Goal: Task Accomplishment & Management: Complete application form

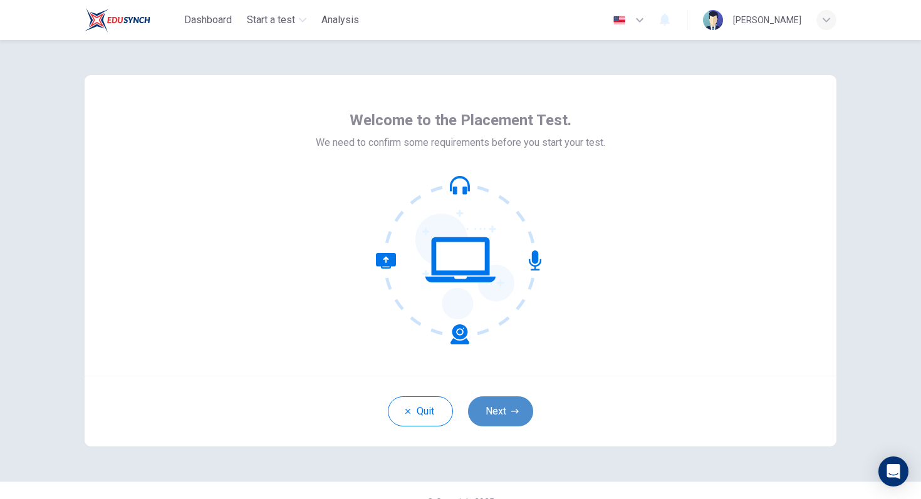
click at [508, 414] on button "Next" at bounding box center [500, 412] width 65 height 30
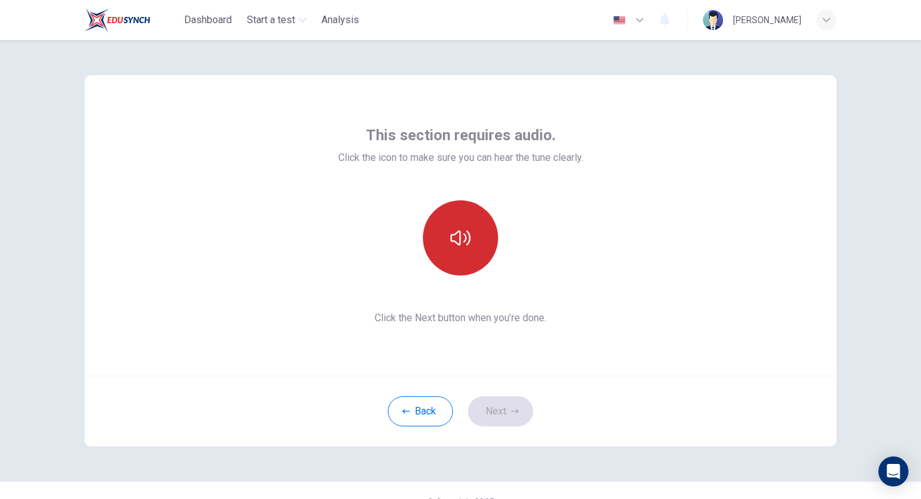
click at [443, 233] on button "button" at bounding box center [460, 238] width 75 height 75
click at [444, 226] on button "button" at bounding box center [460, 238] width 75 height 75
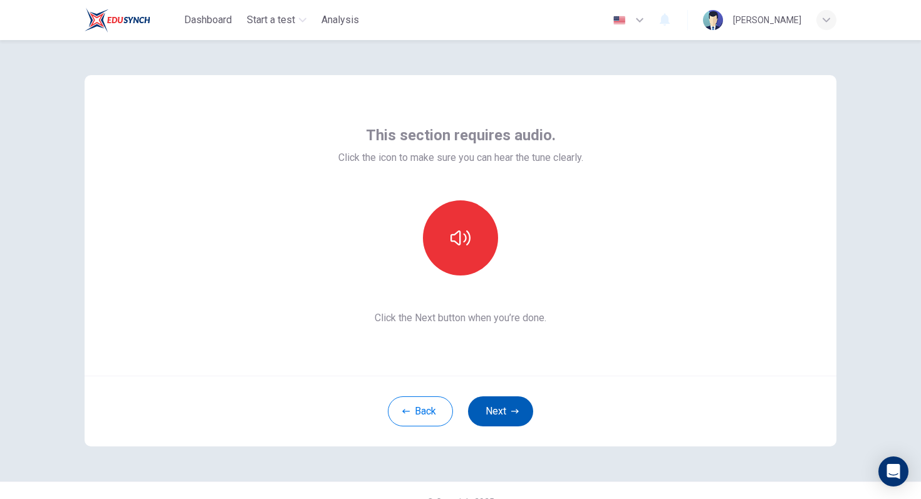
click at [506, 422] on button "Next" at bounding box center [500, 412] width 65 height 30
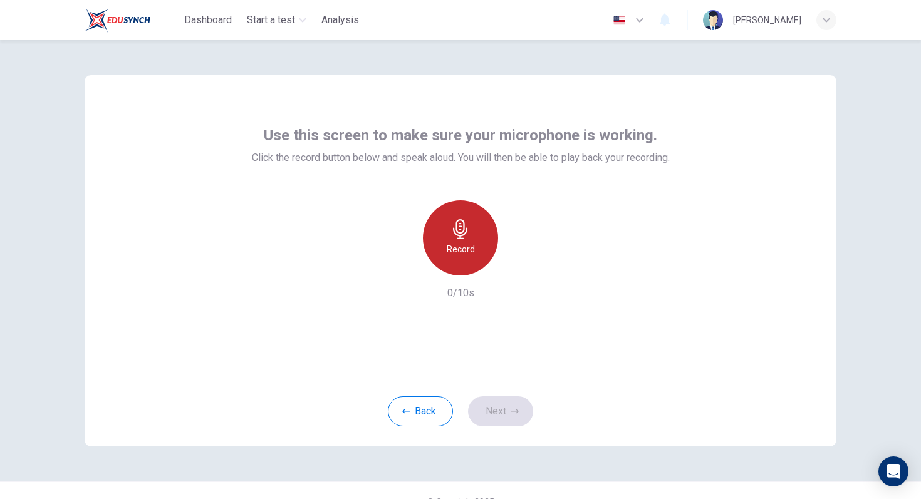
click at [465, 216] on div "Record" at bounding box center [460, 238] width 75 height 75
click at [474, 248] on div "Stop" at bounding box center [460, 238] width 75 height 75
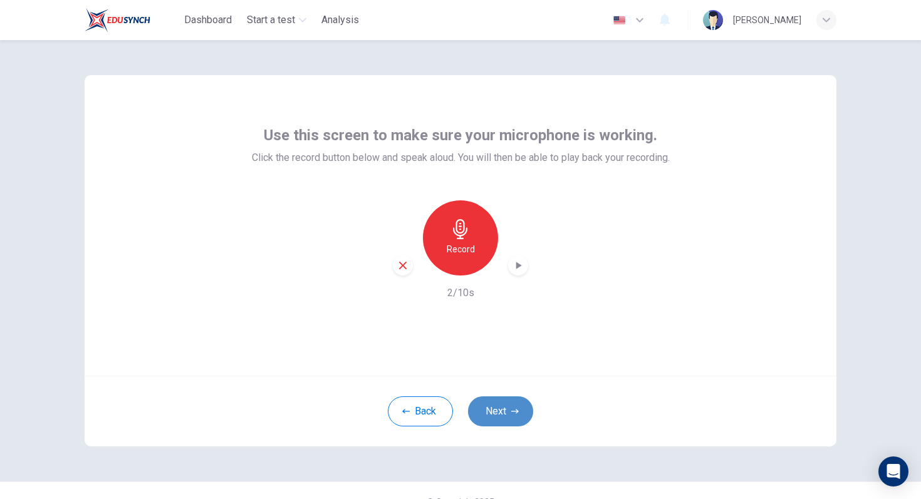
click at [503, 414] on button "Next" at bounding box center [500, 412] width 65 height 30
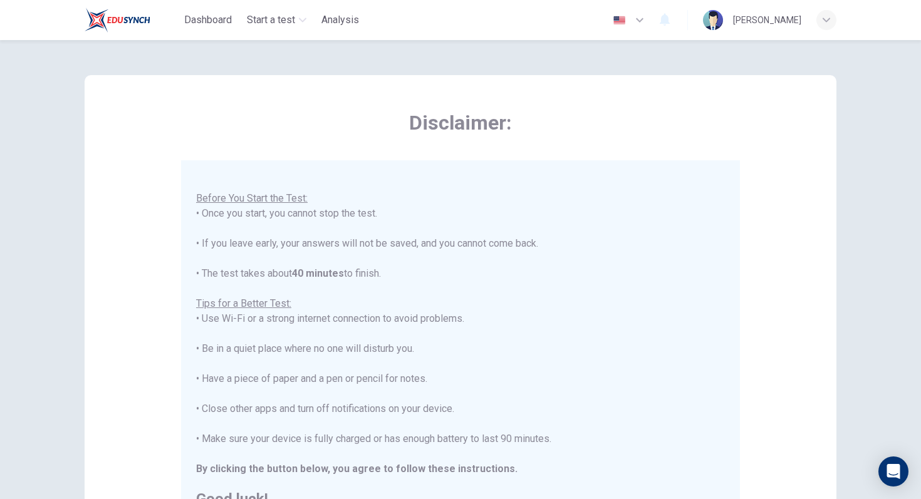
scroll to position [197, 0]
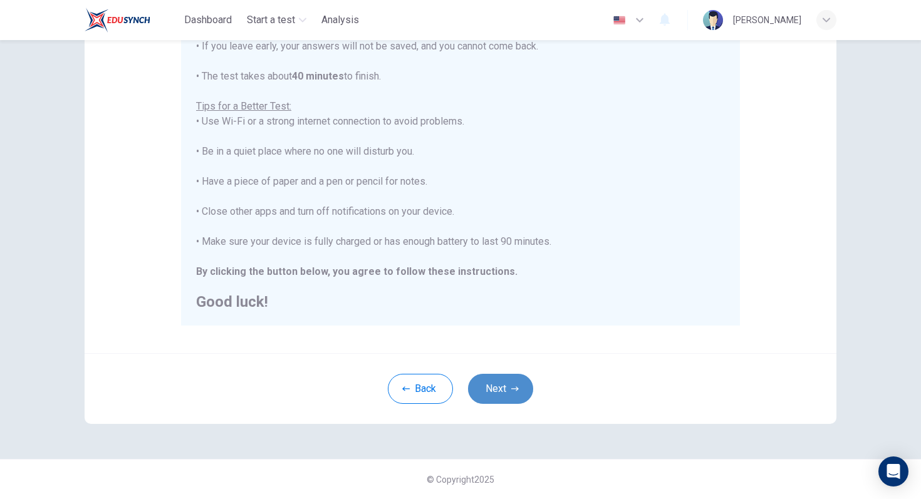
click at [504, 385] on button "Next" at bounding box center [500, 389] width 65 height 30
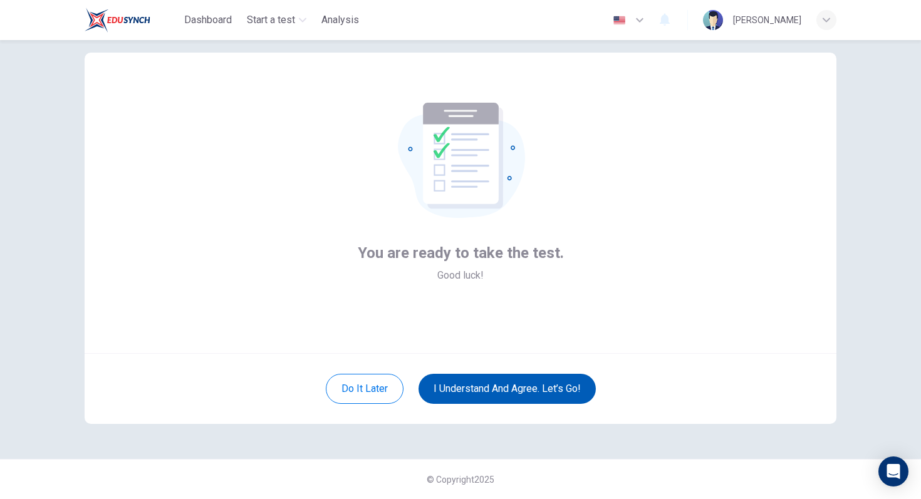
click at [506, 387] on button "I understand and agree. Let’s go!" at bounding box center [507, 389] width 177 height 30
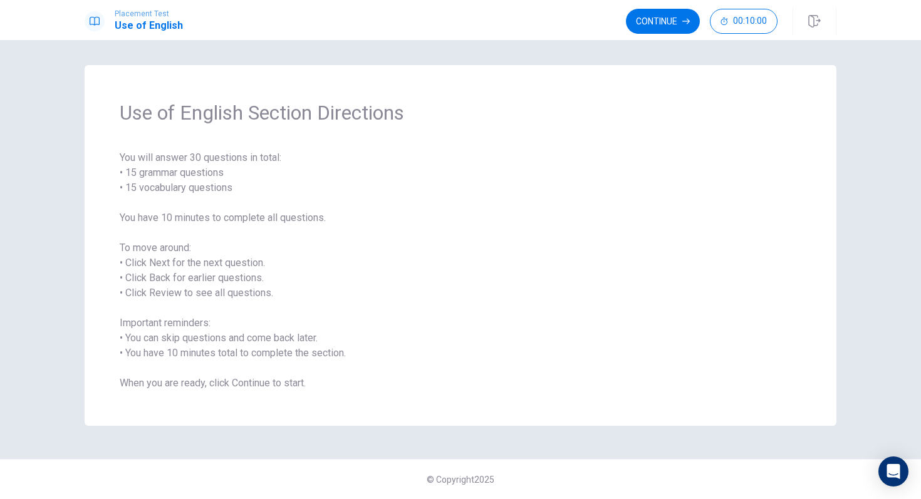
click at [484, 348] on span "You will answer 30 questions in total: • 15 grammar questions • 15 vocabulary q…" at bounding box center [461, 270] width 682 height 241
click at [290, 341] on span "You will answer 30 questions in total: • 15 grammar questions • 15 vocabulary q…" at bounding box center [461, 270] width 682 height 241
click at [313, 384] on span "You will answer 30 questions in total: • 15 grammar questions • 15 vocabulary q…" at bounding box center [461, 270] width 682 height 241
click at [662, 21] on button "Continue" at bounding box center [663, 21] width 74 height 25
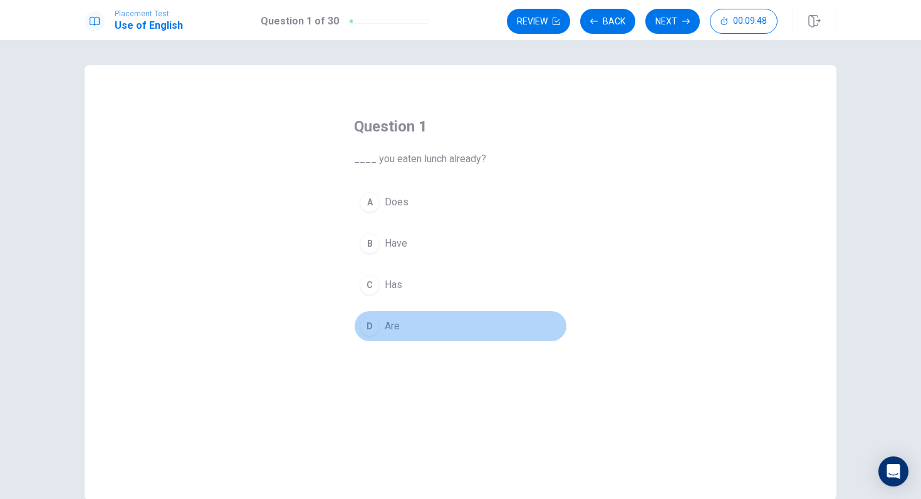
click at [388, 327] on span "Are" at bounding box center [392, 326] width 15 height 15
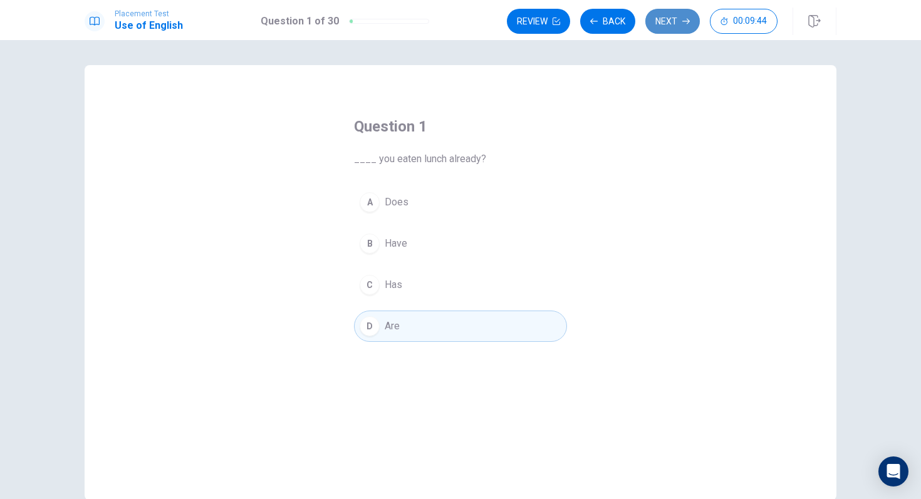
click at [666, 13] on button "Next" at bounding box center [672, 21] width 55 height 25
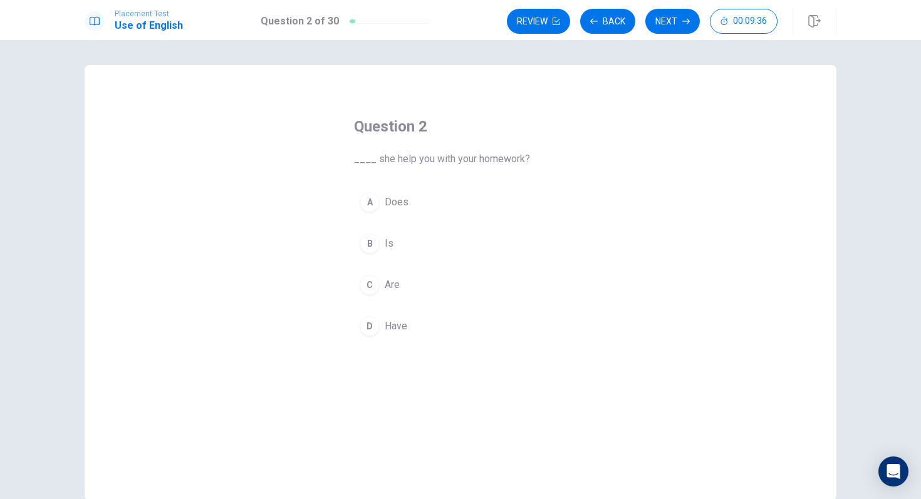
click at [377, 242] on div "B" at bounding box center [370, 244] width 20 height 20
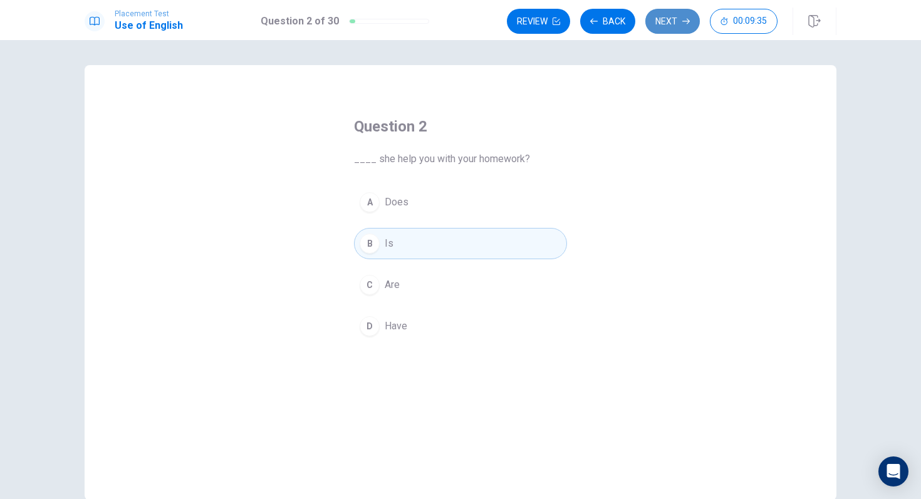
click at [674, 25] on button "Next" at bounding box center [672, 21] width 55 height 25
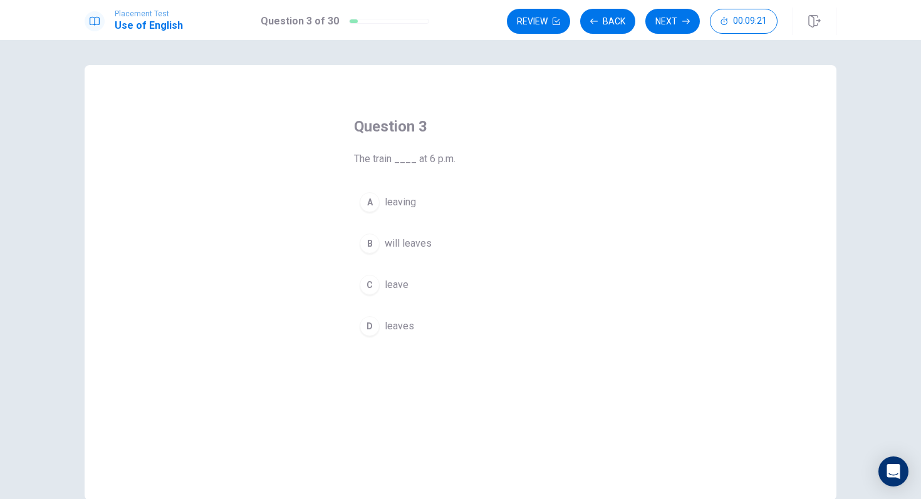
click at [413, 199] on span "leaving" at bounding box center [400, 202] width 31 height 15
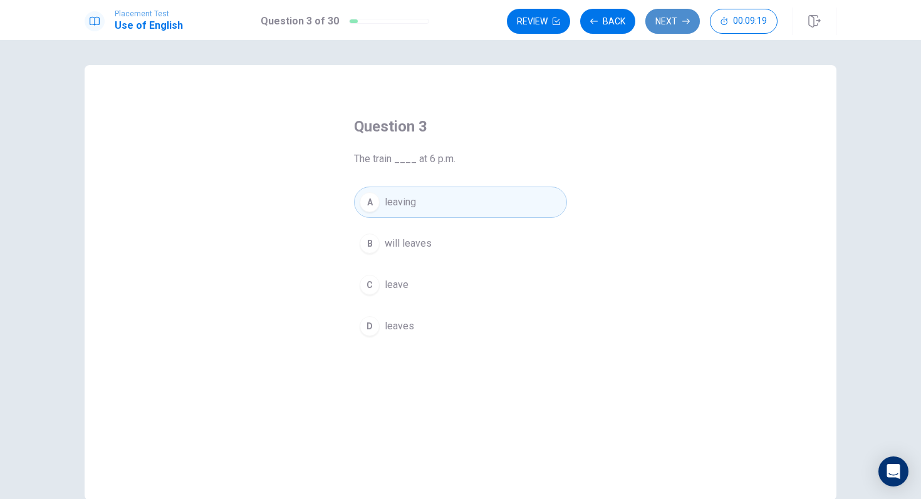
click at [662, 25] on button "Next" at bounding box center [672, 21] width 55 height 25
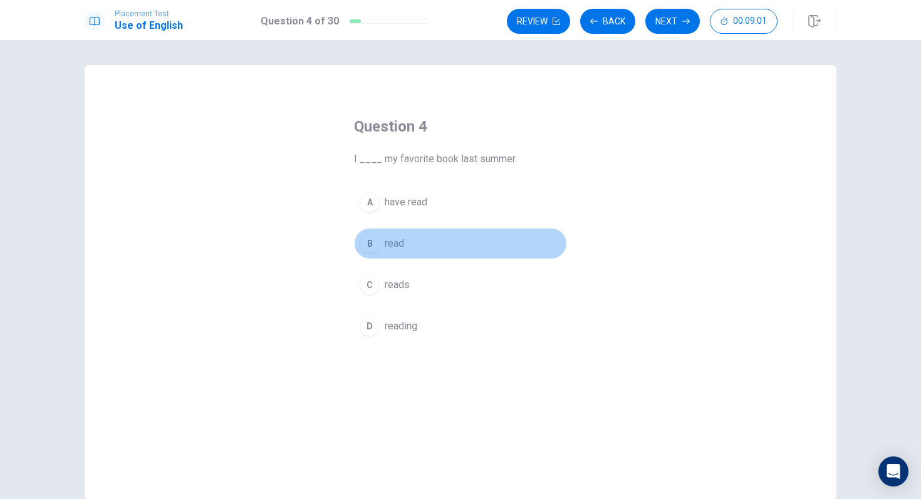
click at [385, 251] on button "B read" at bounding box center [460, 243] width 213 height 31
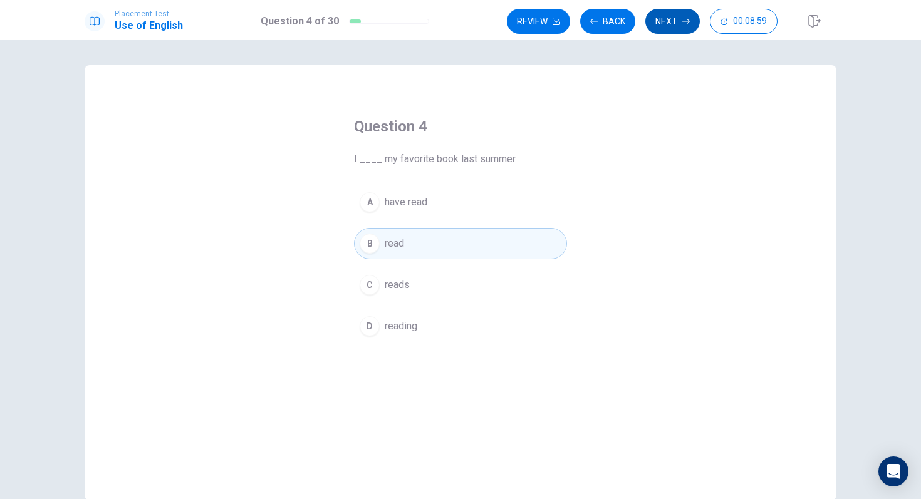
click at [665, 23] on button "Next" at bounding box center [672, 21] width 55 height 25
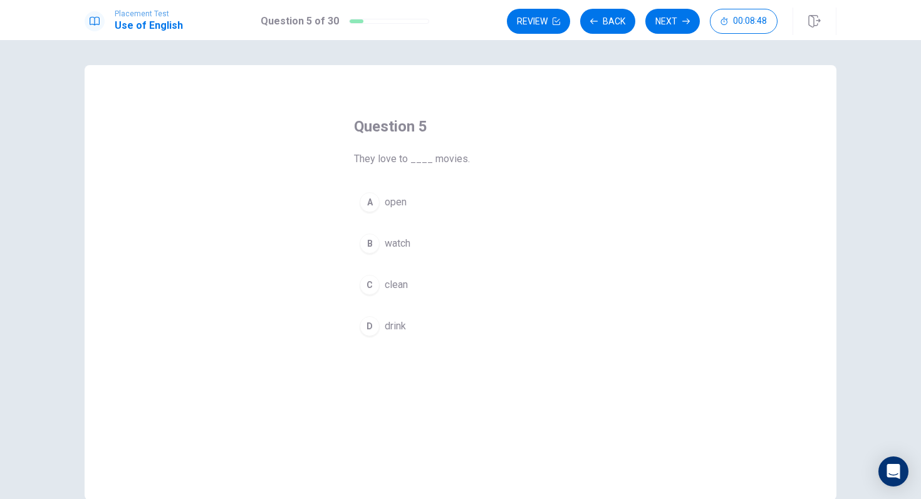
click at [385, 237] on span "watch" at bounding box center [398, 243] width 26 height 15
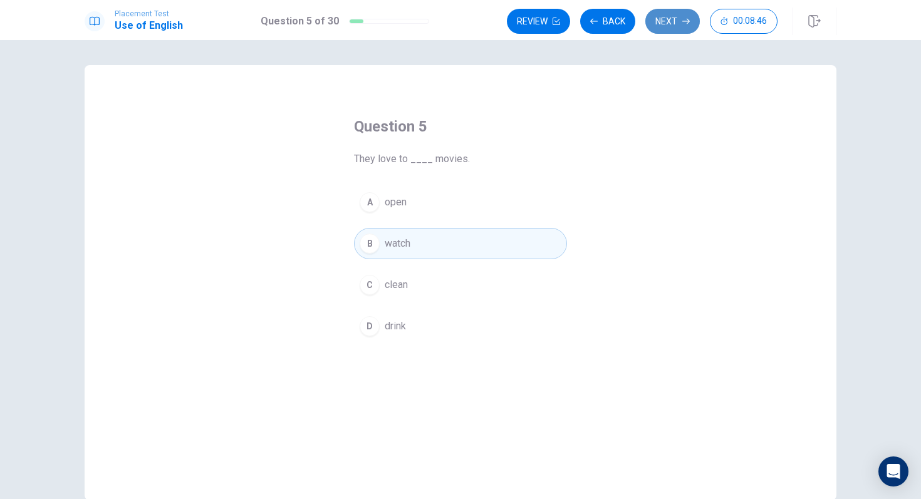
click at [669, 16] on button "Next" at bounding box center [672, 21] width 55 height 25
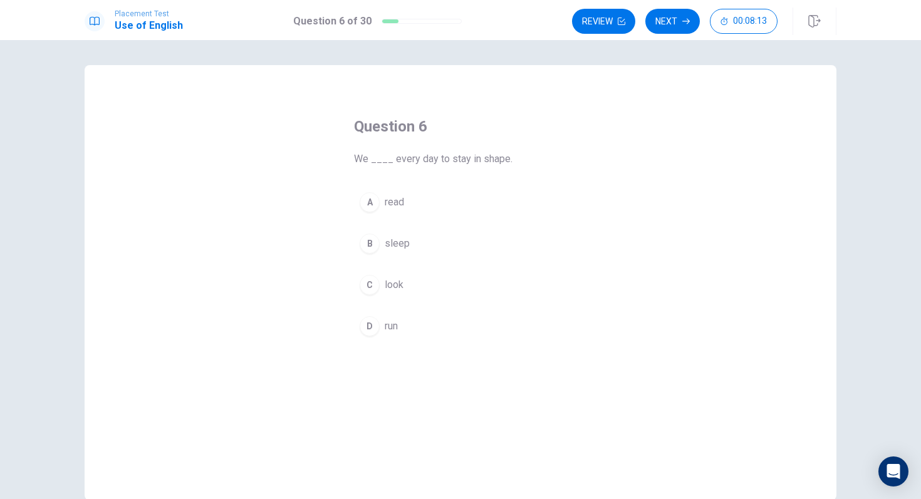
click at [368, 280] on div "C" at bounding box center [370, 285] width 20 height 20
click at [372, 324] on div "D" at bounding box center [370, 326] width 20 height 20
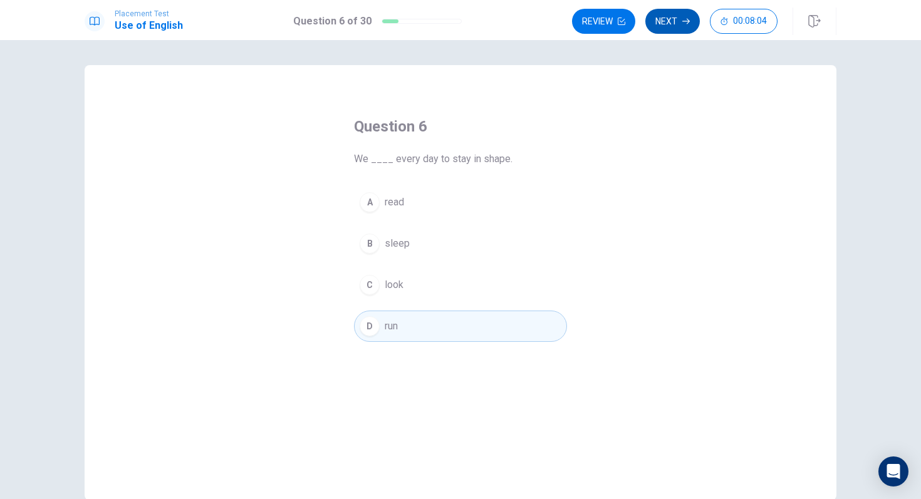
click at [675, 9] on button "Next" at bounding box center [672, 21] width 55 height 25
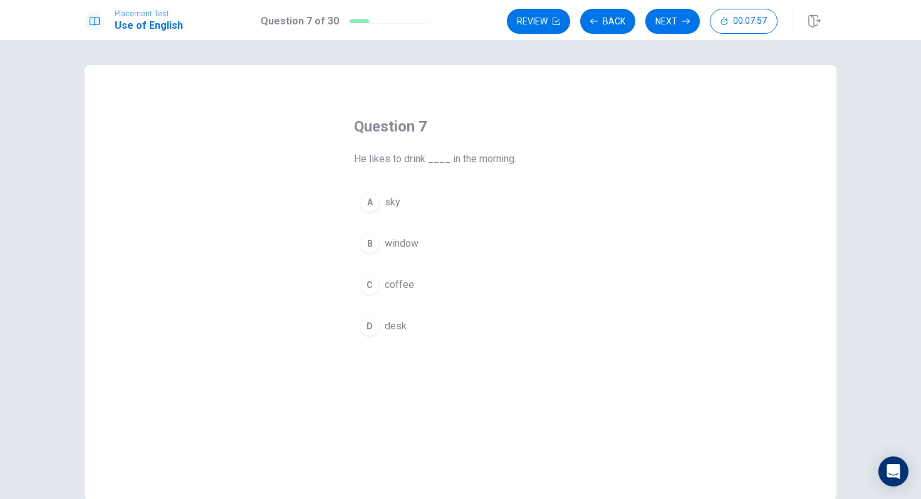
click at [372, 284] on div "C" at bounding box center [370, 285] width 20 height 20
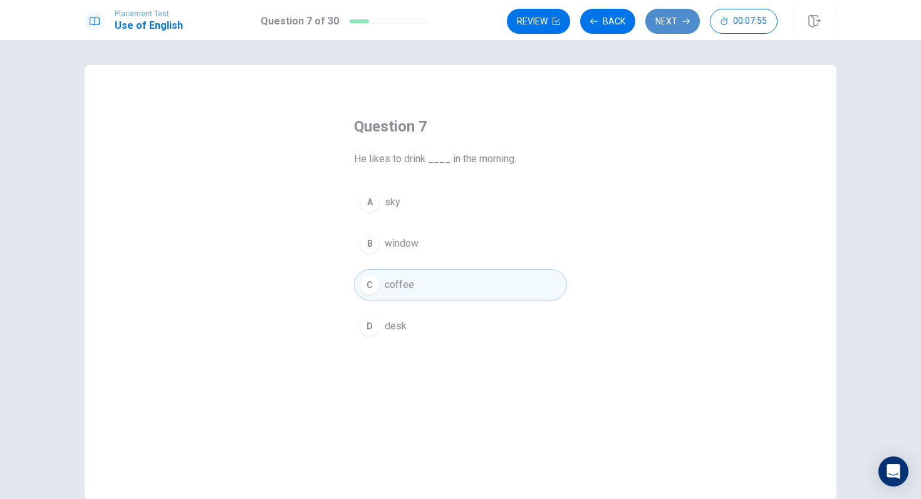
click at [661, 20] on button "Next" at bounding box center [672, 21] width 55 height 25
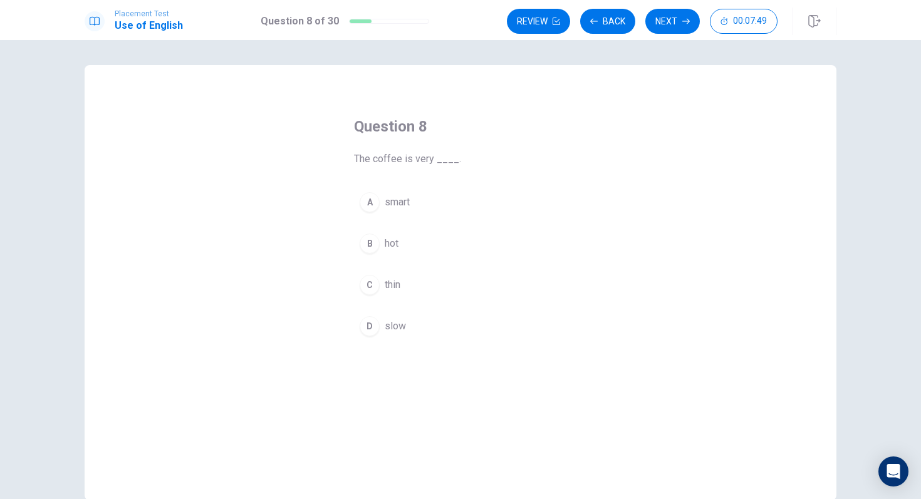
click at [372, 248] on div "B" at bounding box center [370, 244] width 20 height 20
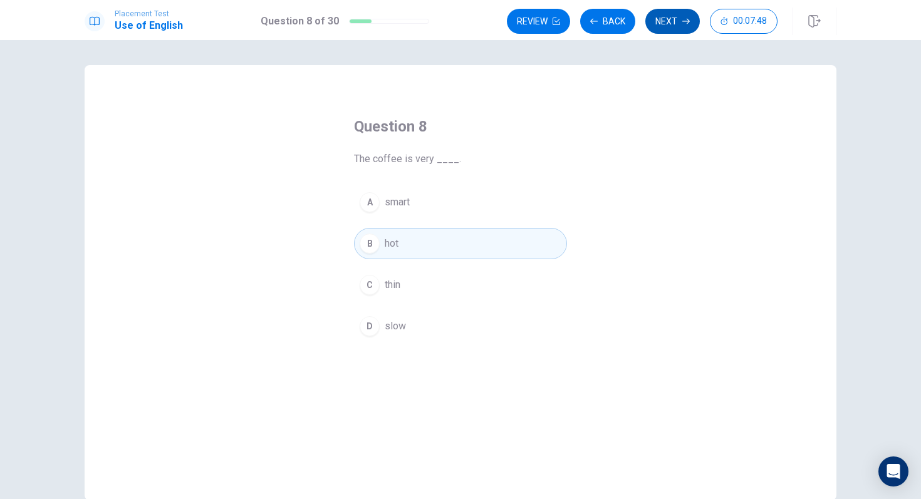
click at [677, 20] on button "Next" at bounding box center [672, 21] width 55 height 25
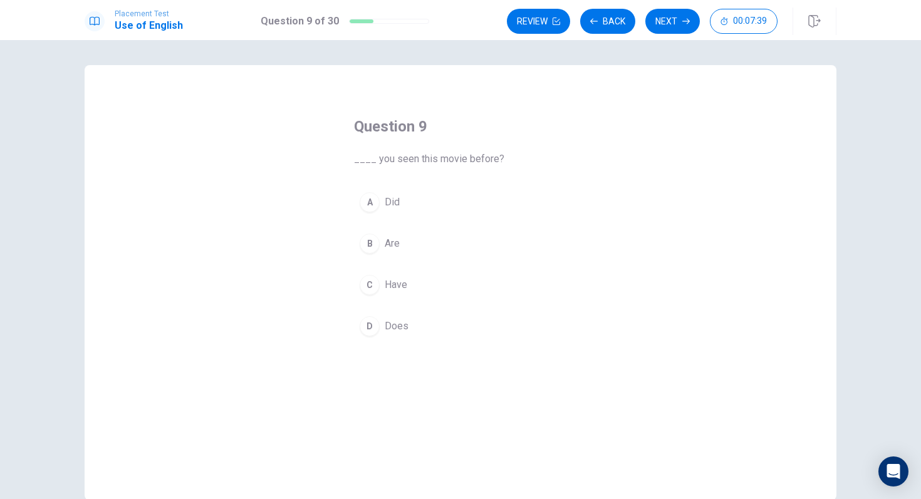
click at [370, 204] on div "A" at bounding box center [370, 202] width 20 height 20
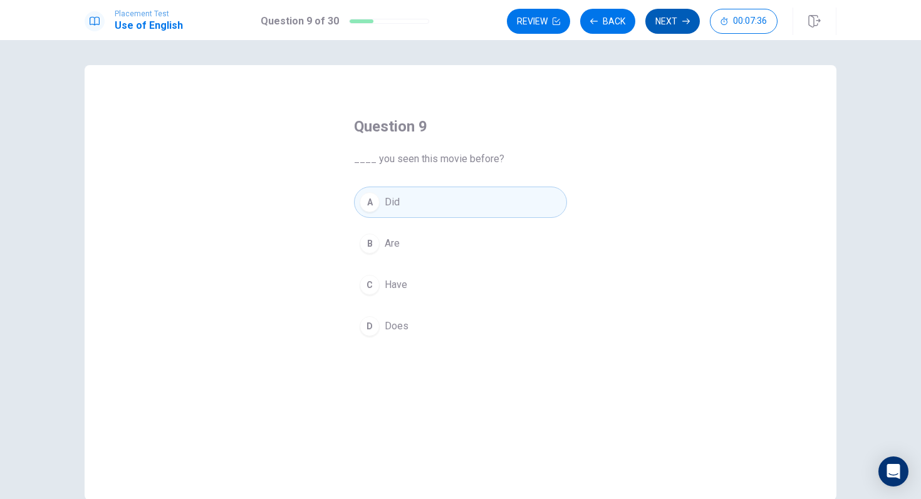
click at [660, 19] on button "Next" at bounding box center [672, 21] width 55 height 25
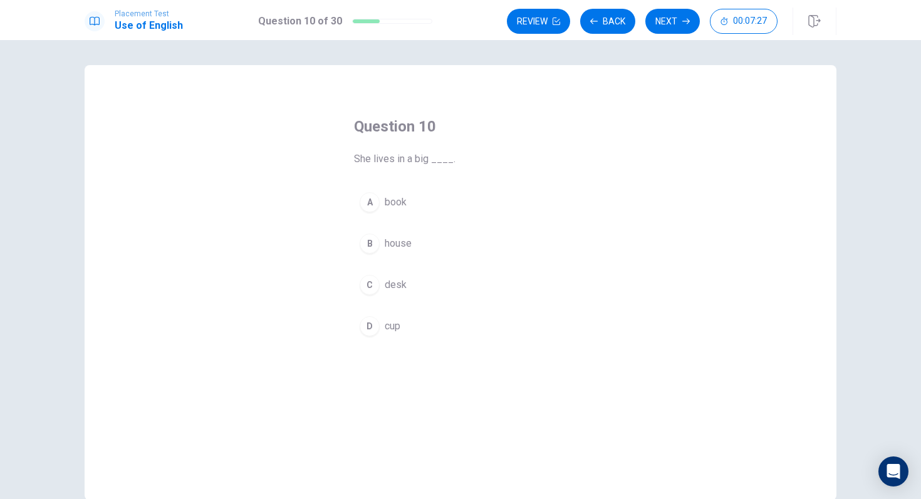
click at [395, 245] on span "house" at bounding box center [398, 243] width 27 height 15
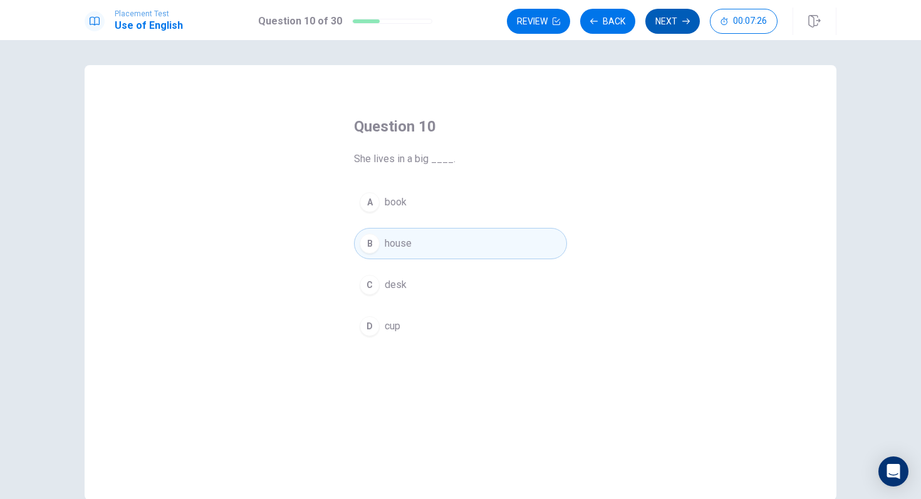
click at [668, 21] on button "Next" at bounding box center [672, 21] width 55 height 25
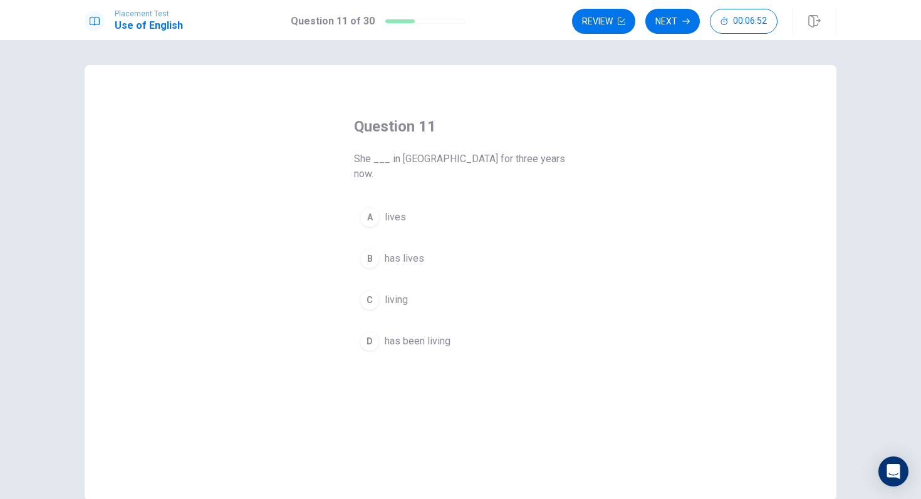
click at [392, 210] on span "lives" at bounding box center [395, 217] width 21 height 15
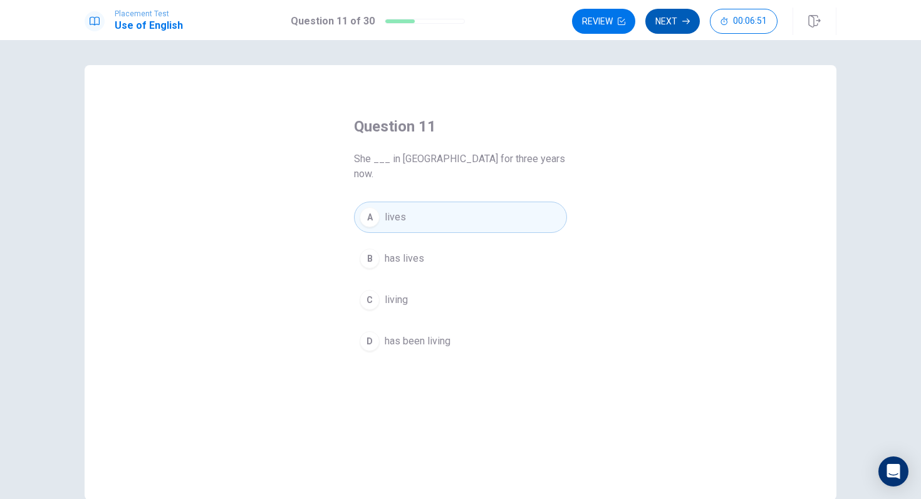
click at [678, 21] on button "Next" at bounding box center [672, 21] width 55 height 25
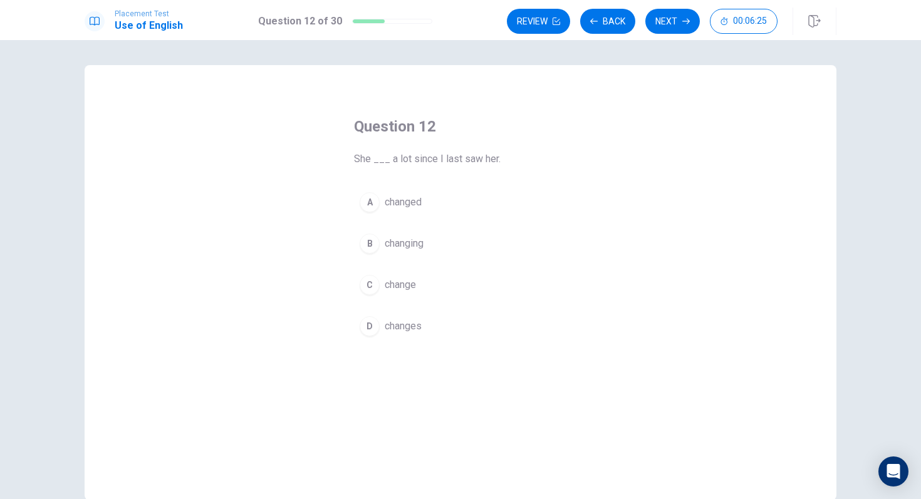
click at [422, 197] on span "changed" at bounding box center [403, 202] width 37 height 15
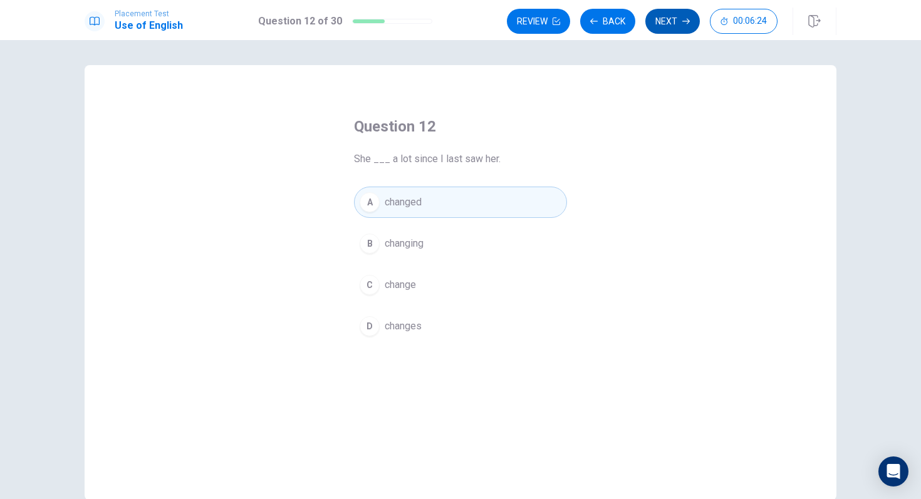
click at [691, 11] on button "Next" at bounding box center [672, 21] width 55 height 25
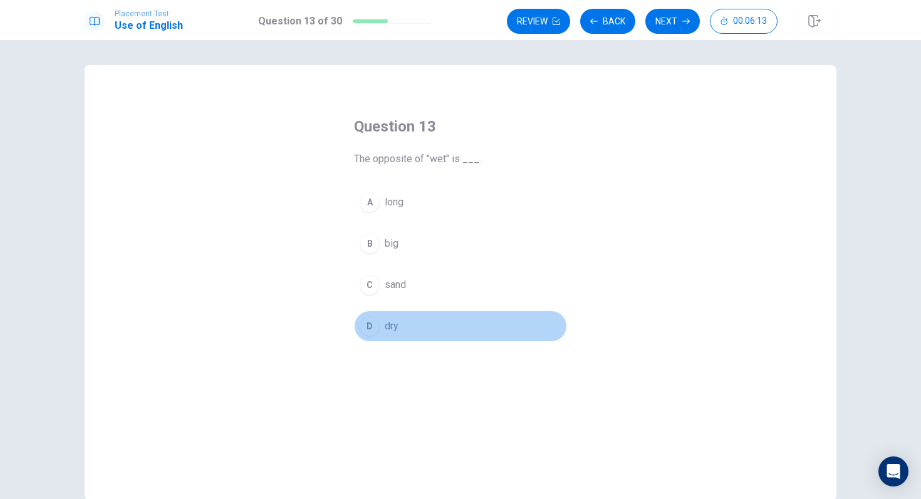
click at [390, 319] on span "dry" at bounding box center [392, 326] width 14 height 15
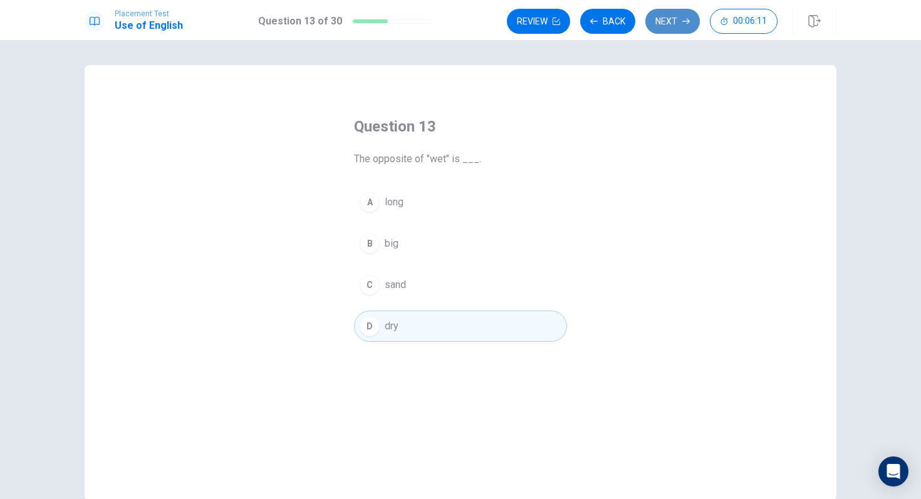
click at [676, 18] on button "Next" at bounding box center [672, 21] width 55 height 25
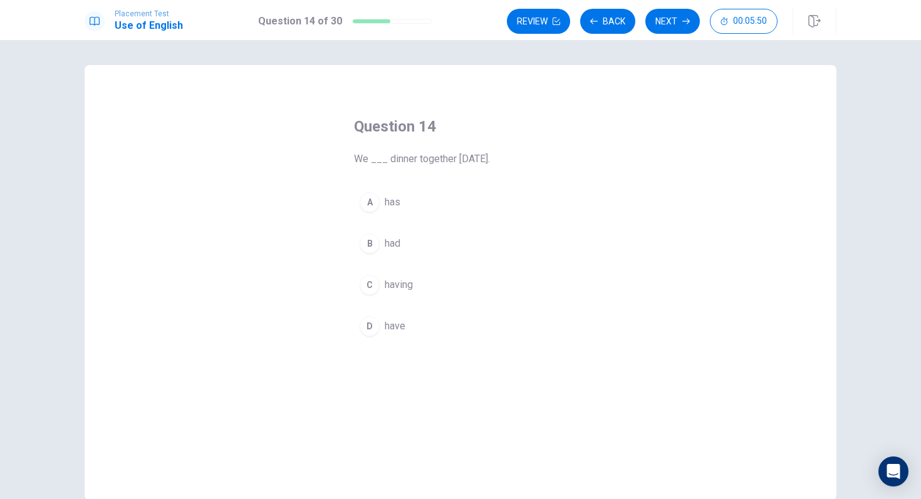
click at [392, 243] on span "had" at bounding box center [393, 243] width 16 height 15
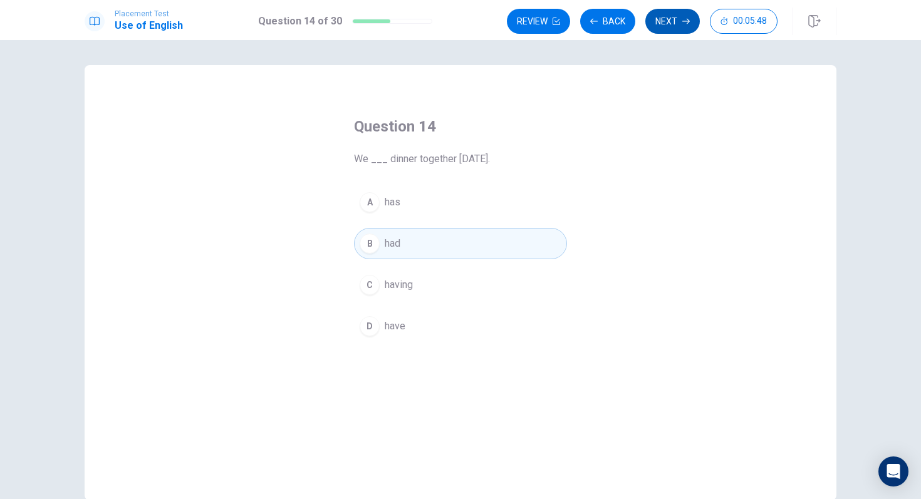
click at [674, 24] on button "Next" at bounding box center [672, 21] width 55 height 25
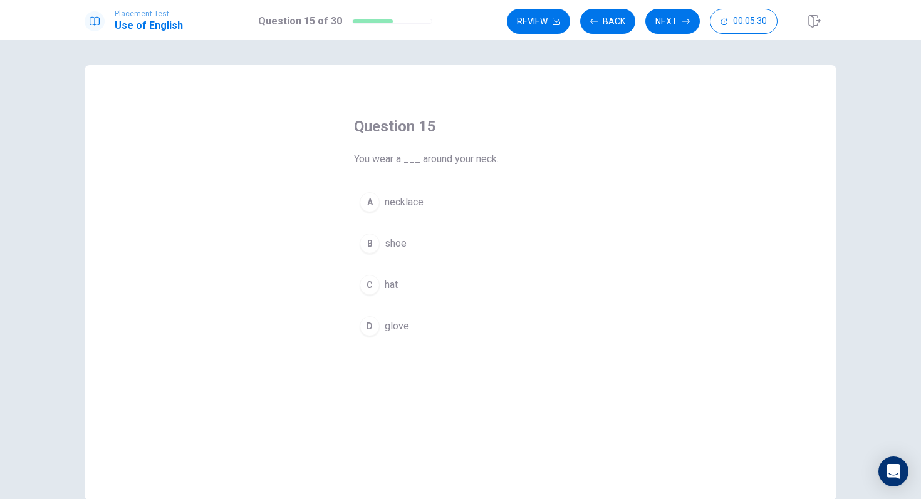
click at [409, 202] on span "necklace" at bounding box center [404, 202] width 39 height 15
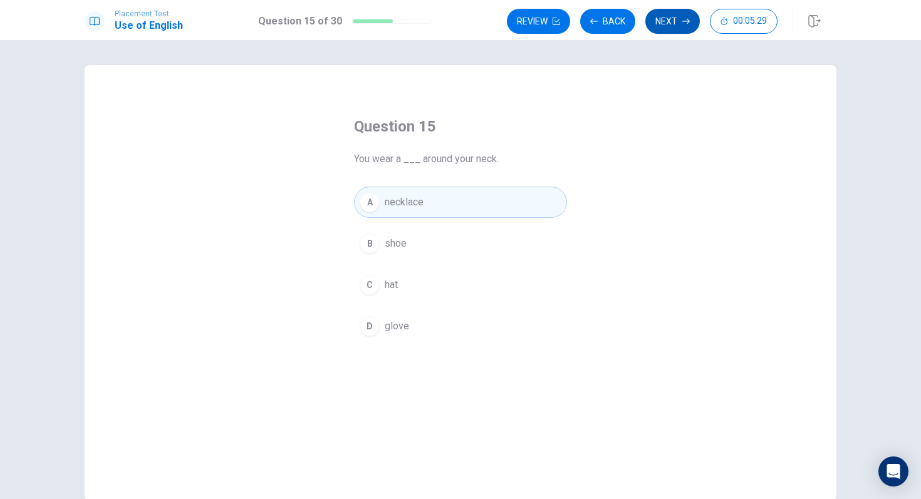
click at [672, 15] on button "Next" at bounding box center [672, 21] width 55 height 25
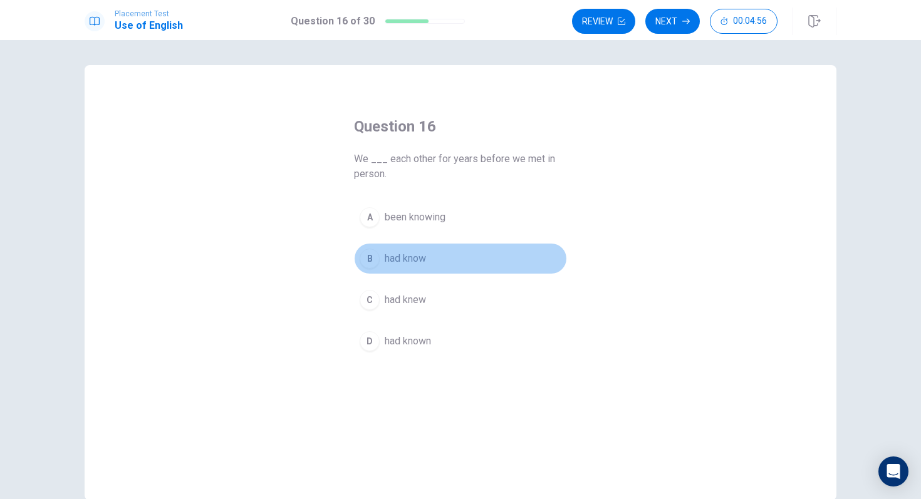
click at [425, 259] on span "had know" at bounding box center [405, 258] width 41 height 15
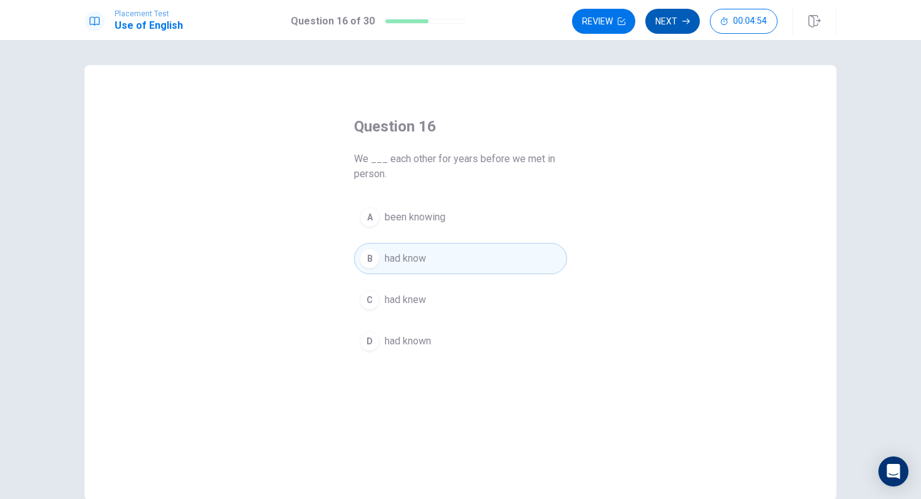
click at [674, 21] on button "Next" at bounding box center [672, 21] width 55 height 25
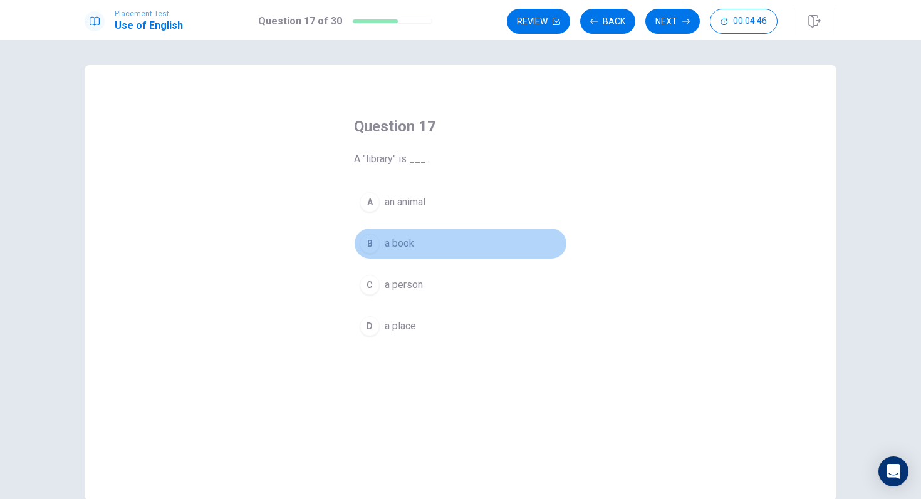
click at [410, 242] on span "a book" at bounding box center [399, 243] width 29 height 15
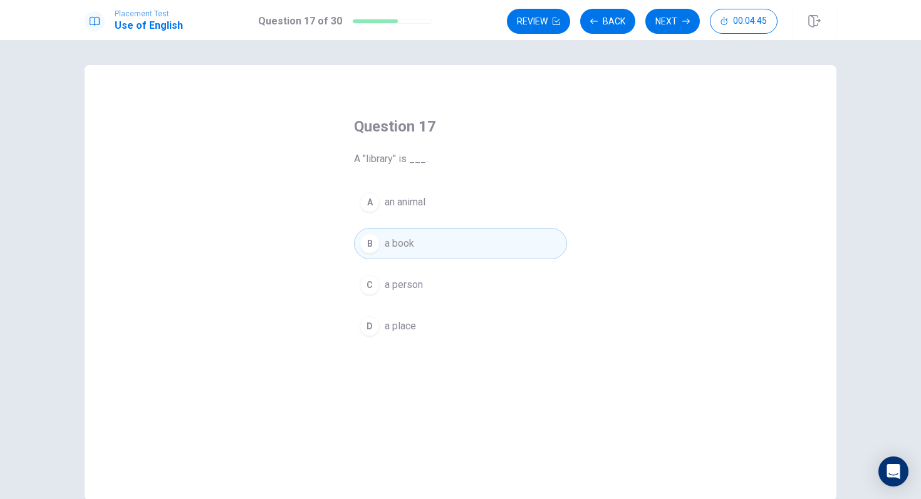
click at [402, 325] on span "a place" at bounding box center [400, 326] width 31 height 15
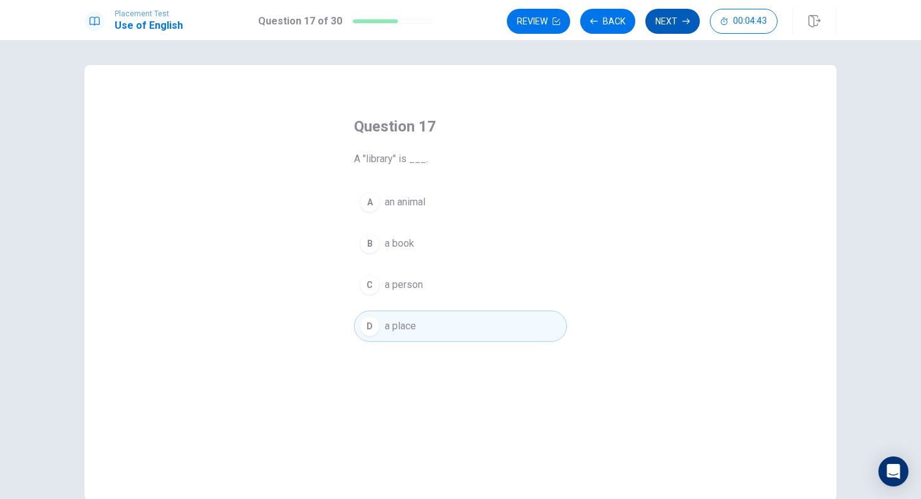
click at [668, 15] on button "Next" at bounding box center [672, 21] width 55 height 25
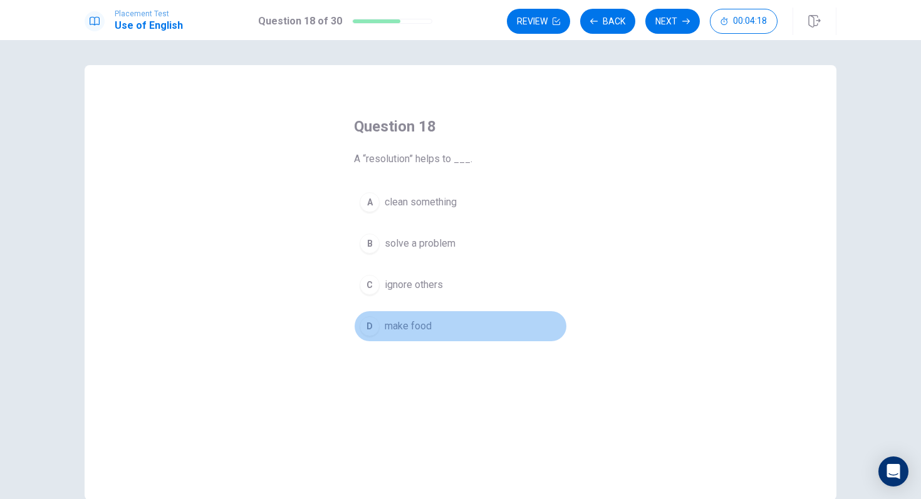
click at [404, 328] on span "make food" at bounding box center [408, 326] width 47 height 15
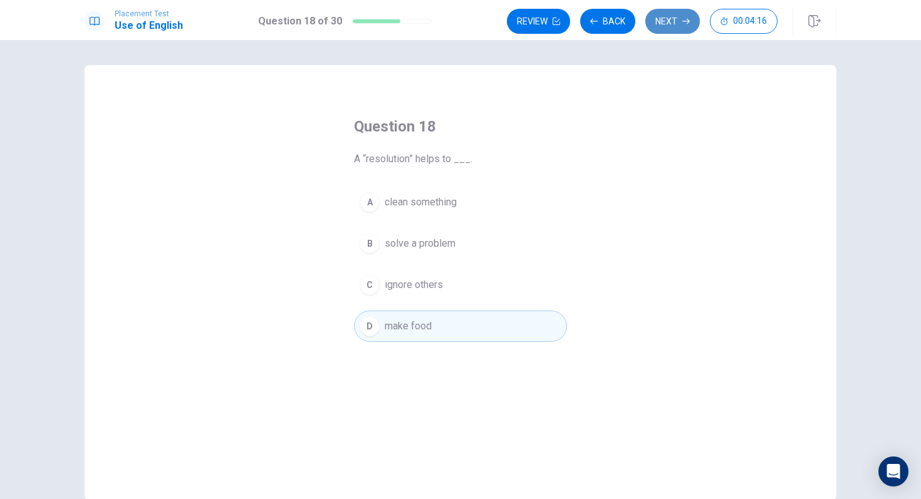
click at [679, 17] on button "Next" at bounding box center [672, 21] width 55 height 25
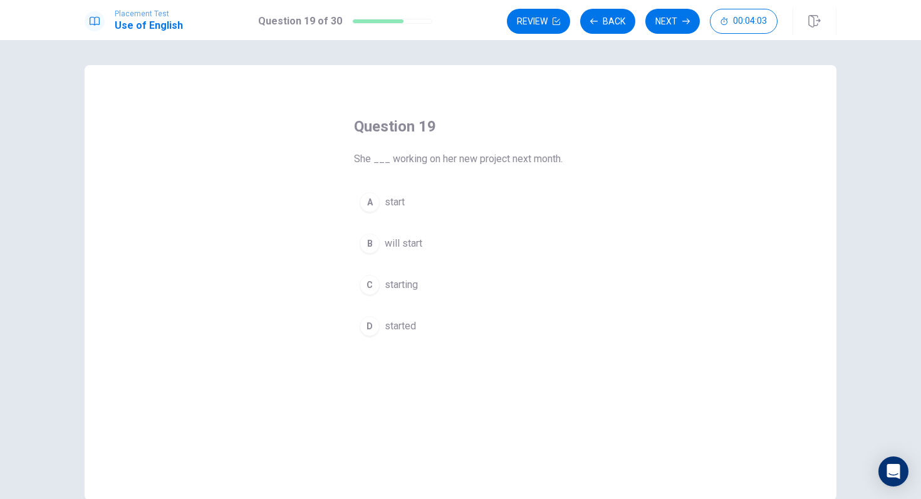
click at [402, 242] on span "will start" at bounding box center [404, 243] width 38 height 15
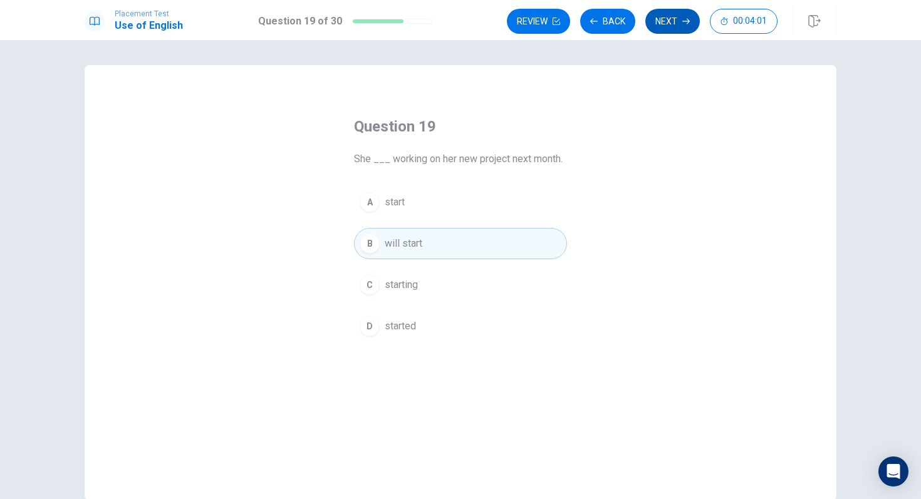
click at [687, 24] on icon "button" at bounding box center [686, 22] width 8 height 8
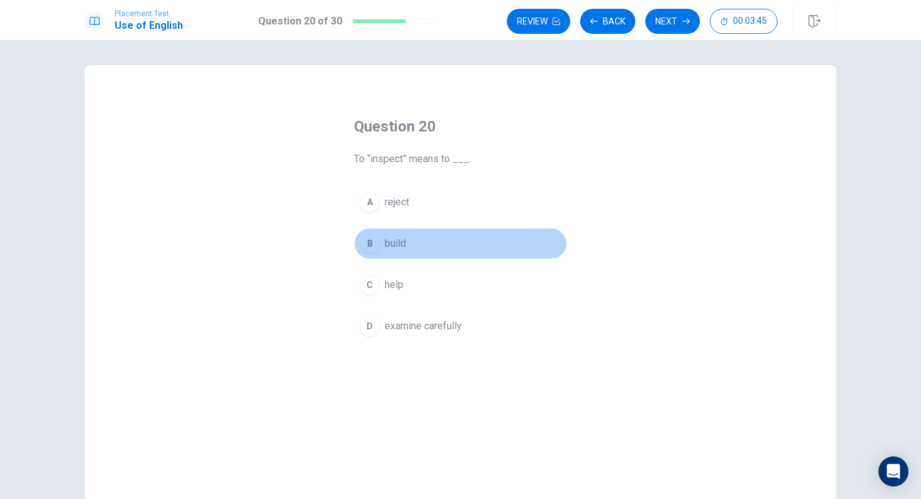
click at [399, 239] on span "build" at bounding box center [395, 243] width 21 height 15
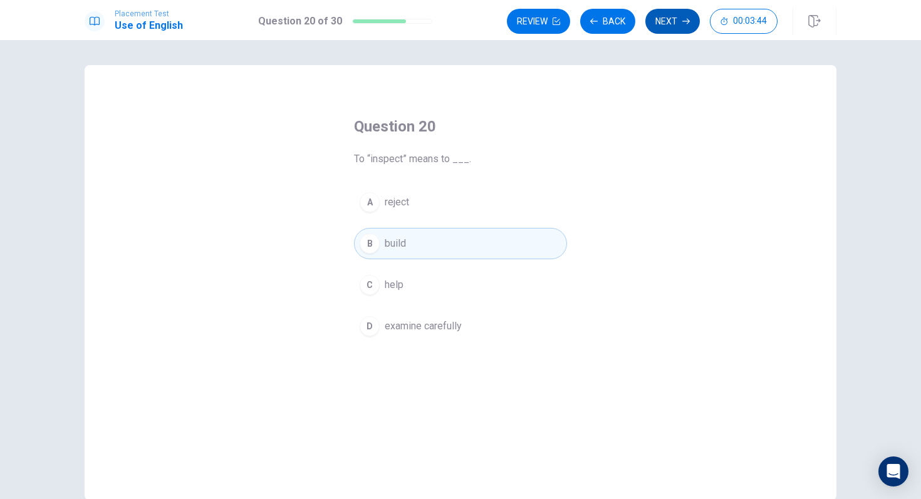
click at [668, 10] on button "Next" at bounding box center [672, 21] width 55 height 25
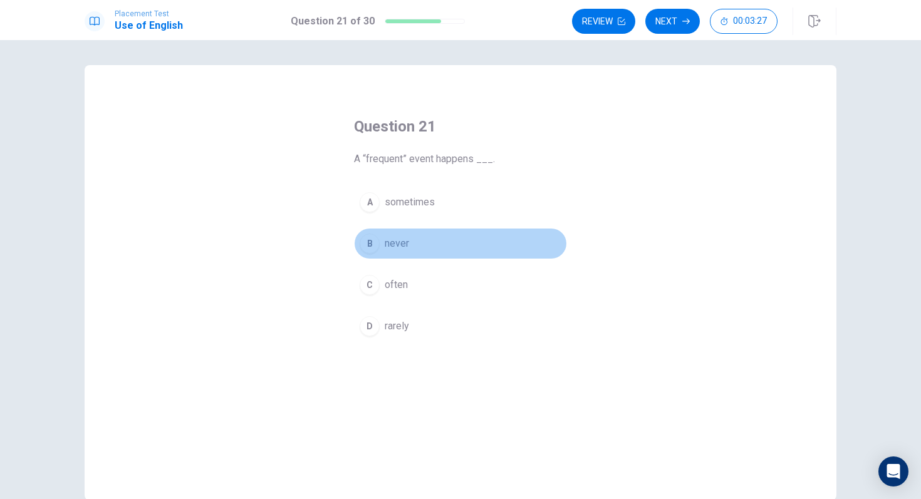
click at [404, 237] on span "never" at bounding box center [397, 243] width 24 height 15
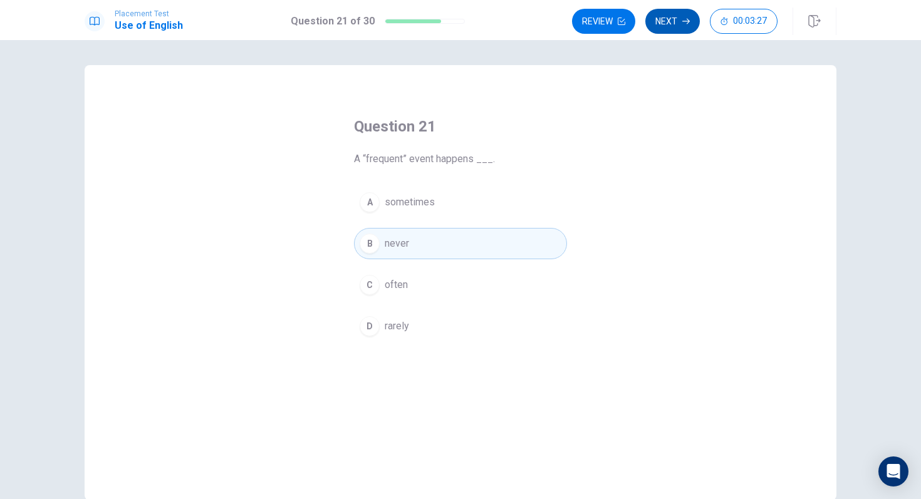
click at [672, 21] on button "Next" at bounding box center [672, 21] width 55 height 25
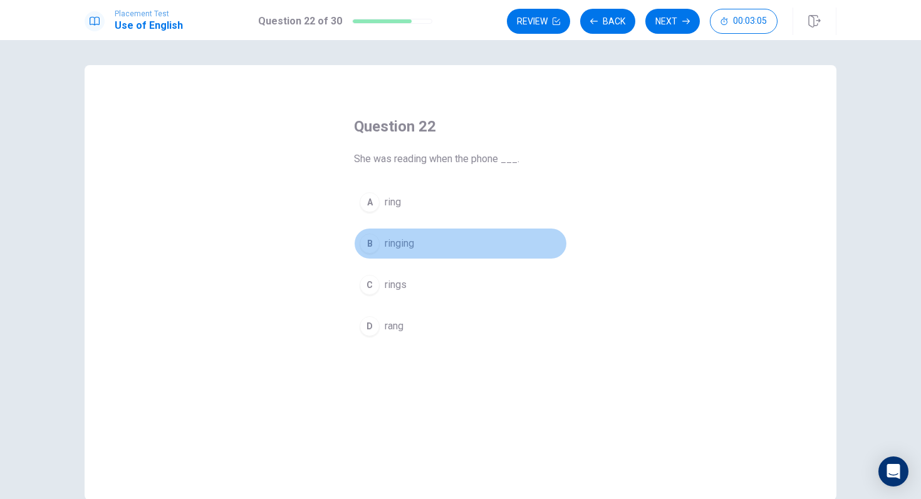
click at [402, 235] on button "B ringing" at bounding box center [460, 243] width 213 height 31
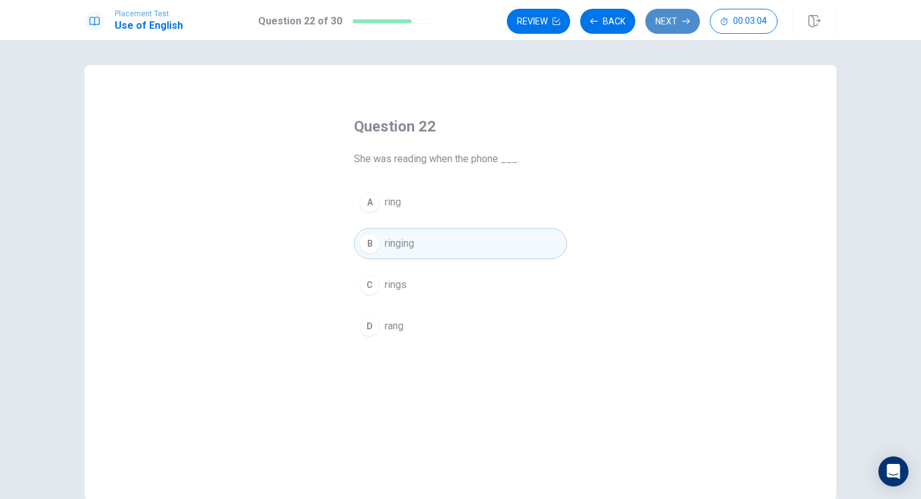
click at [684, 26] on button "Next" at bounding box center [672, 21] width 55 height 25
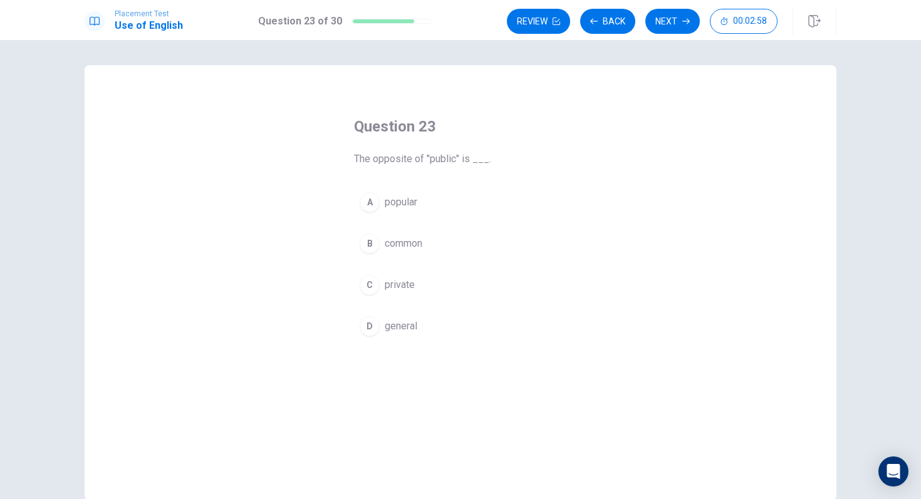
click at [409, 328] on span "general" at bounding box center [401, 326] width 33 height 15
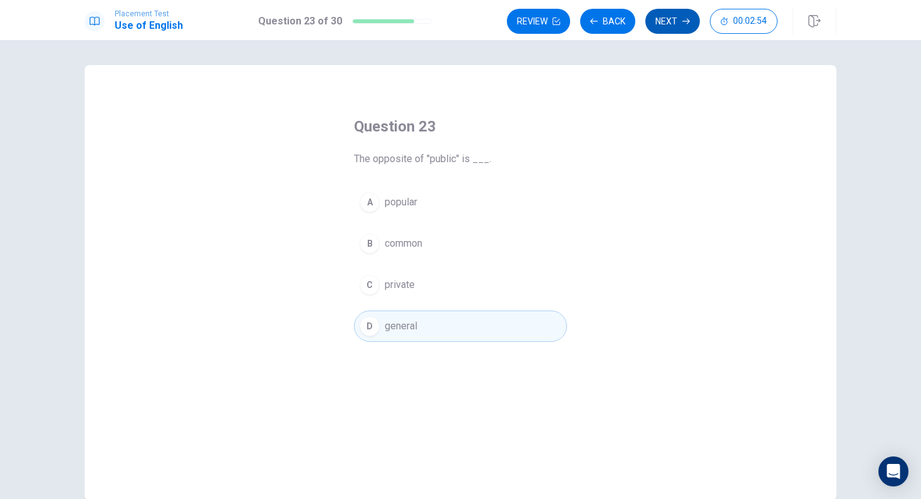
click at [664, 13] on button "Next" at bounding box center [672, 21] width 55 height 25
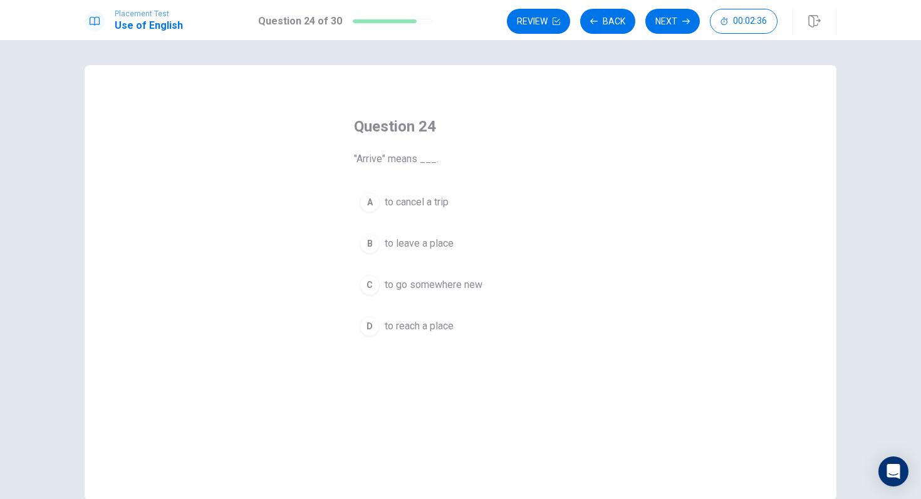
click at [413, 288] on span "to go somewhere new" at bounding box center [434, 285] width 98 height 15
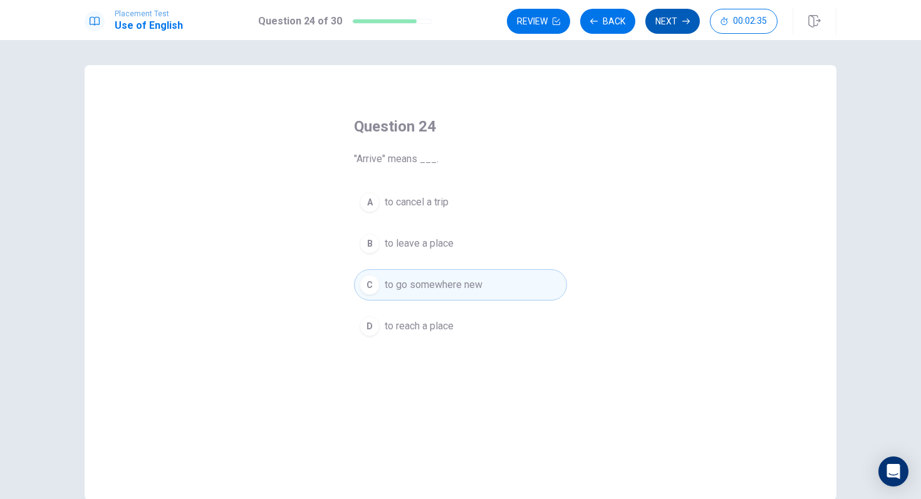
click at [684, 25] on button "Next" at bounding box center [672, 21] width 55 height 25
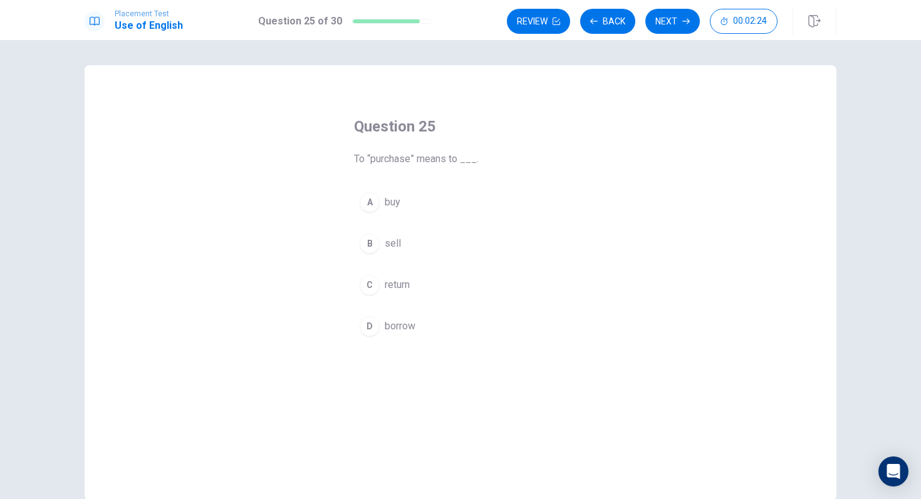
click at [387, 239] on span "sell" at bounding box center [393, 243] width 16 height 15
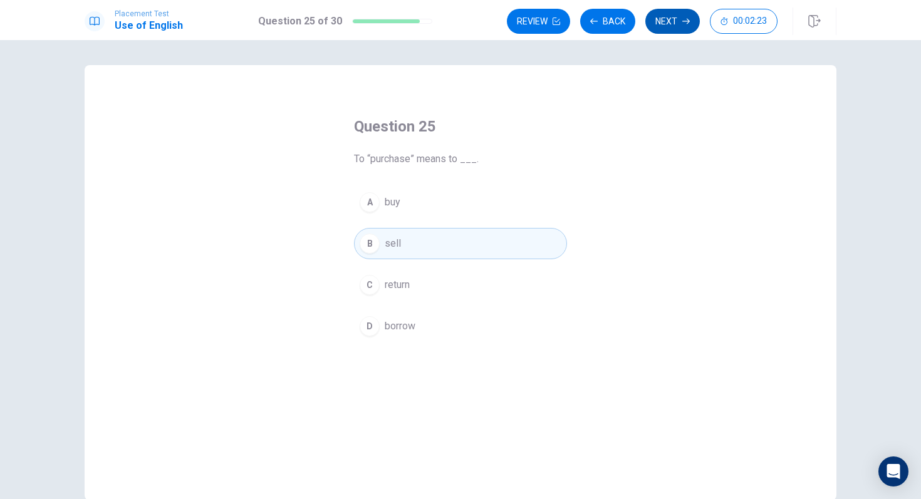
click at [677, 19] on button "Next" at bounding box center [672, 21] width 55 height 25
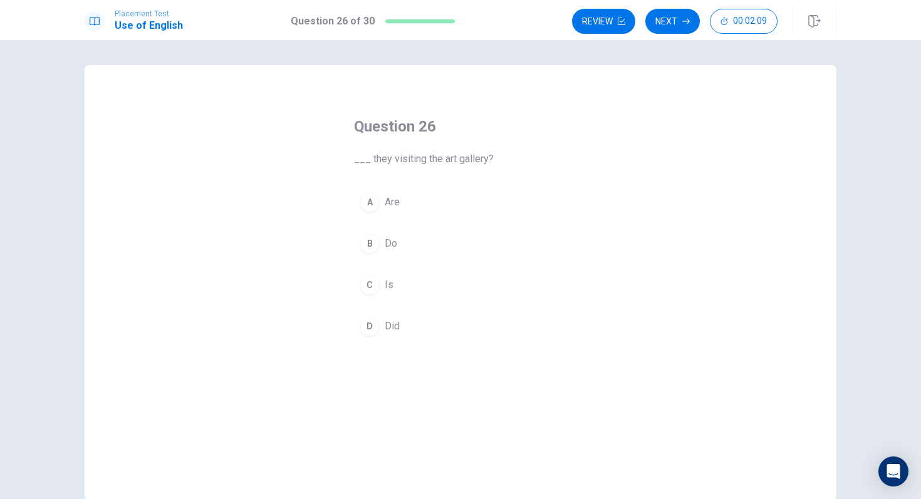
click at [373, 195] on div "A" at bounding box center [370, 202] width 20 height 20
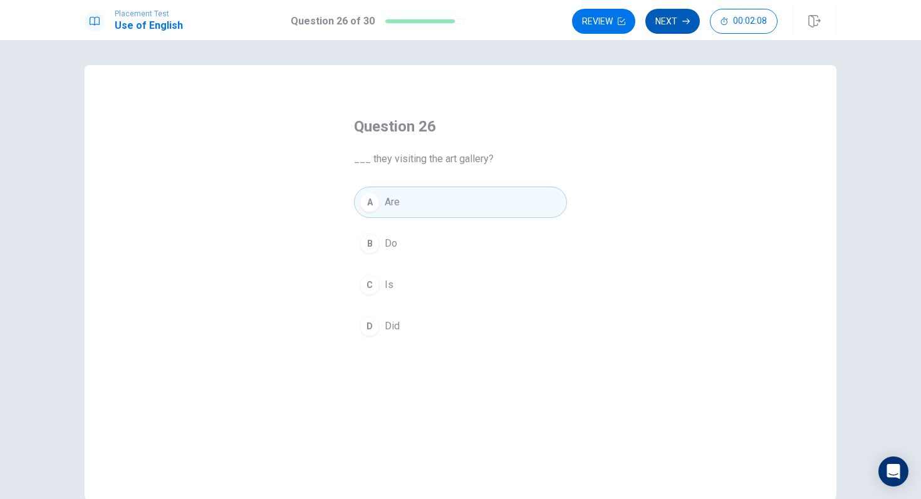
click at [672, 23] on button "Next" at bounding box center [672, 21] width 55 height 25
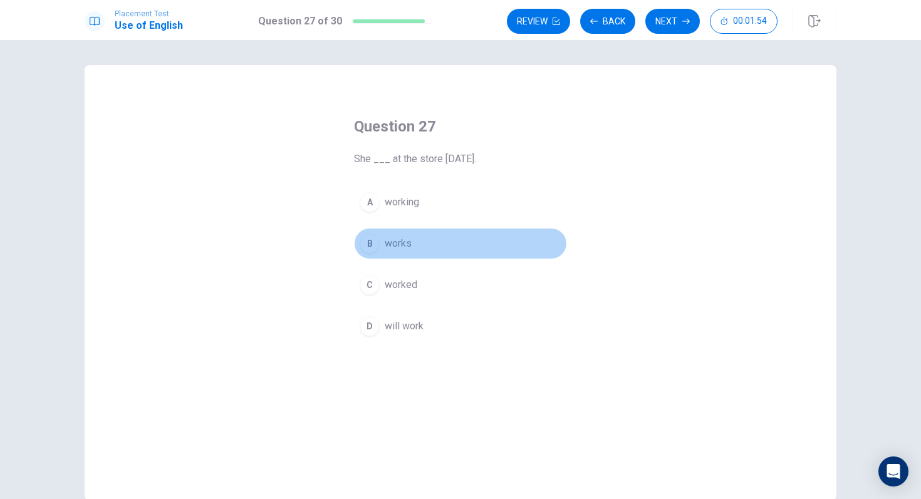
click at [414, 237] on button "B works" at bounding box center [460, 243] width 213 height 31
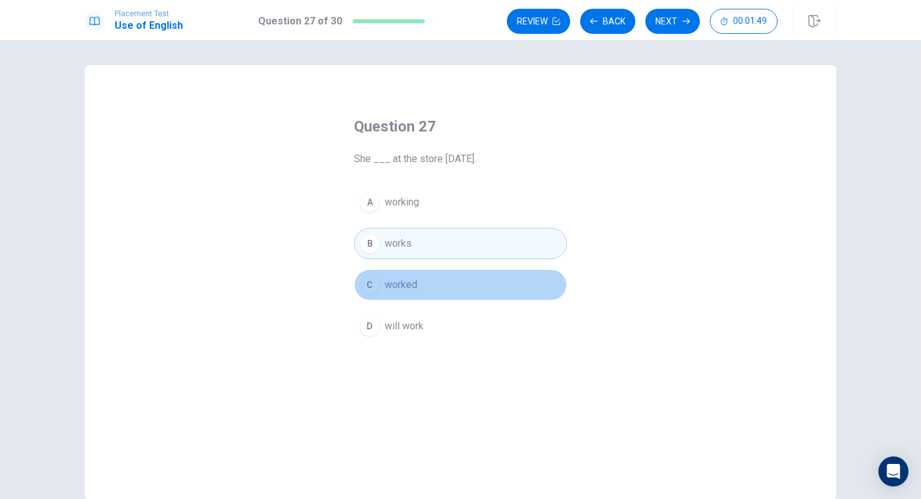
click at [451, 277] on button "C worked" at bounding box center [460, 284] width 213 height 31
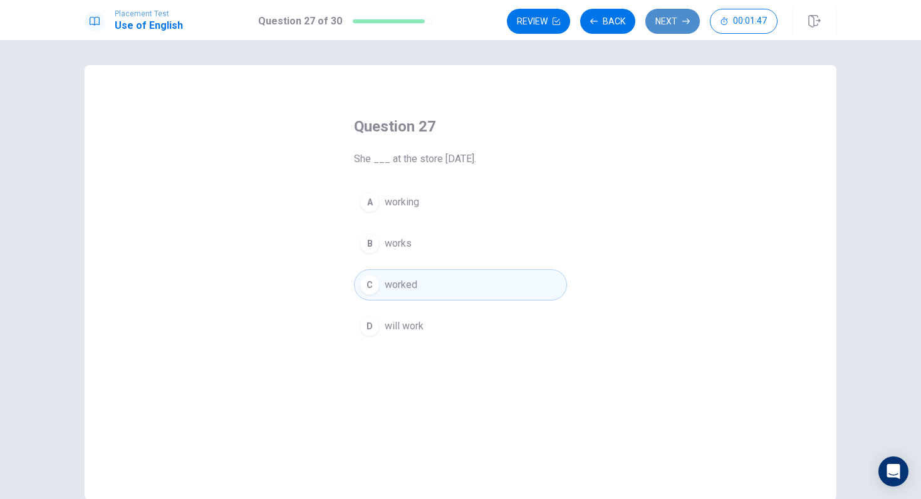
click at [670, 25] on button "Next" at bounding box center [672, 21] width 55 height 25
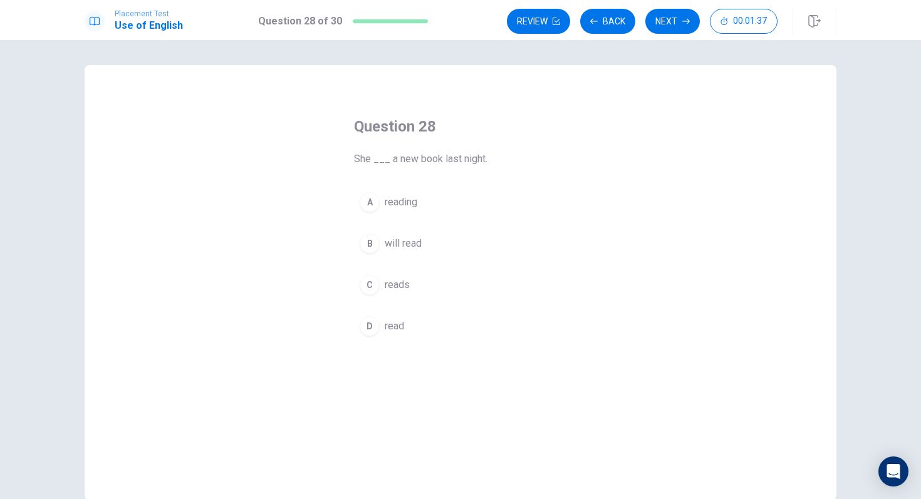
click at [388, 317] on button "D read" at bounding box center [460, 326] width 213 height 31
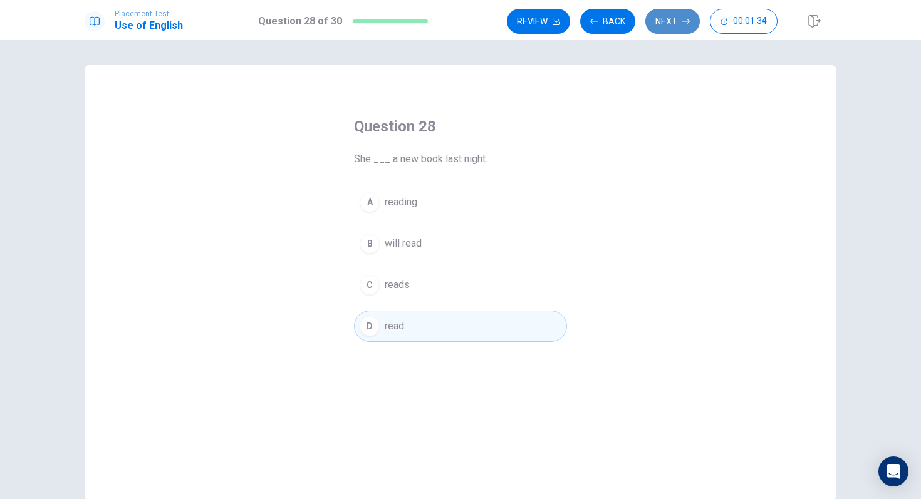
click at [668, 19] on button "Next" at bounding box center [672, 21] width 55 height 25
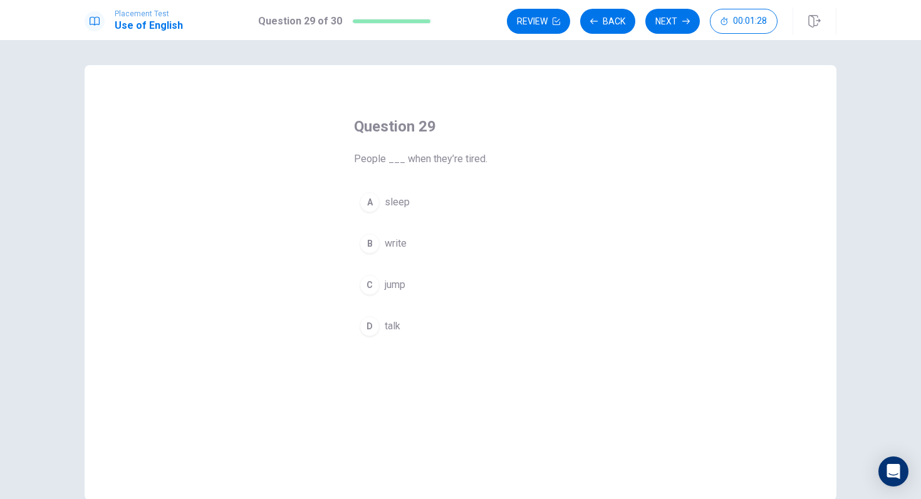
click at [394, 193] on button "A sleep" at bounding box center [460, 202] width 213 height 31
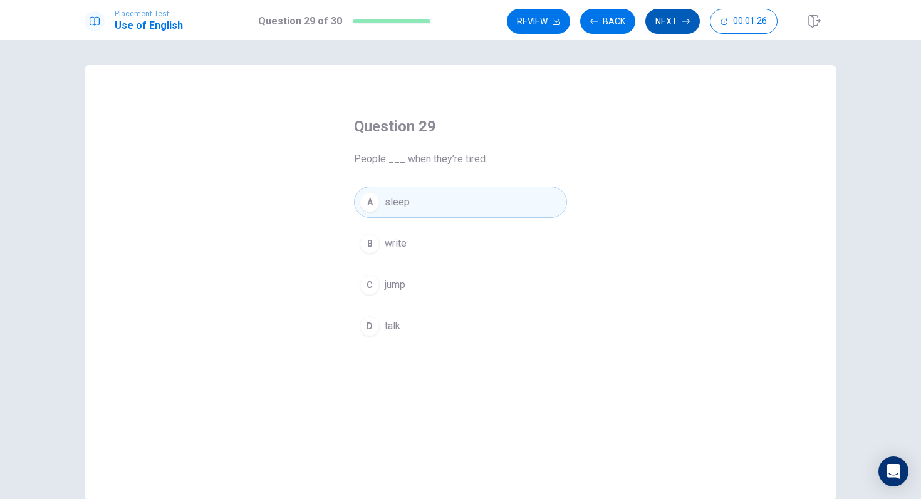
click at [679, 28] on button "Next" at bounding box center [672, 21] width 55 height 25
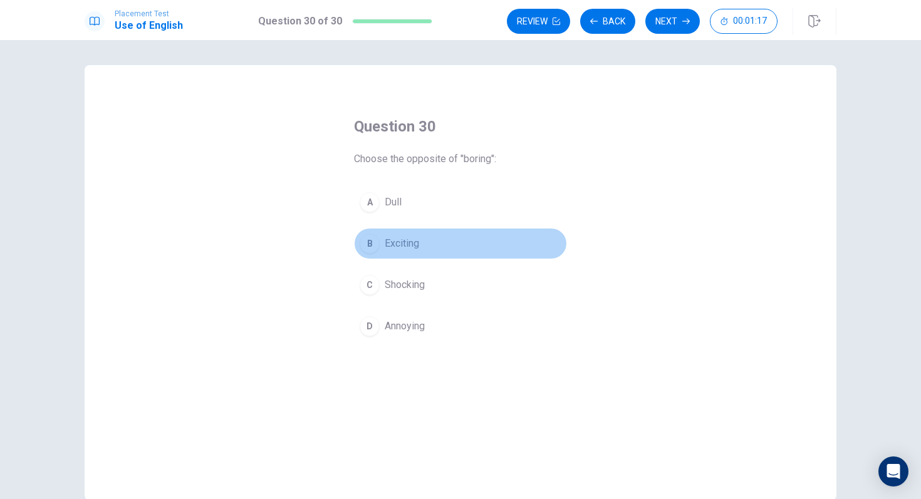
click at [411, 245] on span "Exciting" at bounding box center [402, 243] width 34 height 15
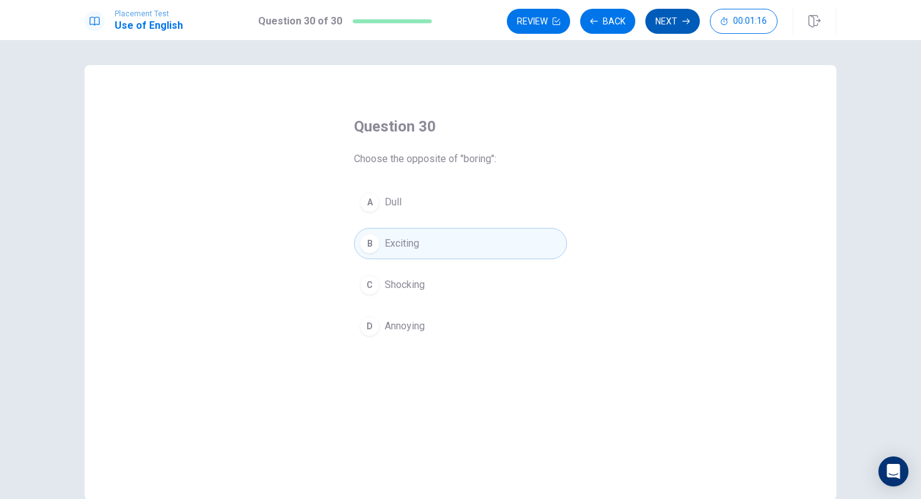
click at [657, 28] on button "Next" at bounding box center [672, 21] width 55 height 25
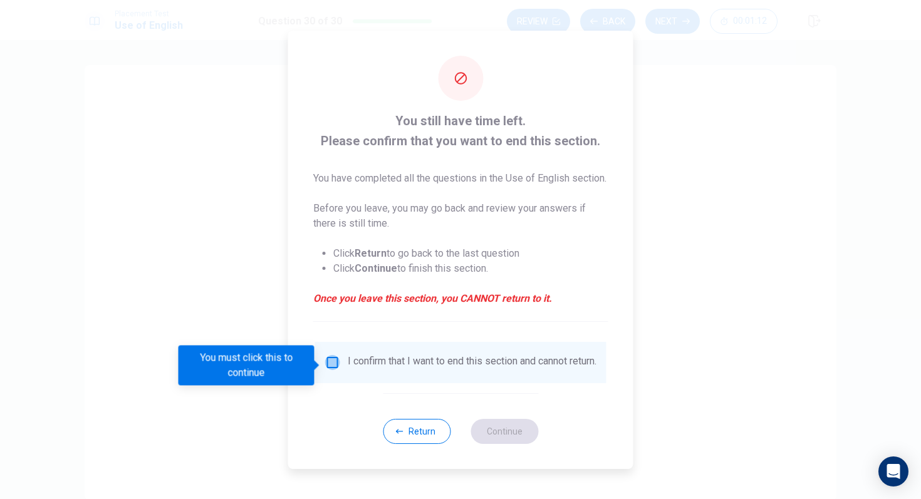
click at [330, 365] on input "You must click this to continue" at bounding box center [332, 362] width 15 height 15
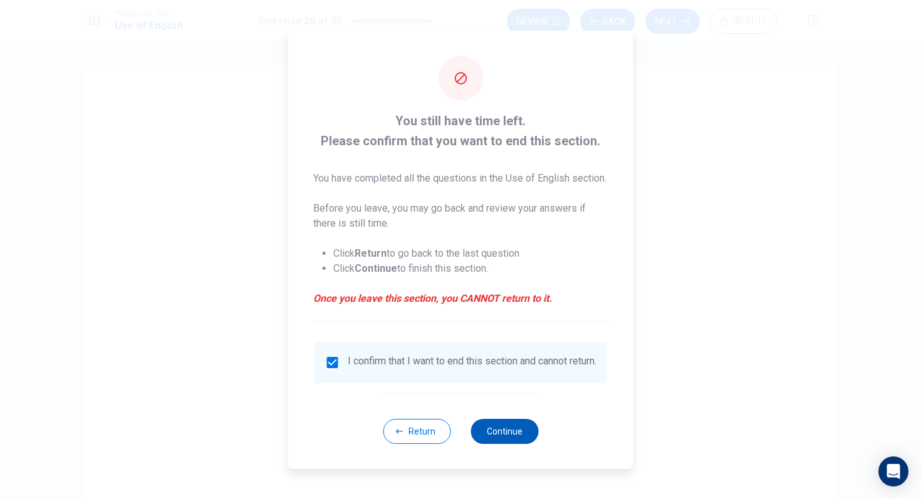
click at [518, 441] on button "Continue" at bounding box center [505, 431] width 68 height 25
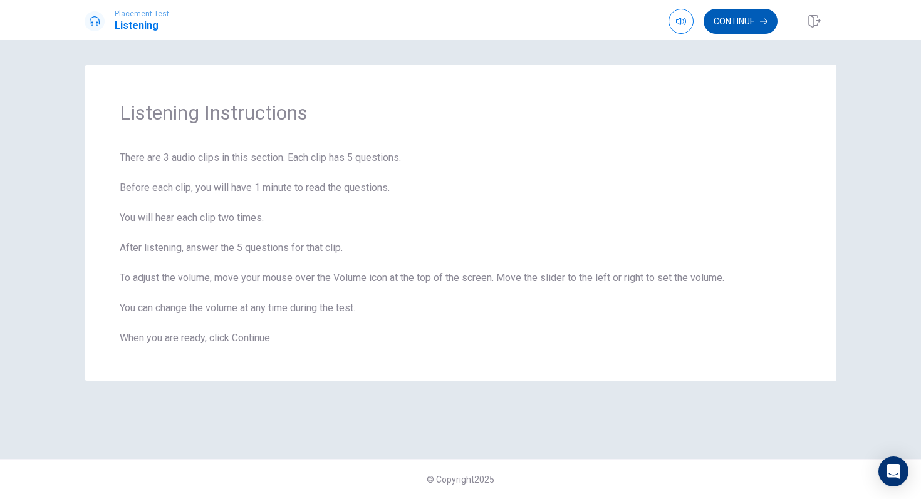
click at [726, 17] on button "Continue" at bounding box center [741, 21] width 74 height 25
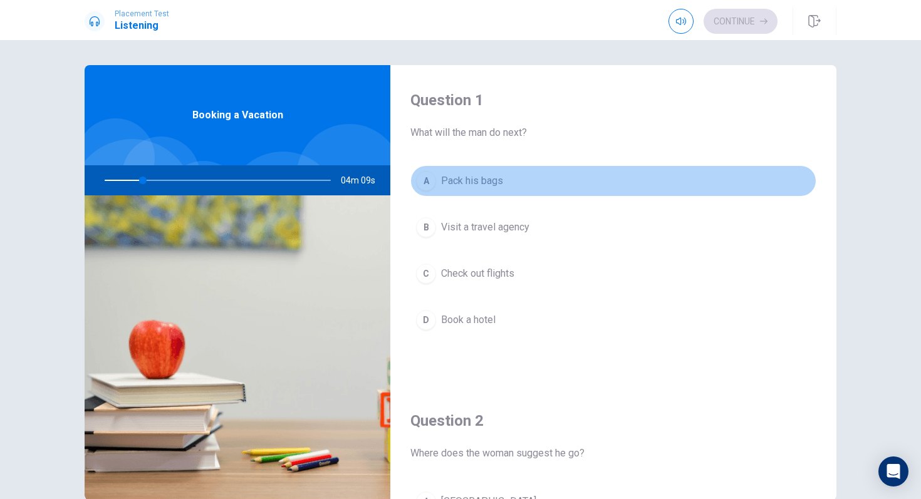
click at [432, 176] on div "A" at bounding box center [426, 181] width 20 height 20
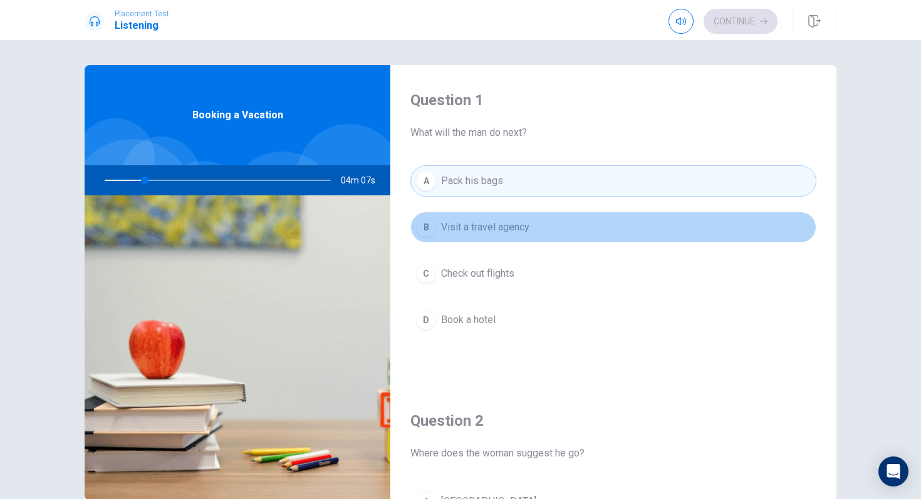
click at [430, 216] on button "B Visit a travel agency" at bounding box center [613, 227] width 406 height 31
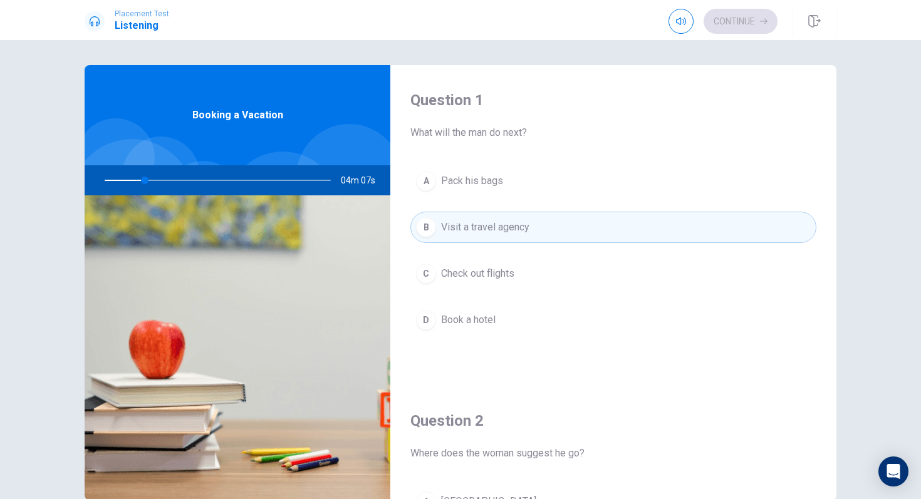
click at [424, 270] on div "C" at bounding box center [426, 274] width 20 height 20
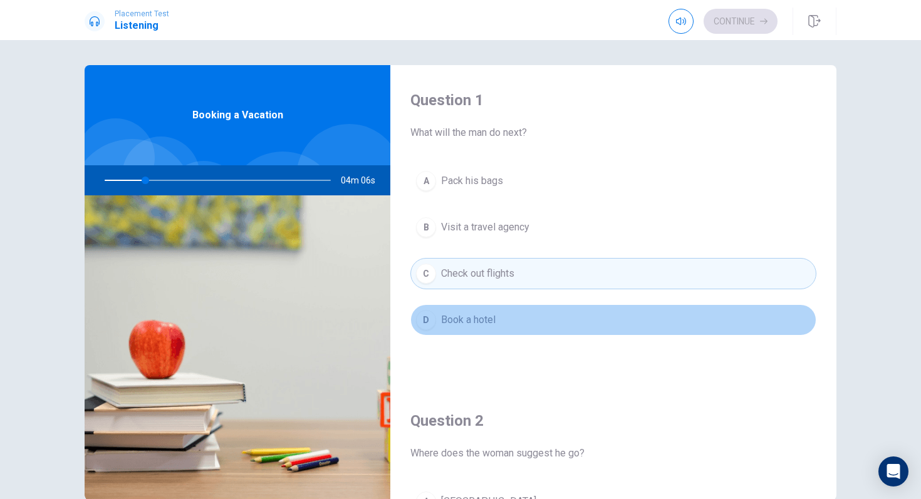
click at [418, 322] on div "D" at bounding box center [426, 320] width 20 height 20
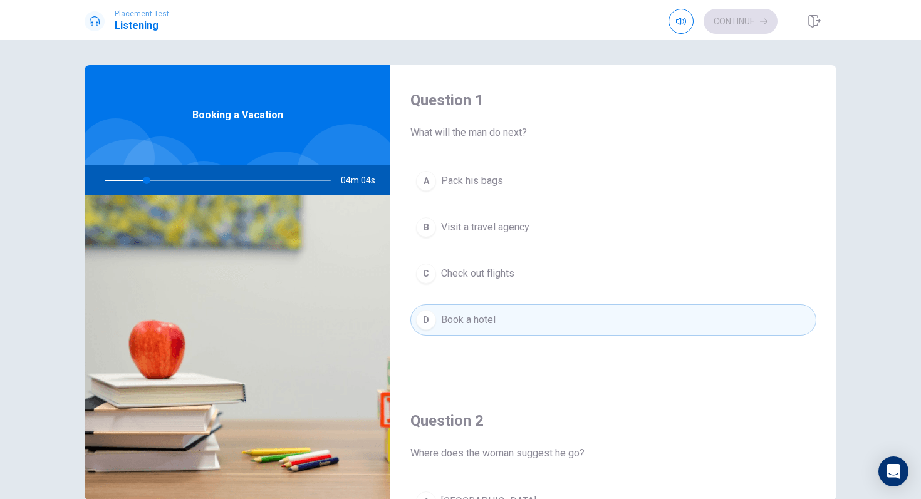
click at [435, 172] on button "A Pack his bags" at bounding box center [613, 180] width 406 height 31
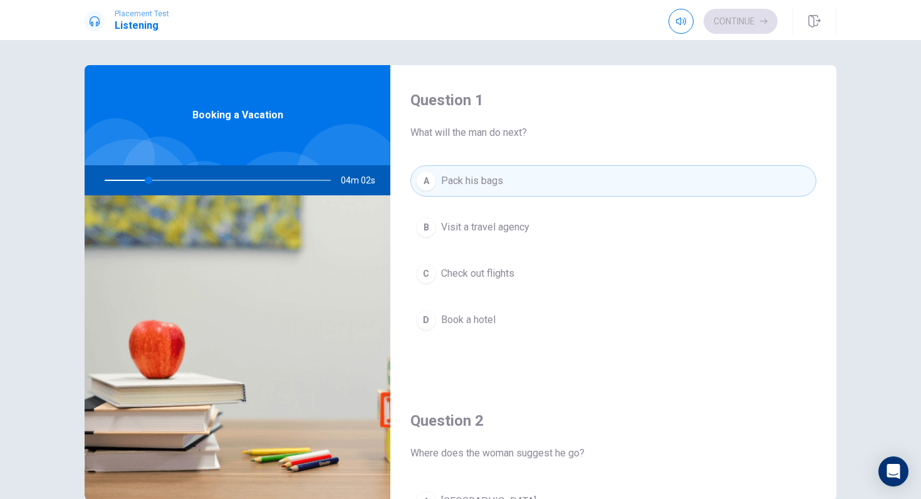
click at [435, 224] on div "B" at bounding box center [426, 227] width 20 height 20
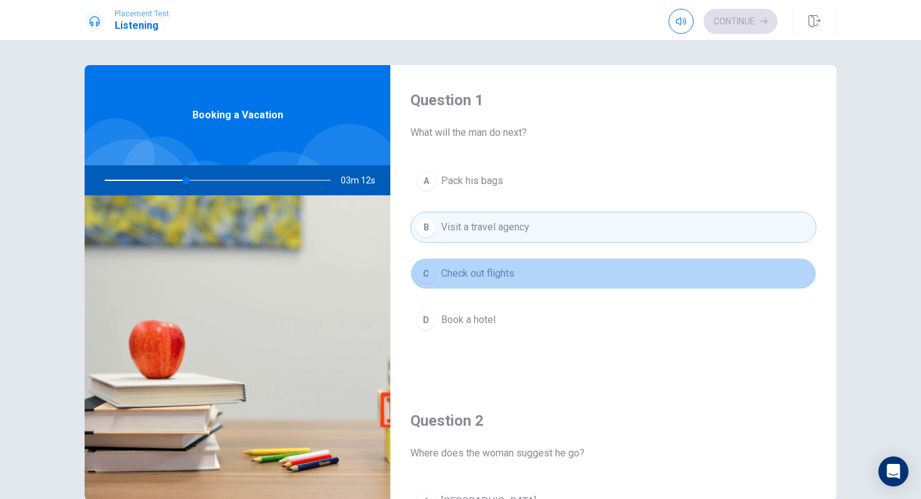
click at [510, 271] on span "Check out flights" at bounding box center [477, 273] width 73 height 15
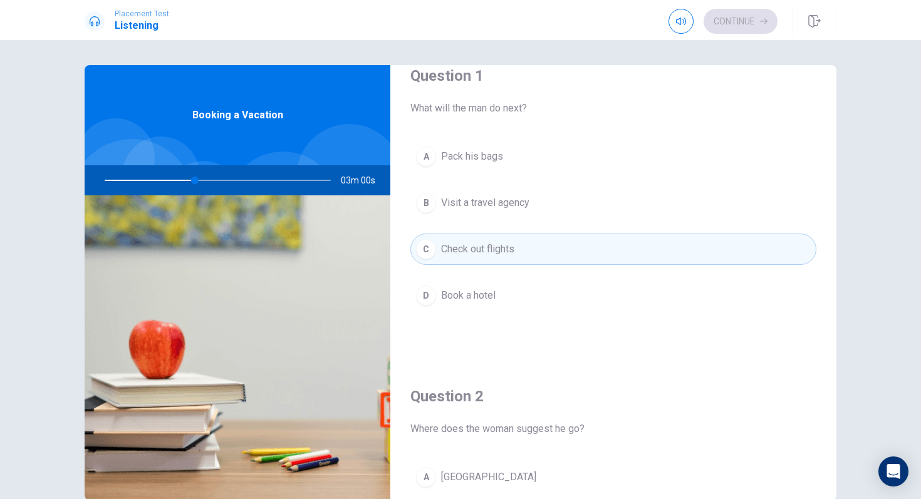
scroll to position [28, 0]
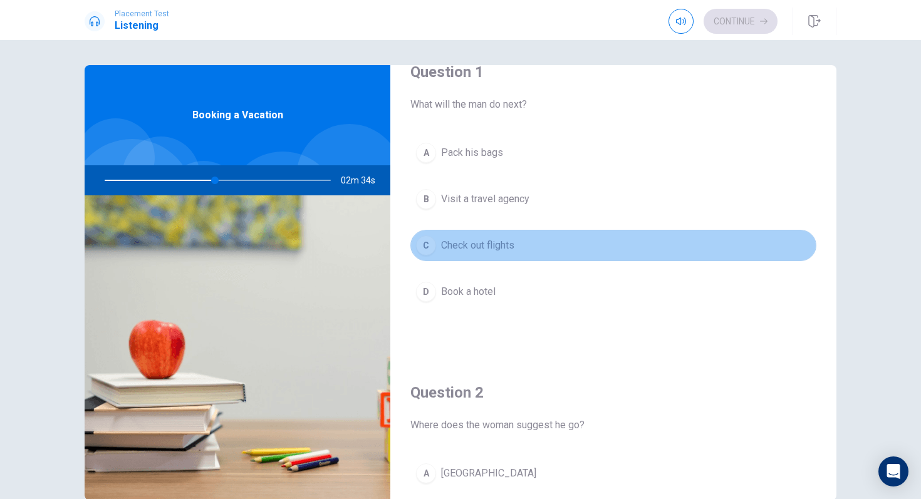
click at [535, 238] on button "C Check out flights" at bounding box center [613, 245] width 406 height 31
click at [533, 242] on button "C Check out flights" at bounding box center [613, 245] width 406 height 31
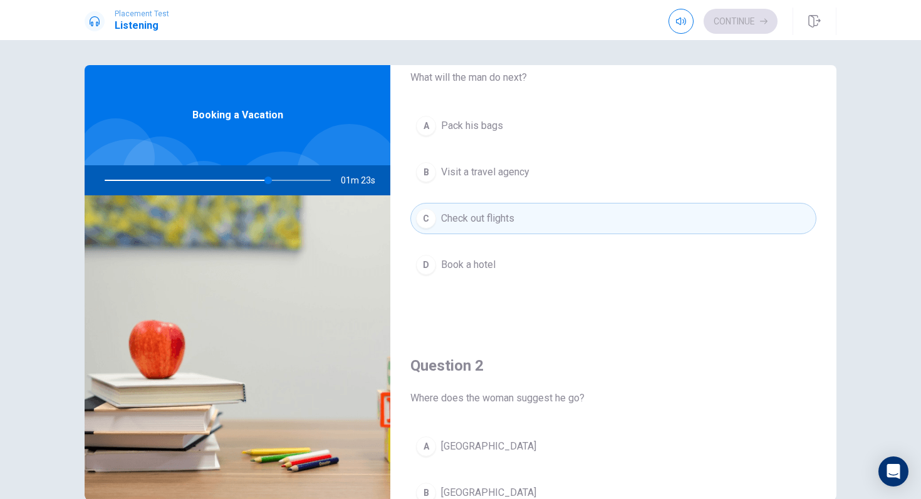
scroll to position [56, 0]
click at [551, 214] on button "C Check out flights" at bounding box center [613, 217] width 406 height 31
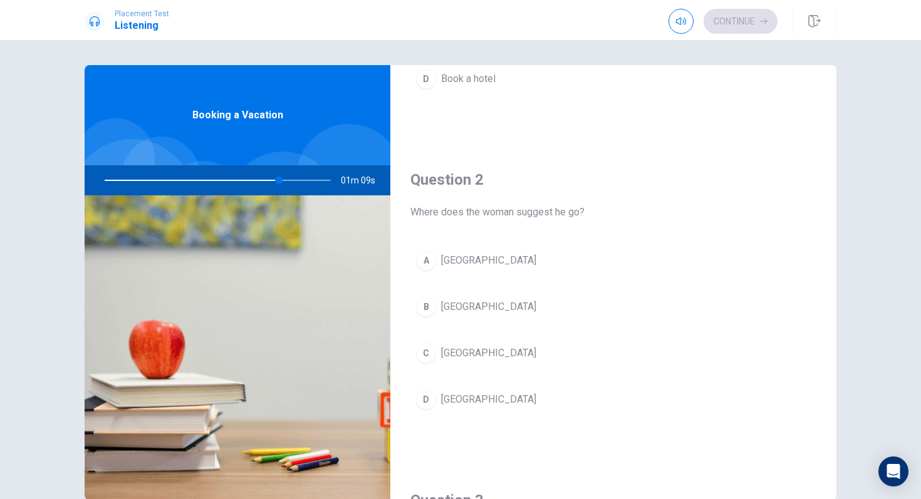
scroll to position [248, 0]
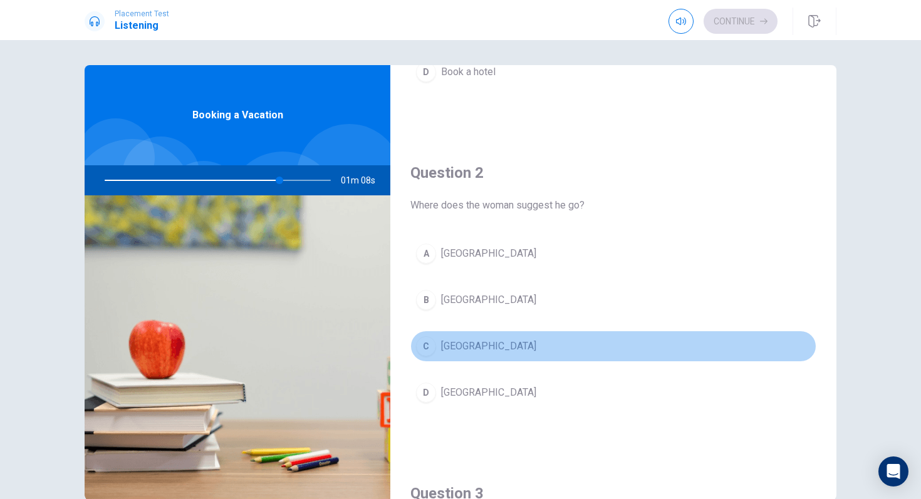
click at [463, 349] on button "C [GEOGRAPHIC_DATA]" at bounding box center [613, 346] width 406 height 31
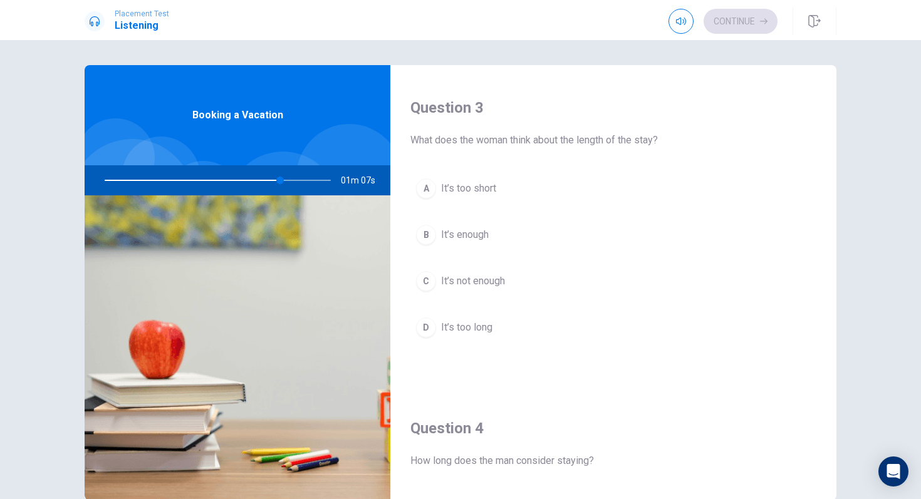
scroll to position [633, 0]
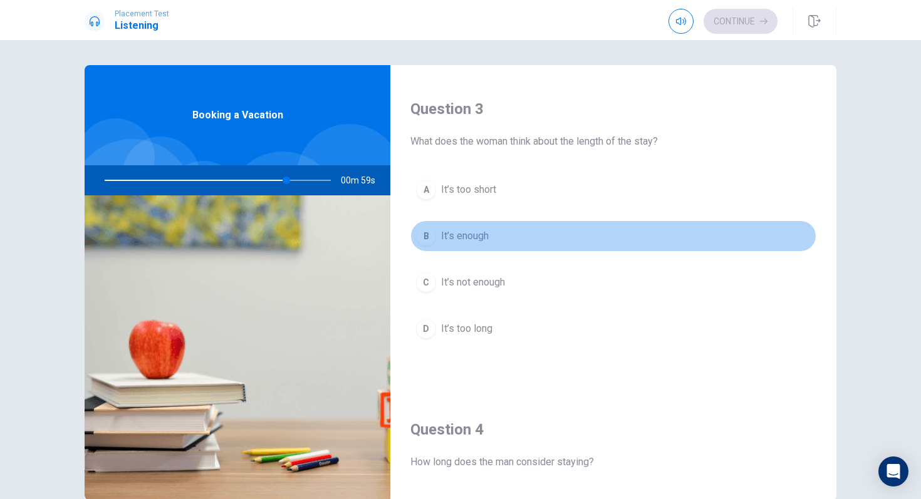
click at [481, 241] on span "It’s enough" at bounding box center [465, 236] width 48 height 15
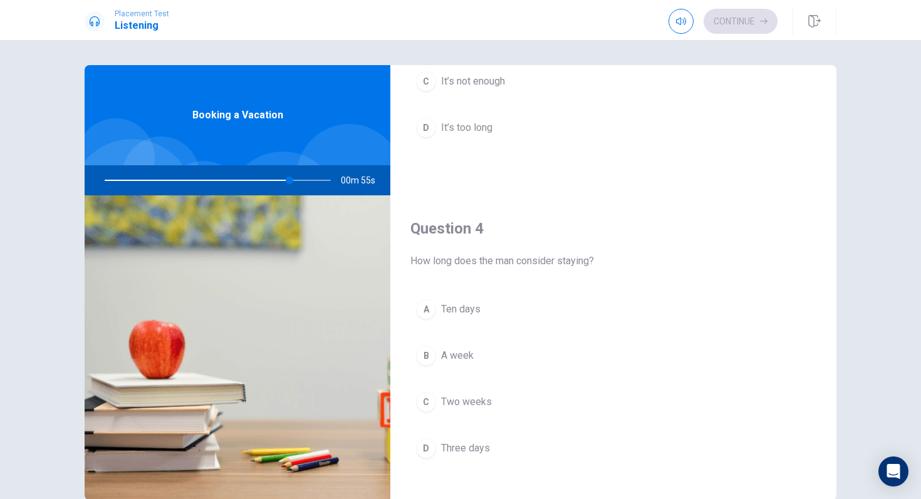
scroll to position [837, 0]
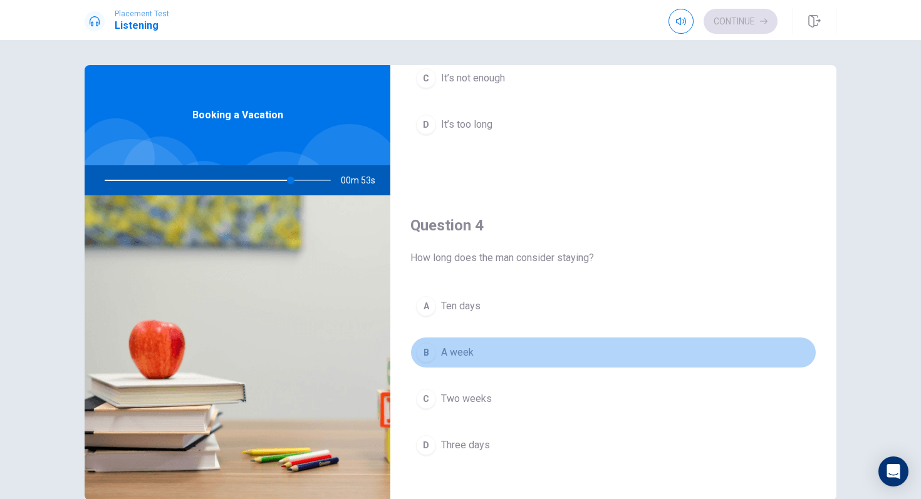
click at [465, 349] on span "A week" at bounding box center [457, 352] width 33 height 15
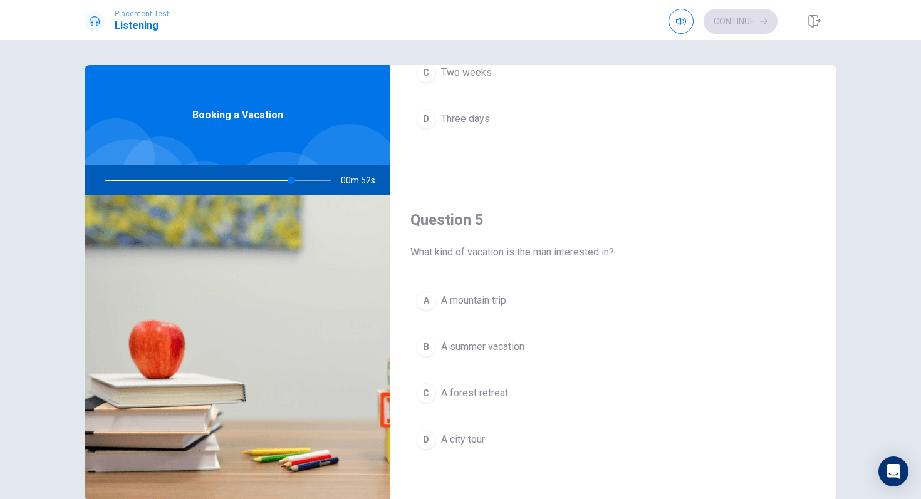
scroll to position [1169, 0]
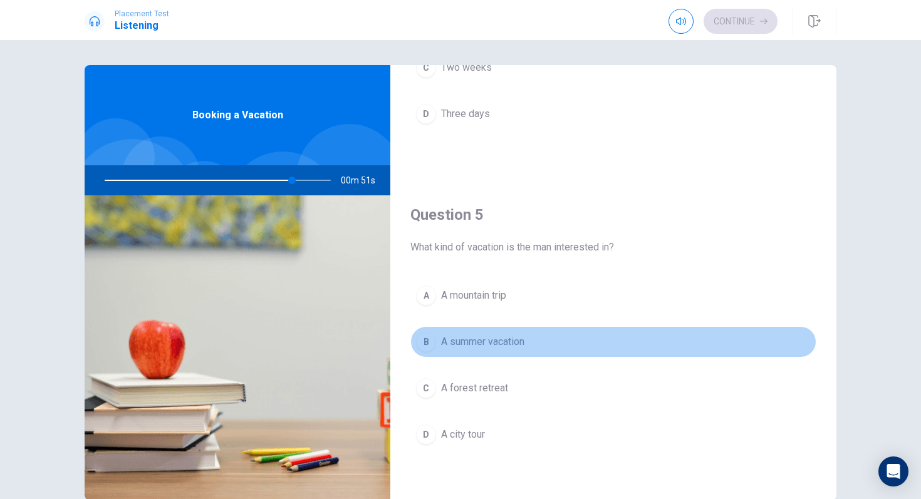
click at [466, 332] on button "B A summer vacation" at bounding box center [613, 341] width 406 height 31
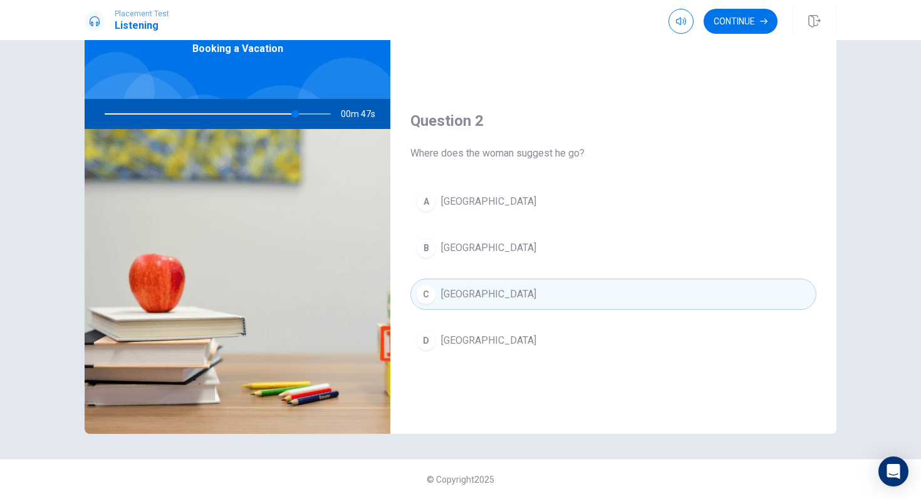
scroll to position [209, 0]
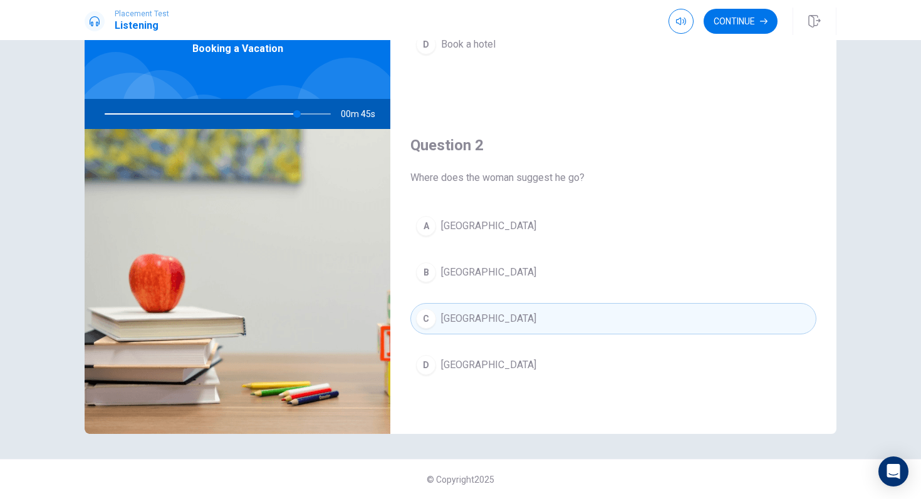
drag, startPoint x: 293, startPoint y: 111, endPoint x: 259, endPoint y: 113, distance: 33.9
click at [259, 113] on div at bounding box center [215, 114] width 251 height 30
click at [335, 162] on img at bounding box center [238, 281] width 306 height 305
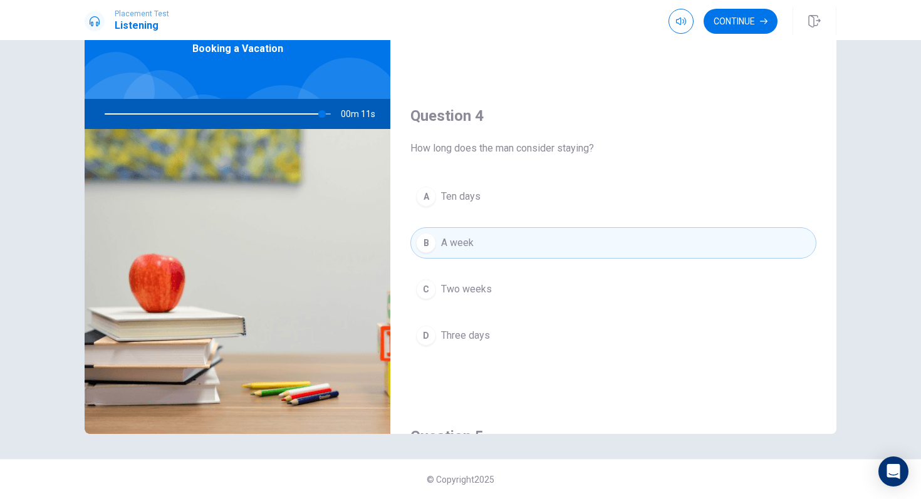
scroll to position [890, 0]
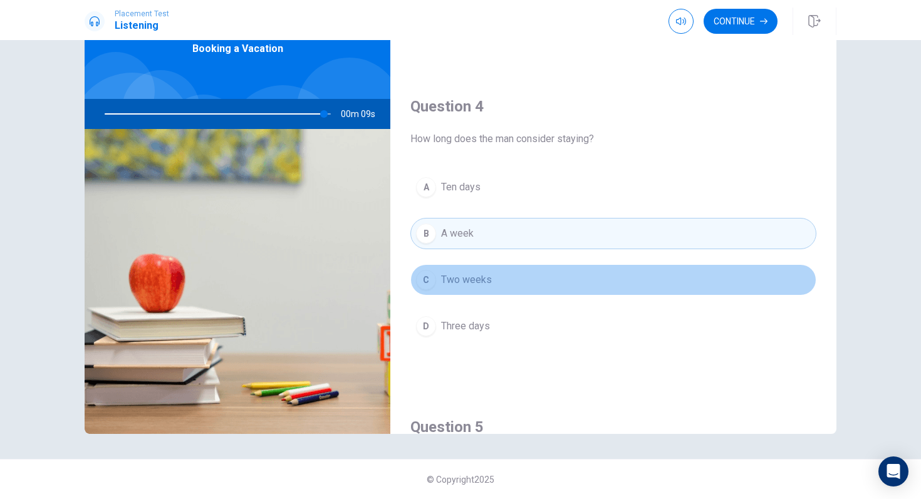
click at [500, 278] on button "C Two weeks" at bounding box center [613, 279] width 406 height 31
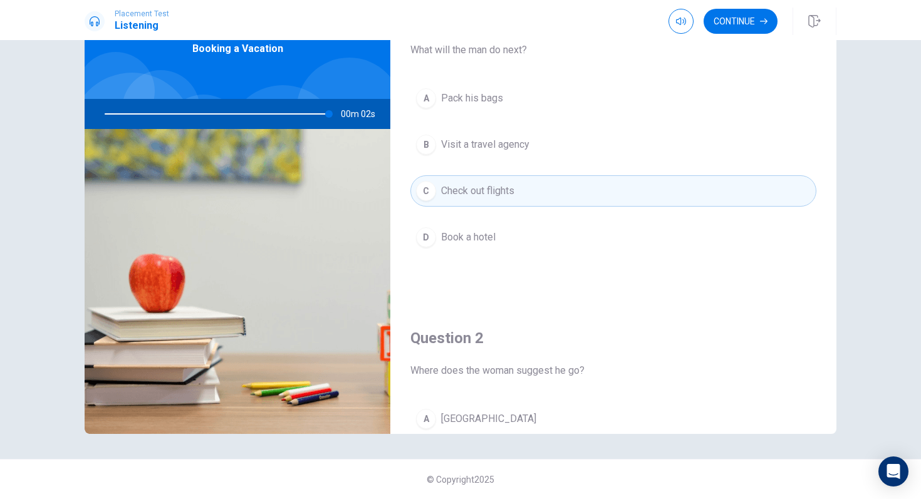
scroll to position [0, 0]
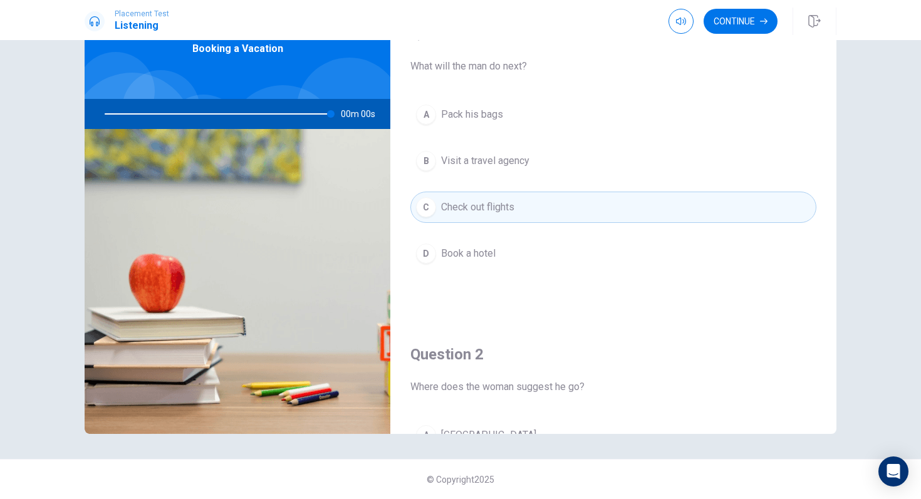
type input "0"
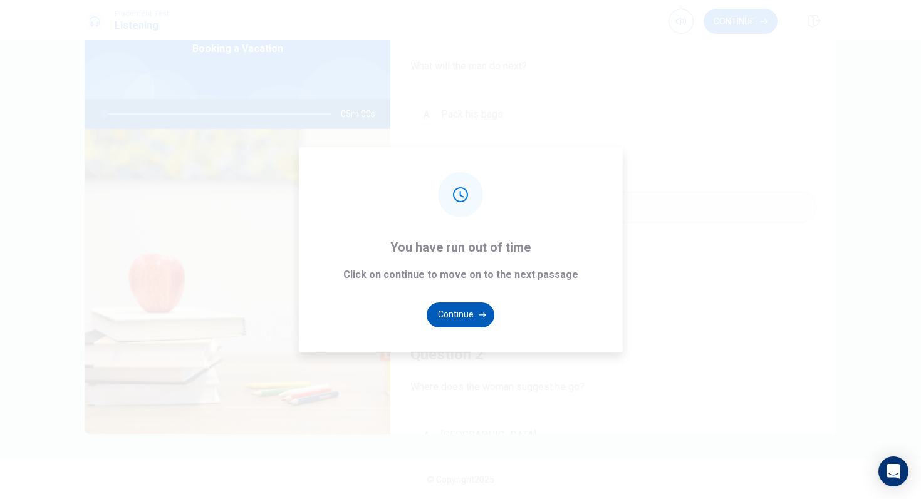
click at [479, 312] on icon "button" at bounding box center [483, 315] width 8 height 8
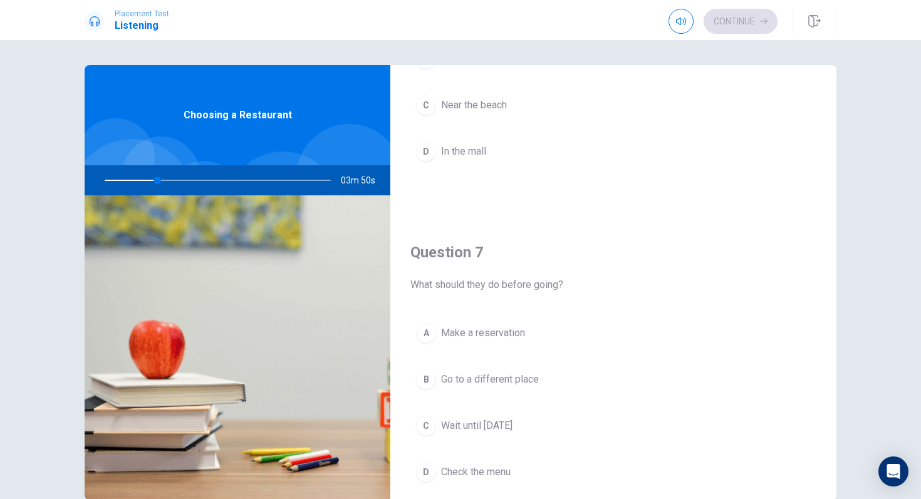
scroll to position [182, 0]
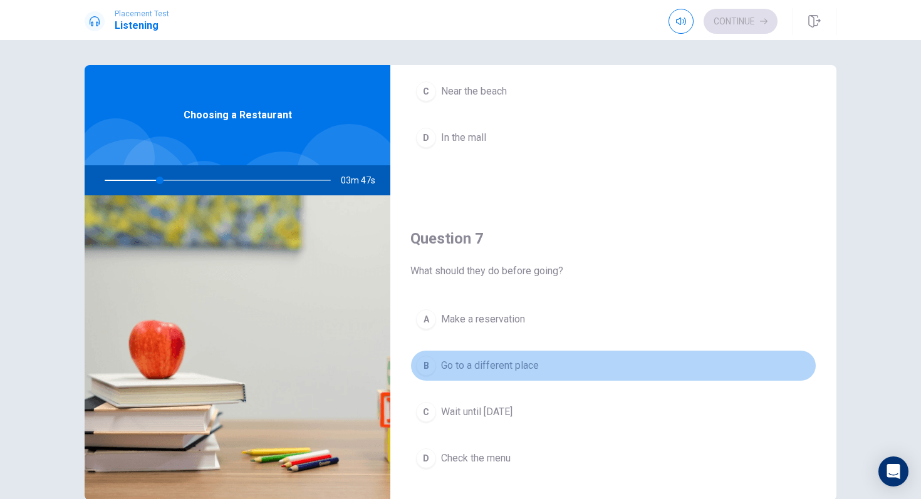
click at [524, 354] on button "B Go to a different place" at bounding box center [613, 365] width 406 height 31
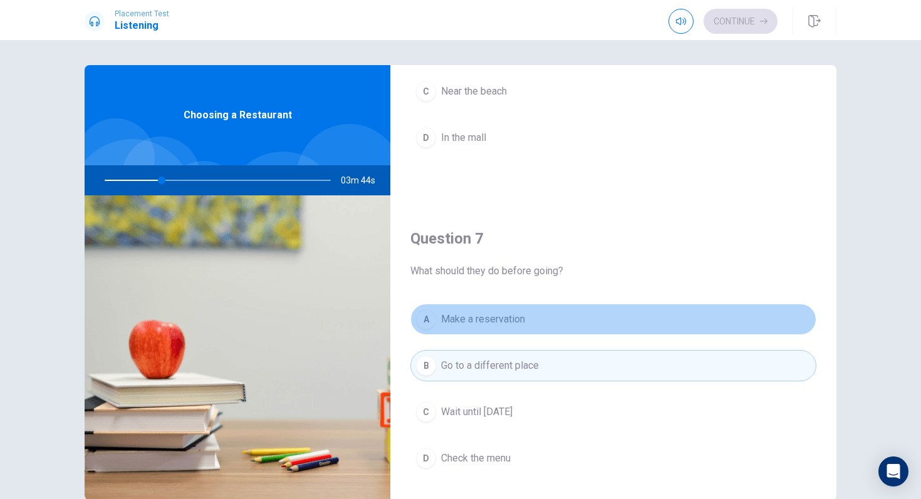
click at [520, 313] on span "Make a reservation" at bounding box center [483, 319] width 84 height 15
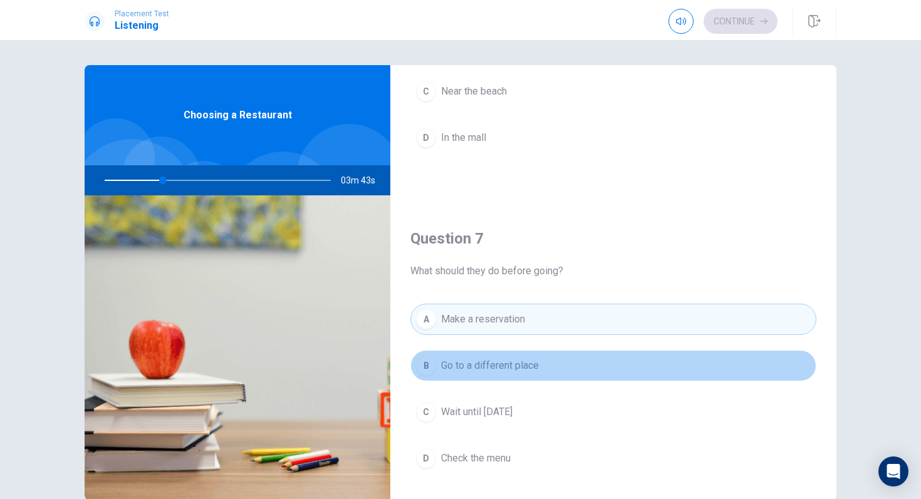
click at [499, 352] on button "B Go to a different place" at bounding box center [613, 365] width 406 height 31
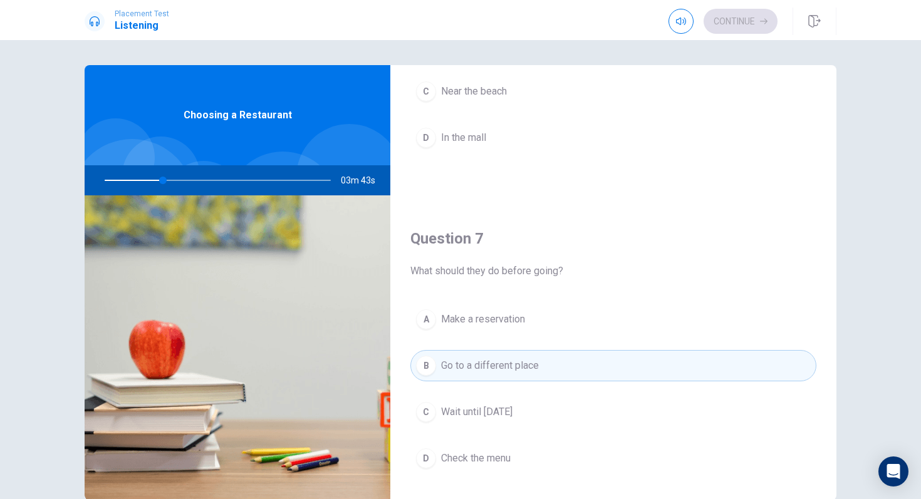
click at [503, 318] on span "Make a reservation" at bounding box center [483, 319] width 84 height 15
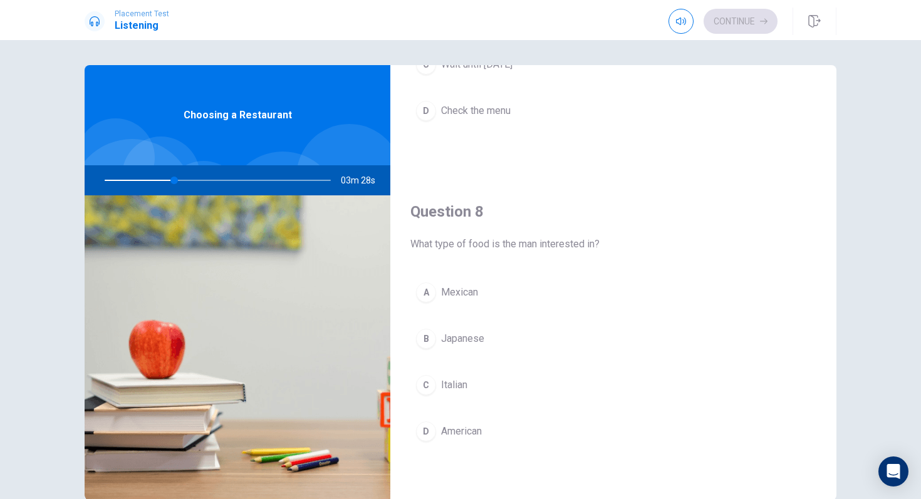
scroll to position [533, 0]
click at [480, 383] on button "C Italian" at bounding box center [613, 382] width 406 height 31
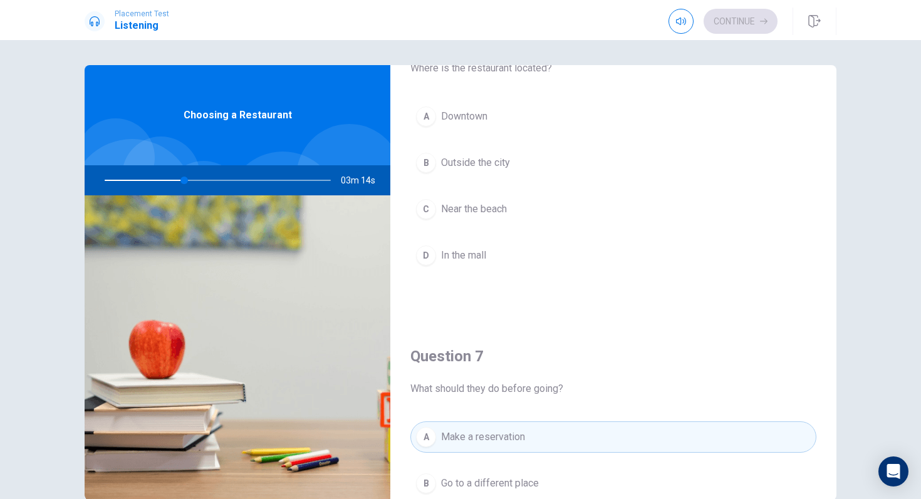
scroll to position [0, 0]
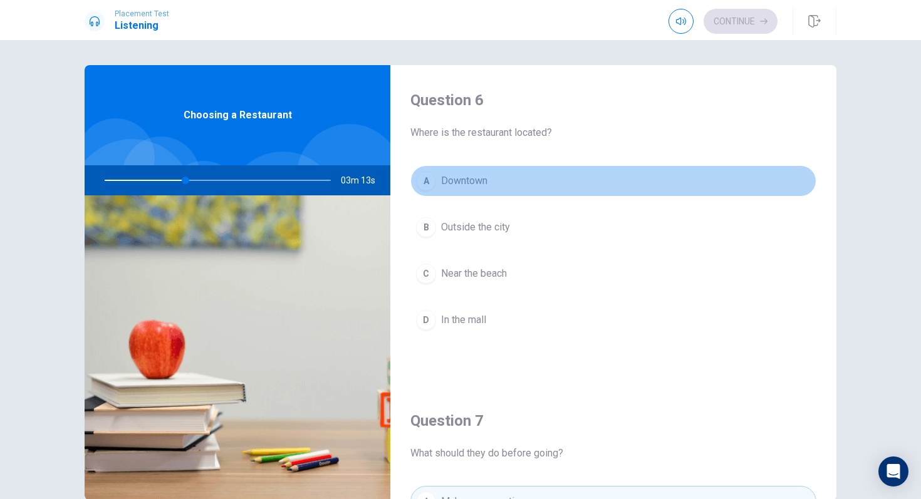
click at [482, 178] on span "Downtown" at bounding box center [464, 181] width 46 height 15
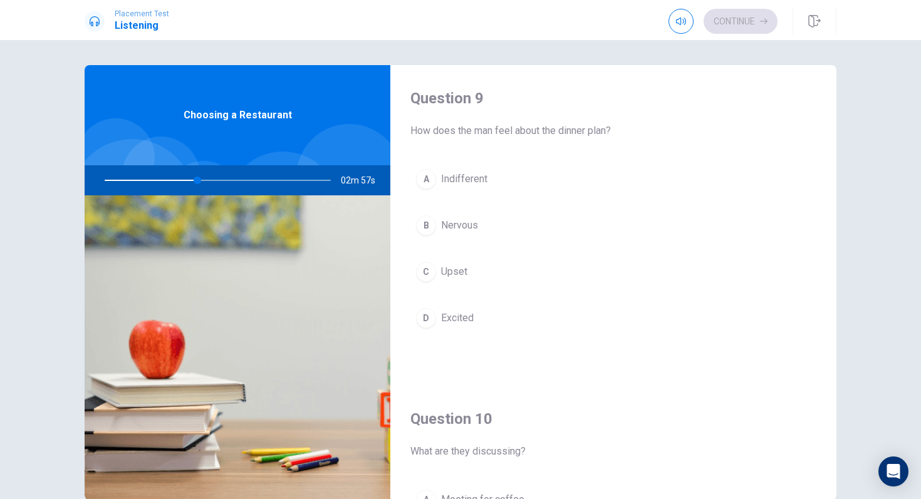
scroll to position [964, 0]
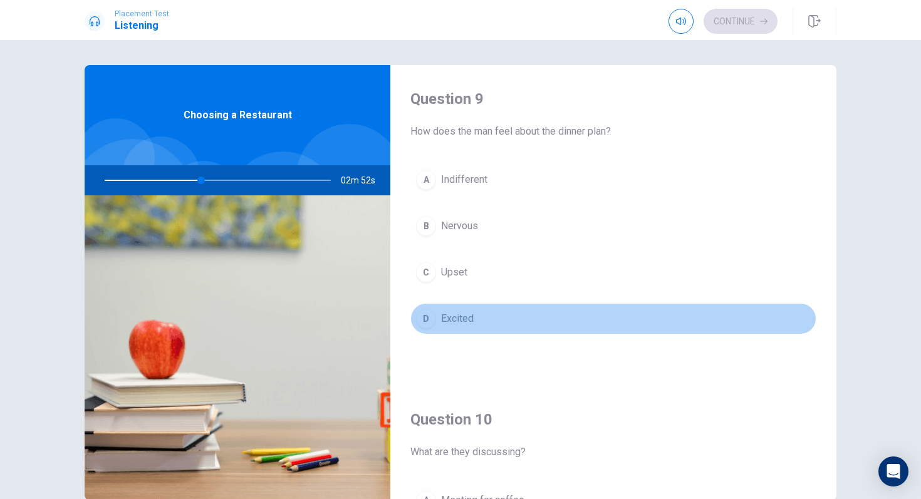
click at [485, 318] on button "D Excited" at bounding box center [613, 318] width 406 height 31
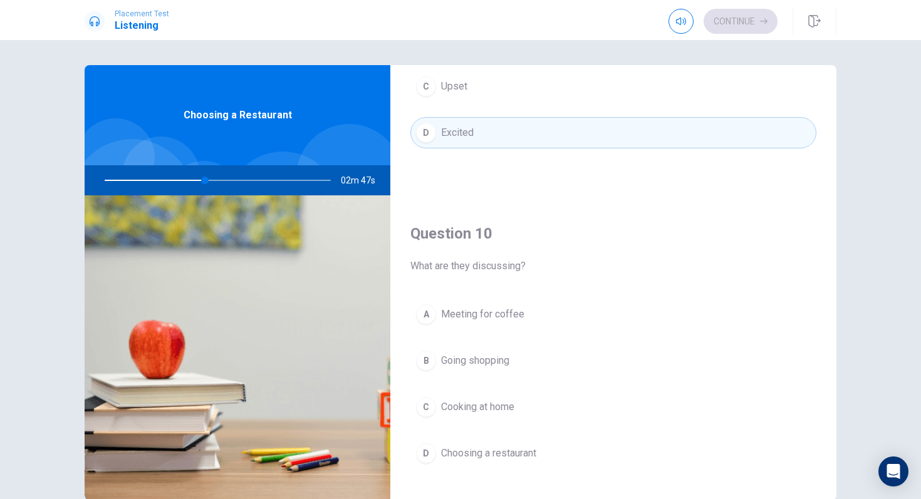
scroll to position [1169, 0]
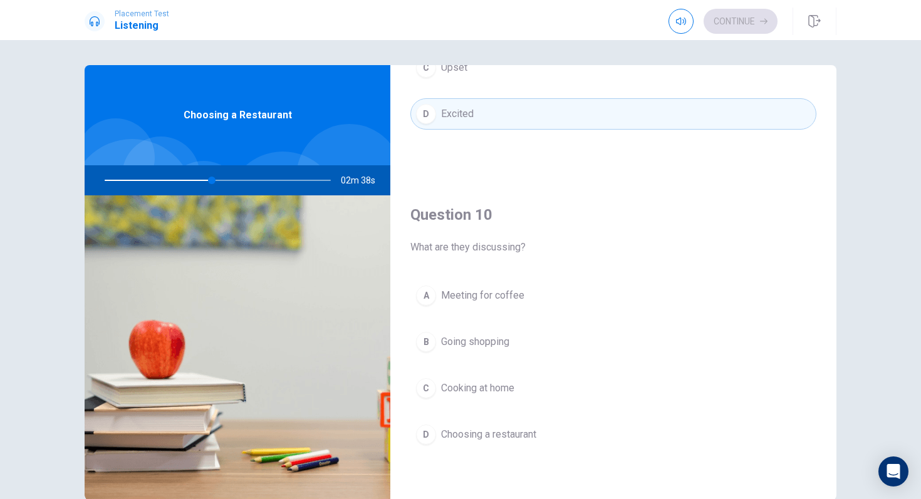
click at [510, 437] on span "Choosing a restaurant" at bounding box center [488, 434] width 95 height 15
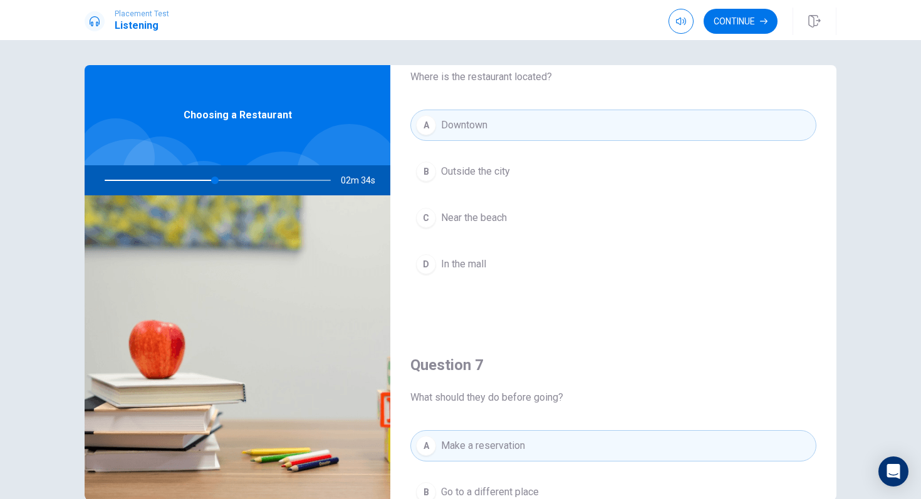
scroll to position [56, 0]
click at [741, 13] on button "Continue" at bounding box center [741, 21] width 74 height 25
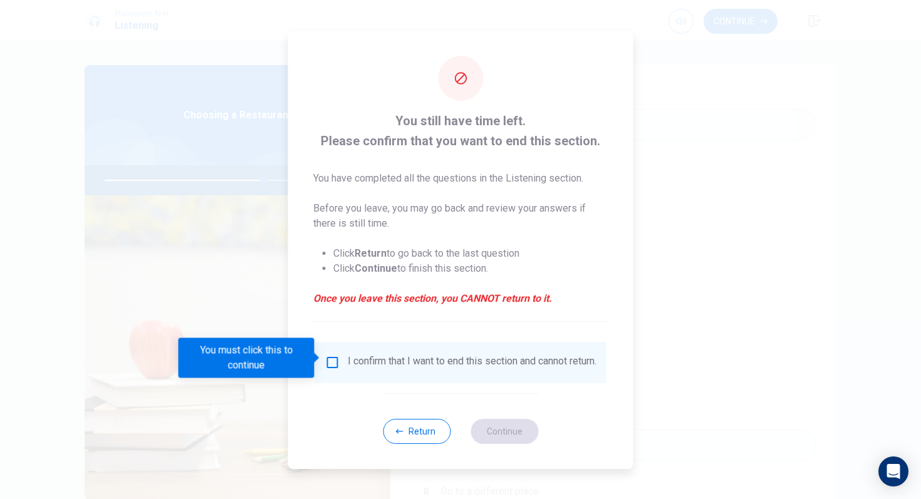
click at [338, 357] on div "I confirm that I want to end this section and cannot return." at bounding box center [460, 362] width 271 height 15
click at [326, 357] on input "You must click this to continue" at bounding box center [332, 362] width 15 height 15
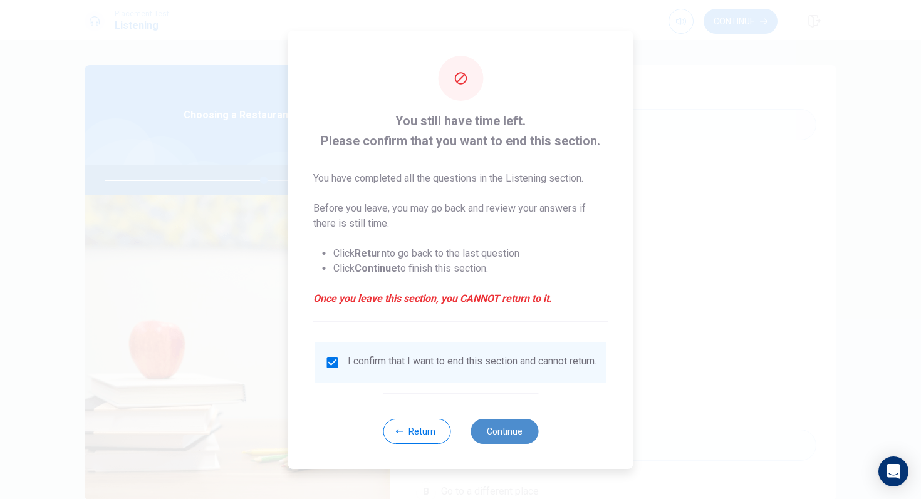
click at [499, 429] on button "Continue" at bounding box center [505, 431] width 68 height 25
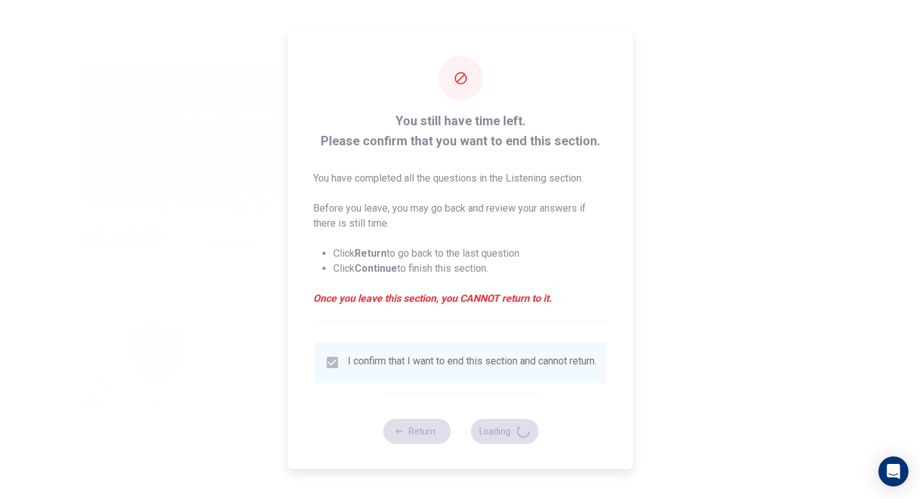
type input "71"
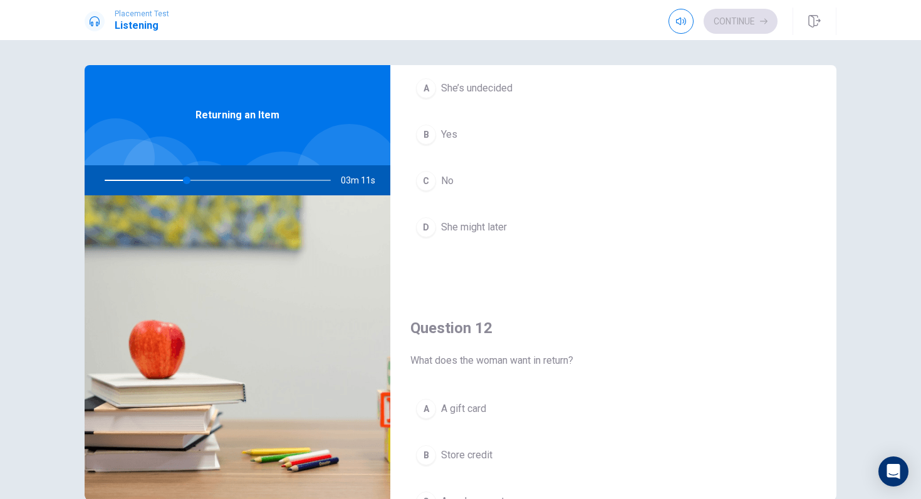
scroll to position [0, 0]
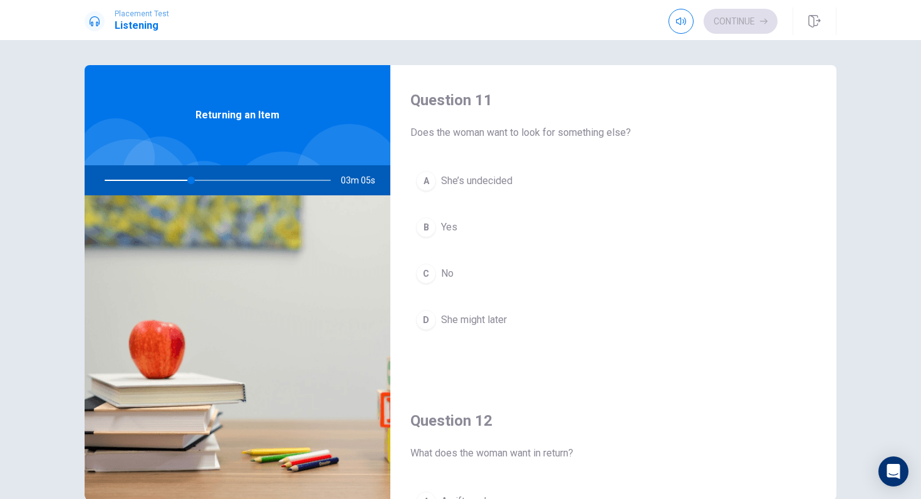
click at [455, 222] on span "Yes" at bounding box center [449, 227] width 16 height 15
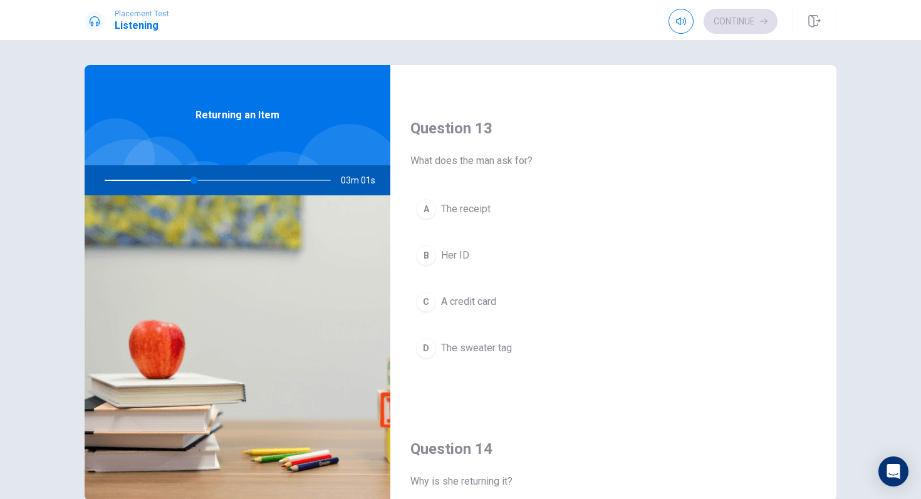
scroll to position [1169, 0]
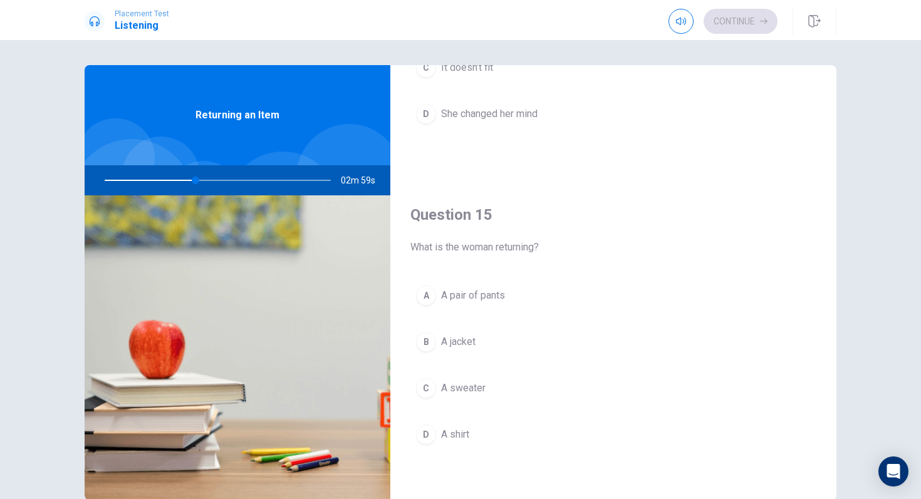
click at [476, 400] on button "C A sweater" at bounding box center [613, 388] width 406 height 31
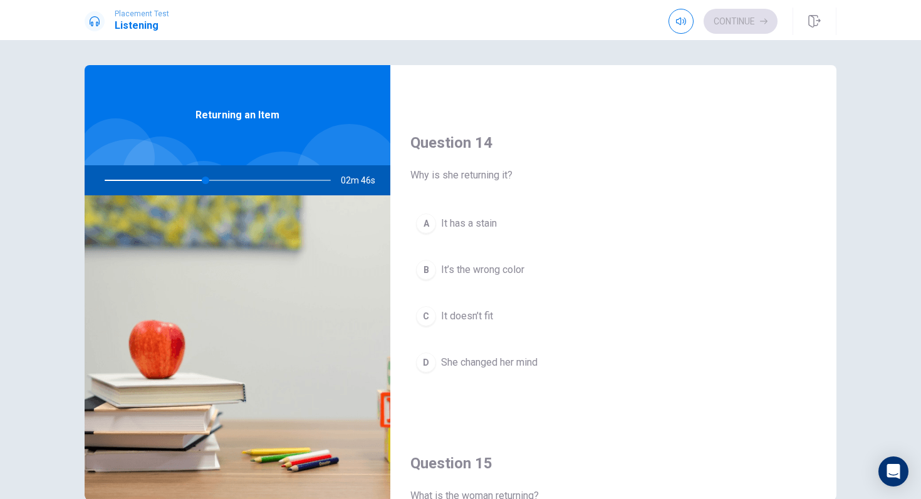
scroll to position [922, 0]
click at [472, 319] on span "It doesn’t fit" at bounding box center [467, 314] width 52 height 15
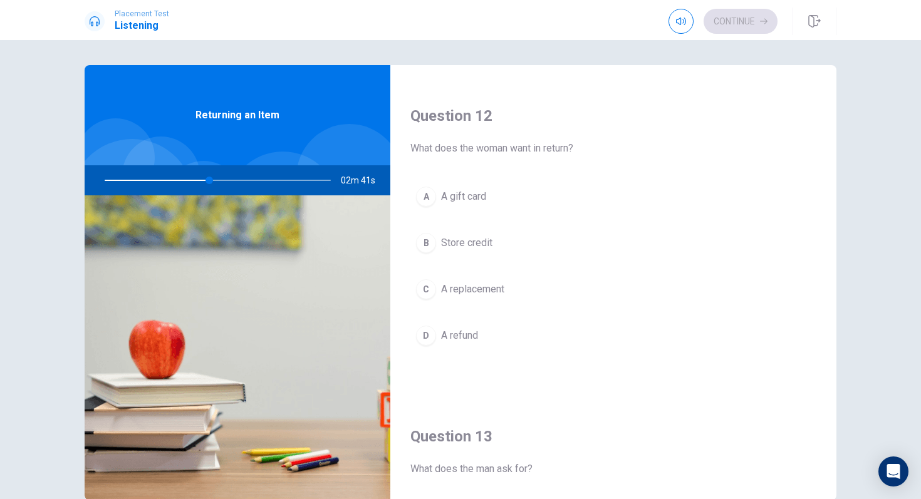
scroll to position [303, 0]
click at [477, 253] on button "B Store credit" at bounding box center [613, 245] width 406 height 31
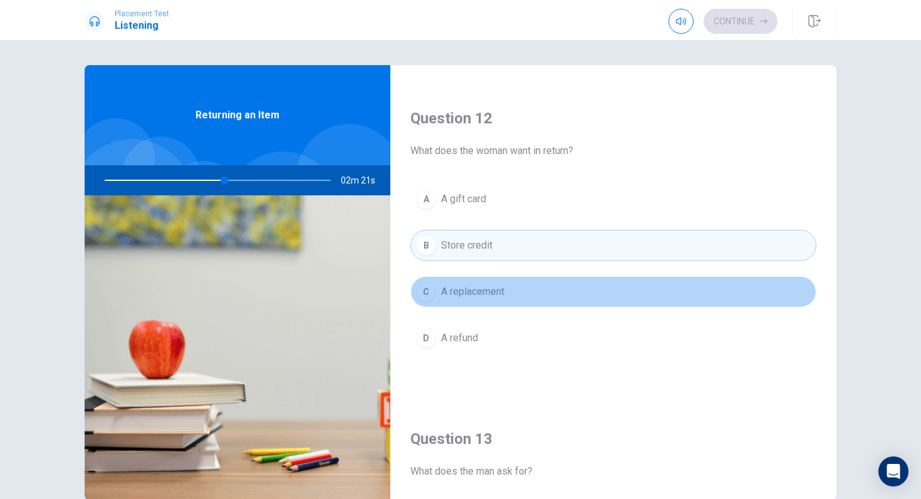
click at [484, 282] on button "C A replacement" at bounding box center [613, 291] width 406 height 31
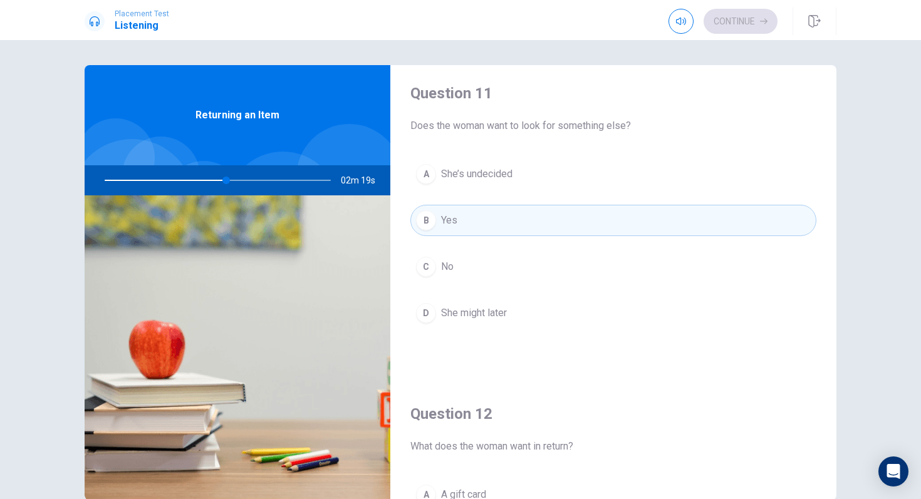
scroll to position [6, 0]
click at [477, 262] on button "C No" at bounding box center [613, 267] width 406 height 31
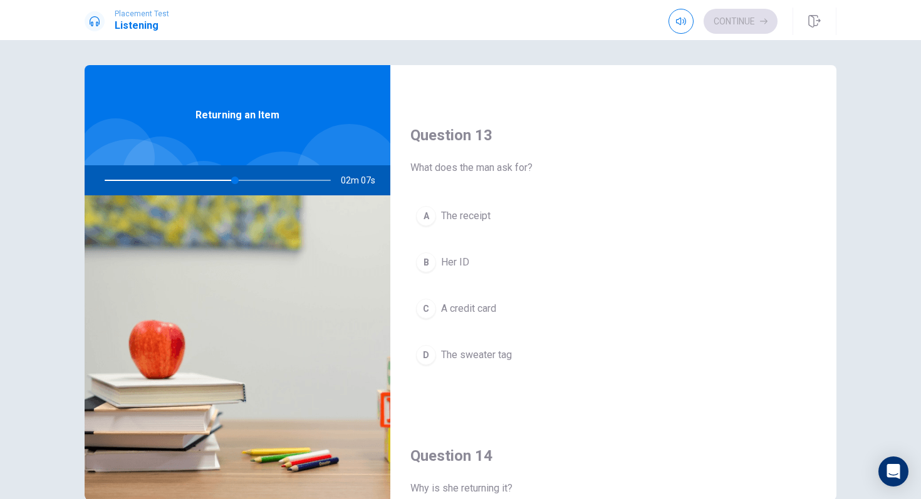
scroll to position [607, 0]
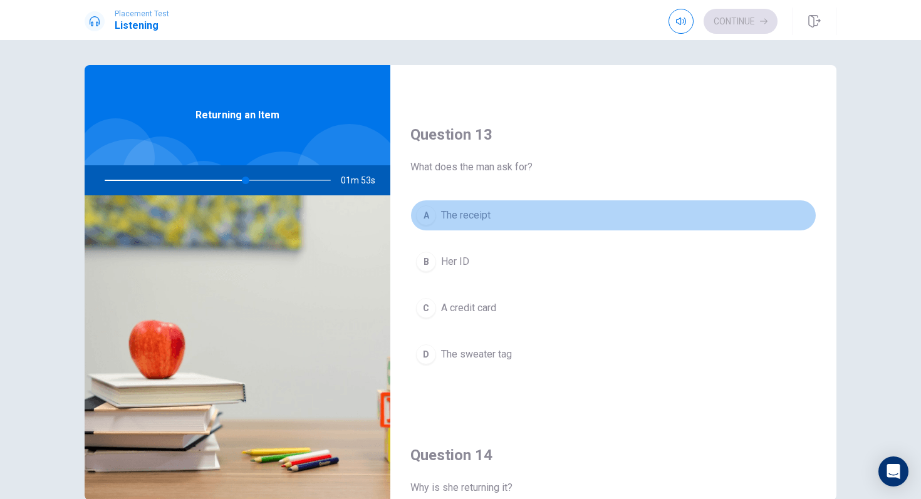
click at [486, 218] on span "The receipt" at bounding box center [466, 215] width 50 height 15
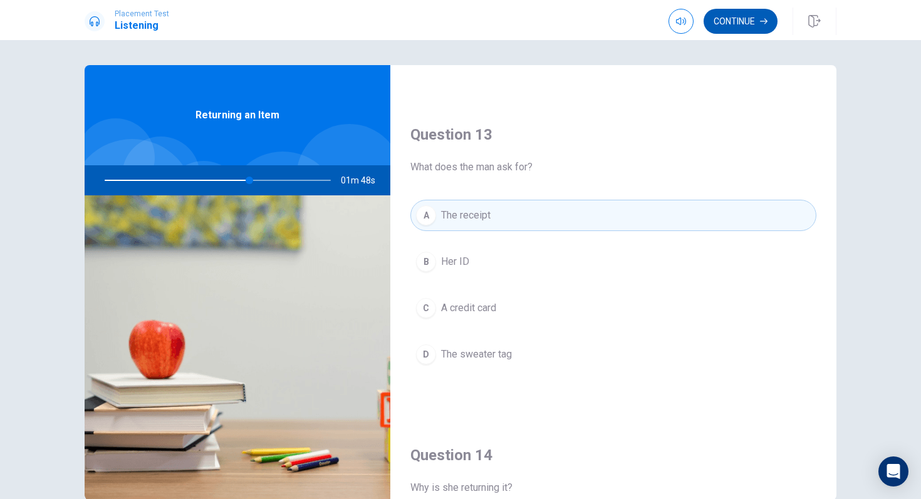
click at [731, 17] on button "Continue" at bounding box center [741, 21] width 74 height 25
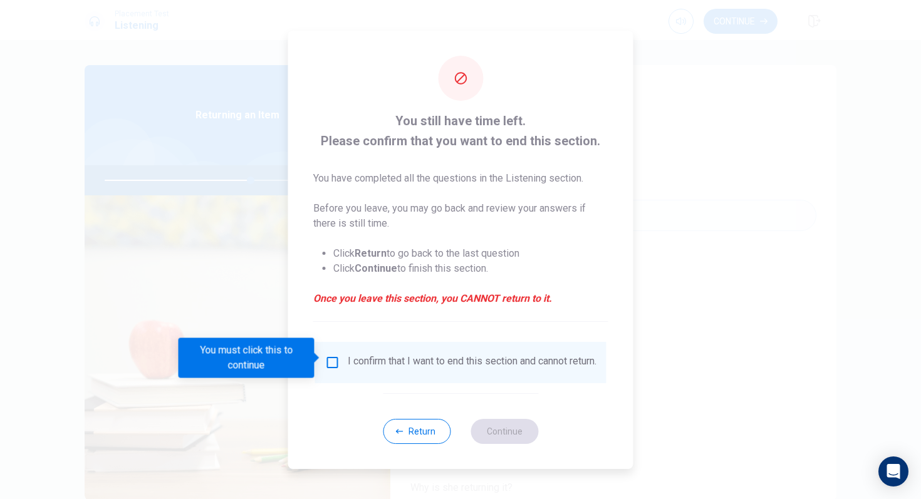
click at [333, 355] on input "You must click this to continue" at bounding box center [332, 362] width 15 height 15
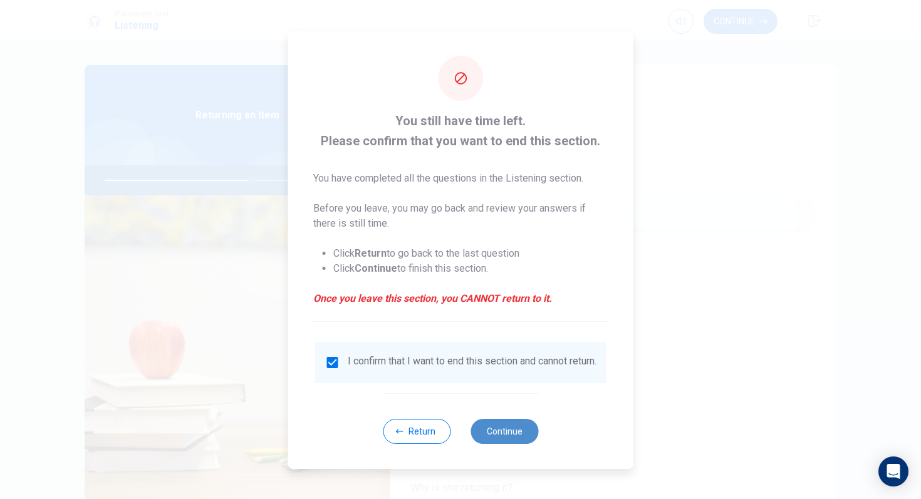
click at [506, 435] on button "Continue" at bounding box center [505, 431] width 68 height 25
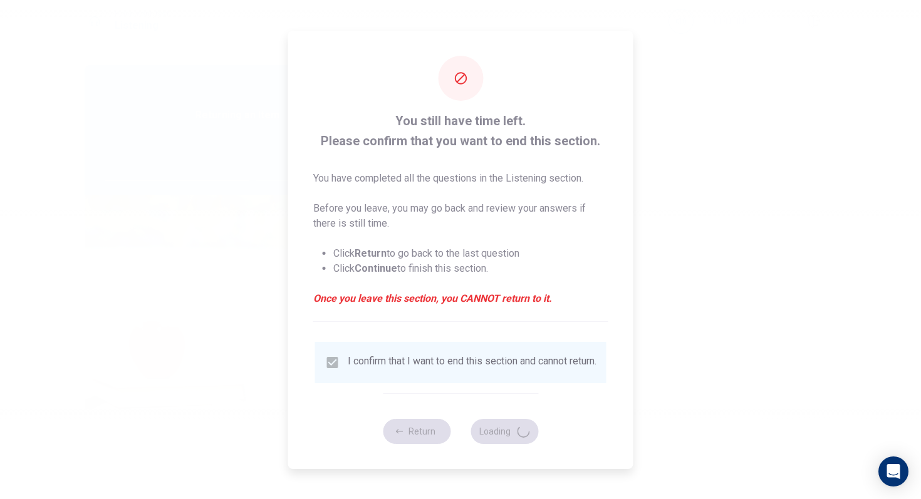
type input "66"
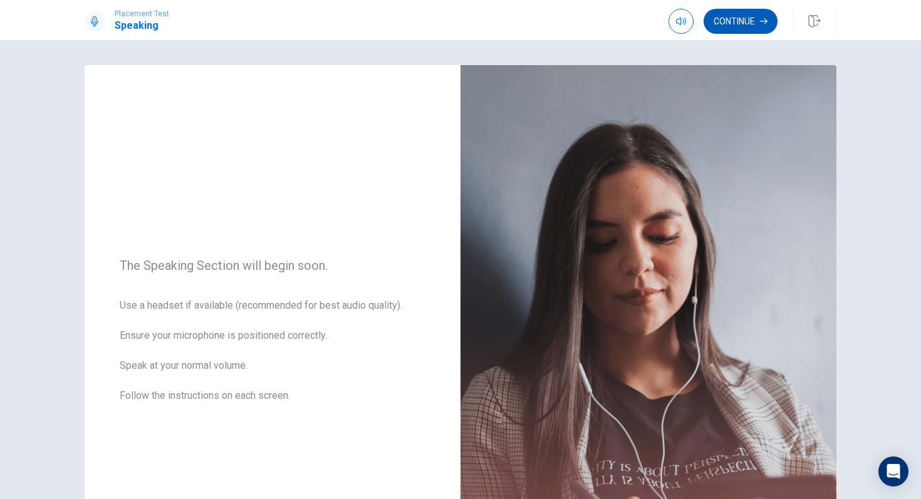
click at [729, 19] on button "Continue" at bounding box center [741, 21] width 74 height 25
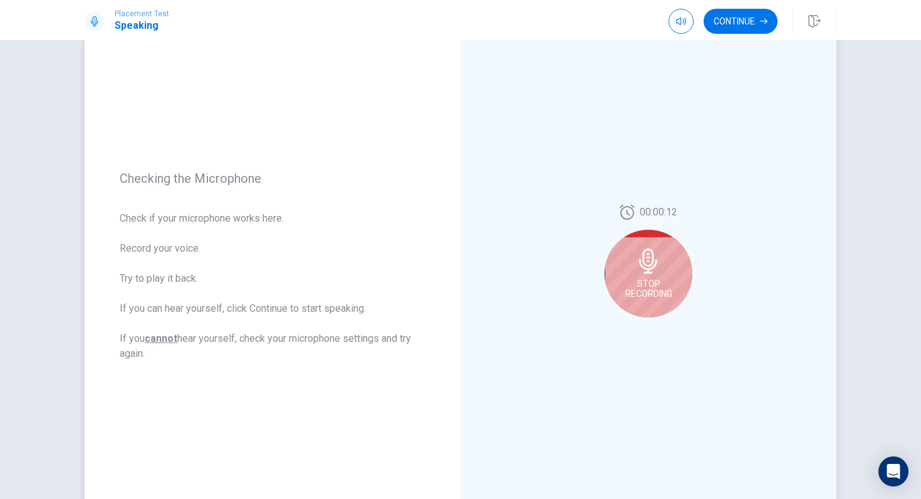
scroll to position [74, 0]
click at [748, 13] on button "Continue" at bounding box center [741, 21] width 74 height 25
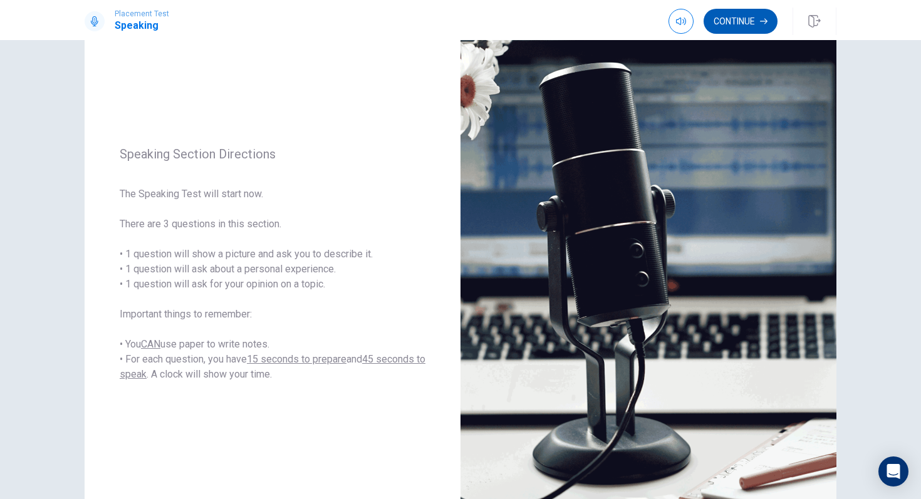
click at [733, 23] on button "Continue" at bounding box center [741, 21] width 74 height 25
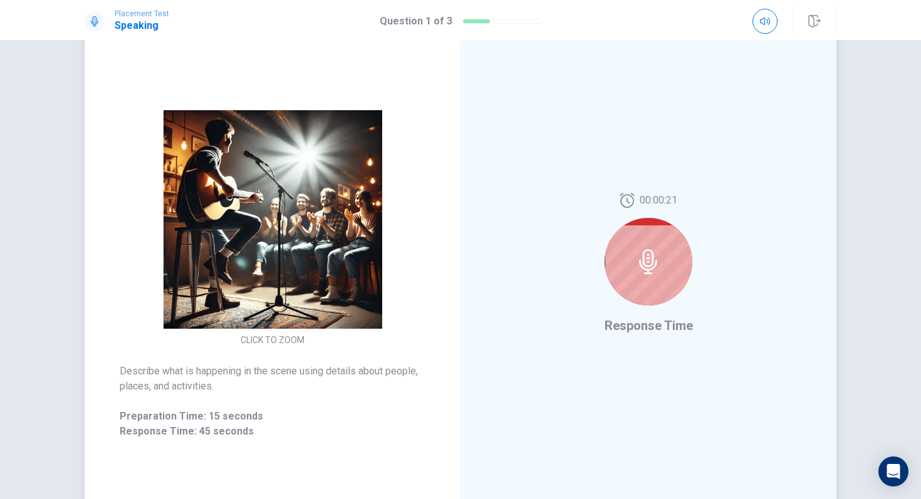
click at [686, 259] on div at bounding box center [649, 262] width 88 height 88
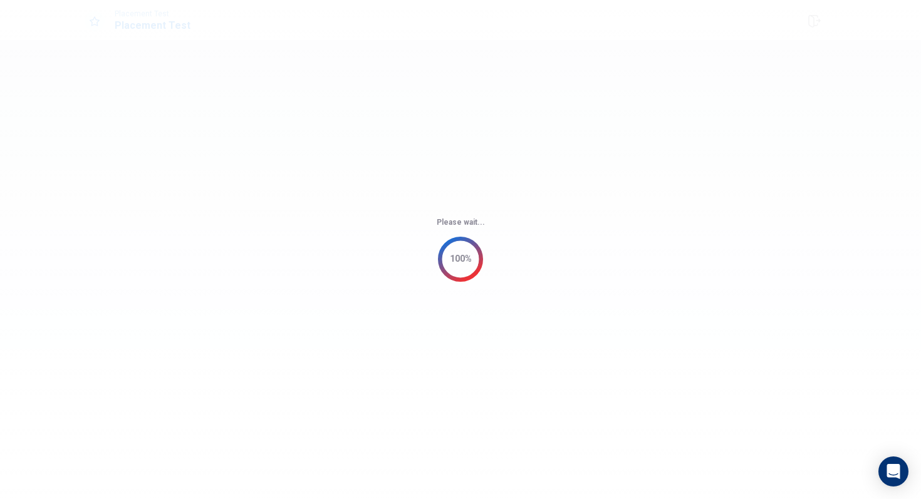
scroll to position [0, 0]
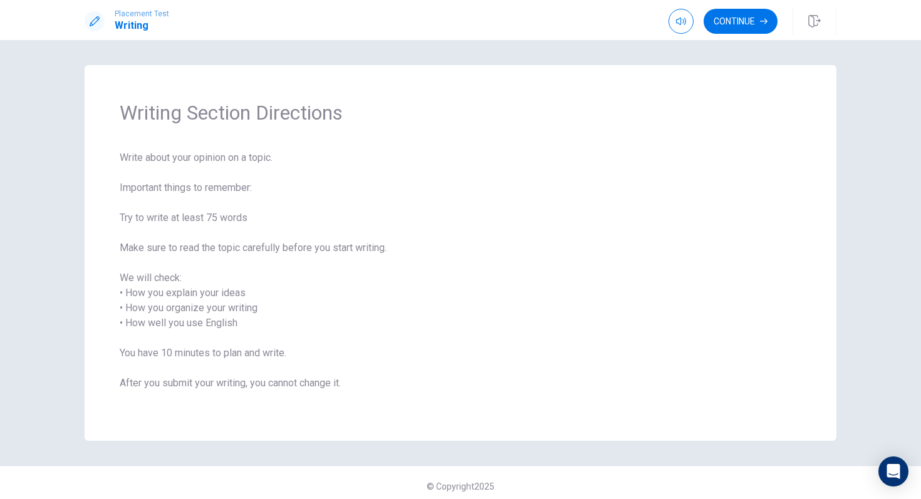
drag, startPoint x: 696, startPoint y: 150, endPoint x: 736, endPoint y: 38, distance: 118.5
click at [736, 38] on div "Placement Test Writing Continue Continue Writing Section Directions Write about…" at bounding box center [460, 249] width 921 height 499
click at [751, 14] on button "Continue" at bounding box center [741, 21] width 74 height 25
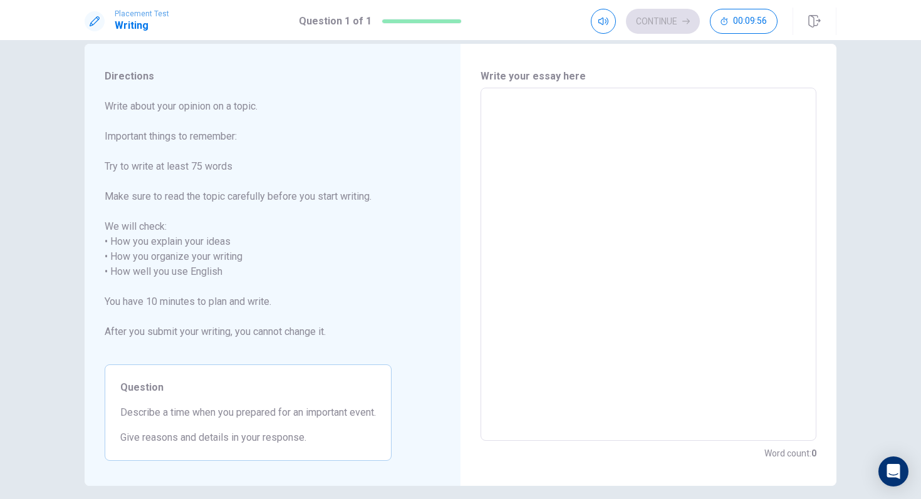
scroll to position [24, 0]
drag, startPoint x: 667, startPoint y: 96, endPoint x: 607, endPoint y: 120, distance: 64.9
click at [607, 120] on div "Write your essay here x ​ Word count : 0" at bounding box center [649, 262] width 336 height 392
type textarea "m"
type textarea "x"
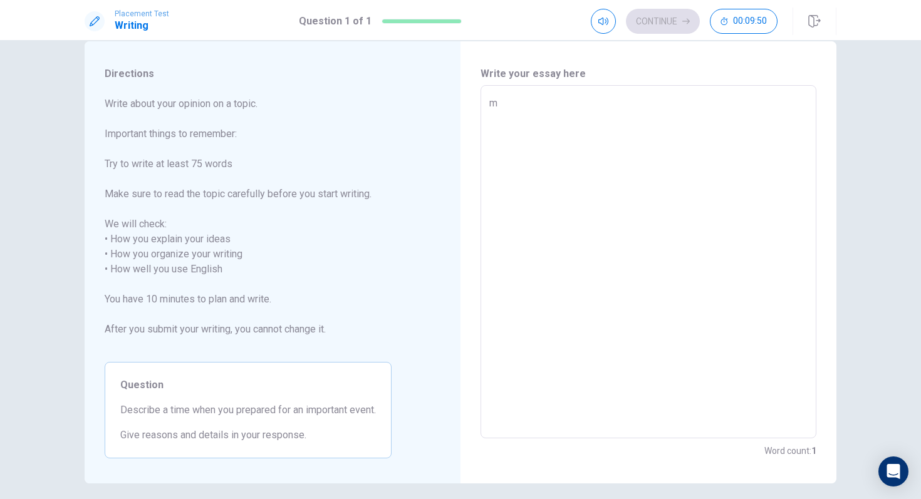
type textarea "my"
type textarea "x"
type textarea "my"
type textarea "x"
type textarea "my n"
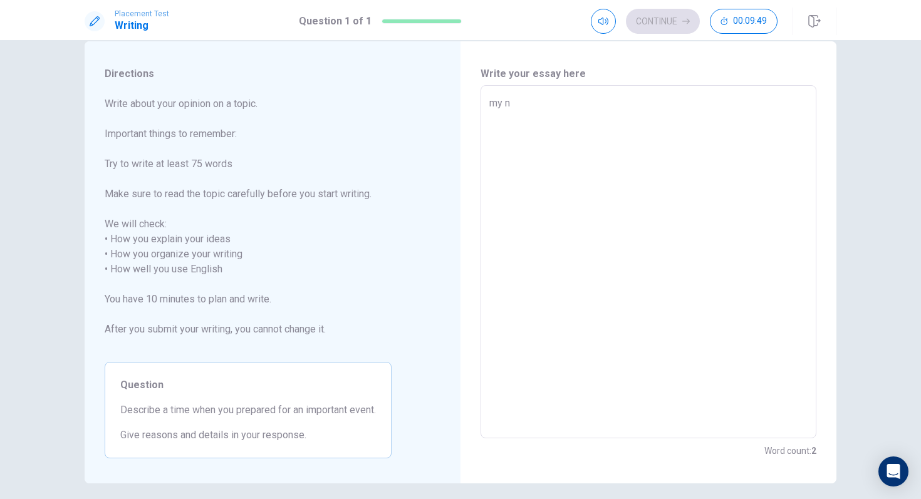
type textarea "x"
type textarea "my na"
type textarea "x"
type textarea "my nam"
type textarea "x"
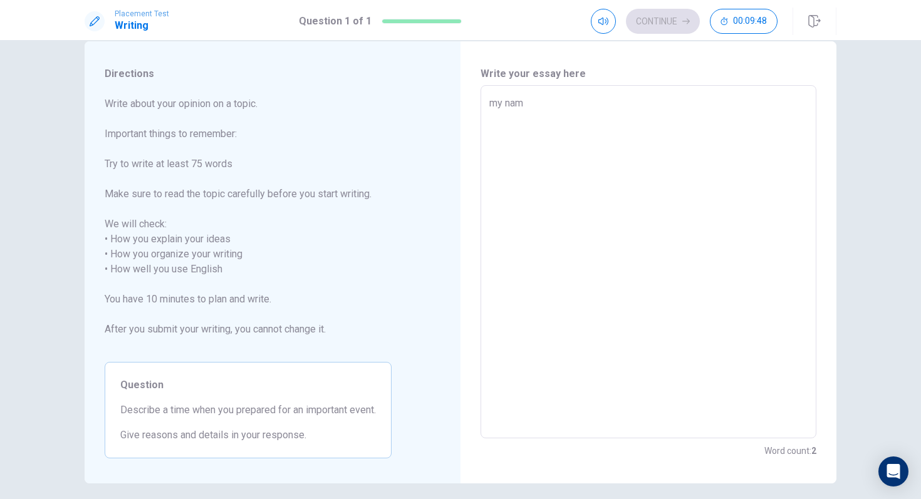
type textarea "my name"
type textarea "x"
type textarea "my name"
type textarea "x"
type textarea "my name i"
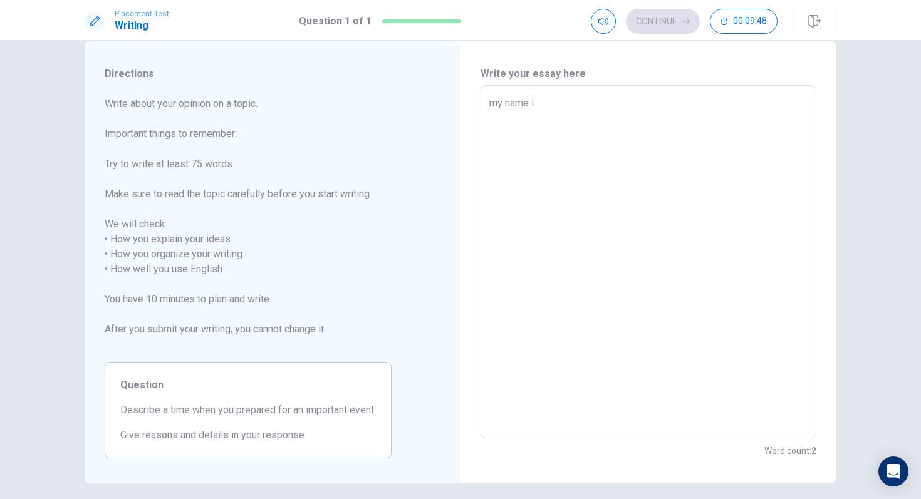
type textarea "x"
type textarea "my name is"
type textarea "x"
type textarea "my name is"
type textarea "x"
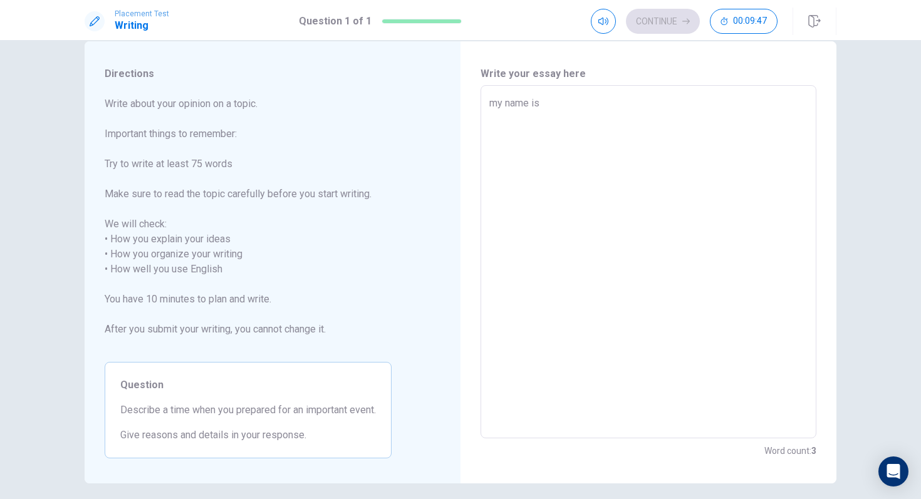
type textarea "my name is s"
type textarea "x"
type textarea "my name is so"
type textarea "x"
type textarea "my name is sot"
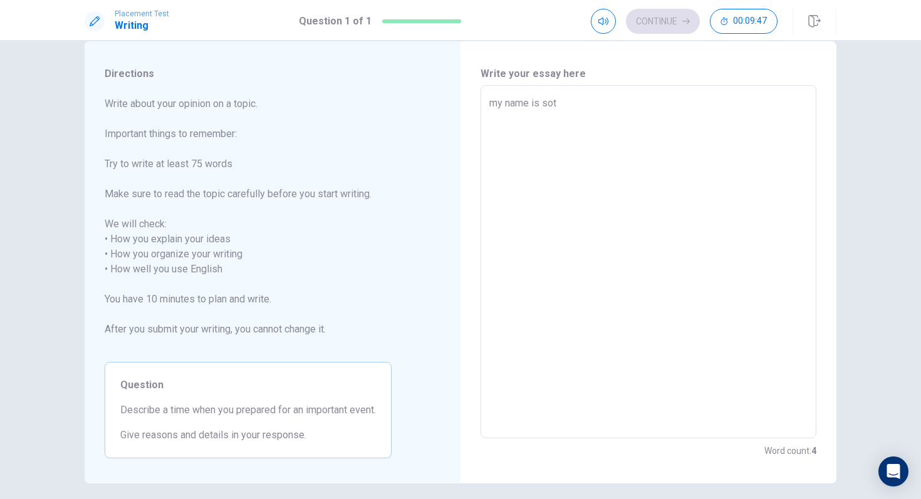
type textarea "x"
type textarea "my name is [PERSON_NAME]"
type textarea "x"
type textarea "my name is [PERSON_NAME]"
type textarea "x"
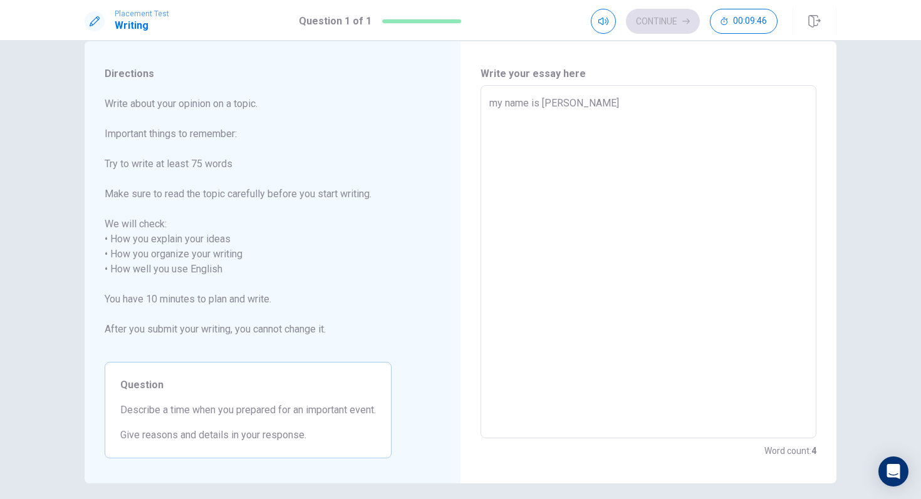
type textarea "my name is [PERSON_NAME]"
type textarea "x"
type textarea "my name is [PERSON_NAME]"
type textarea "x"
type textarea "my name is [PERSON_NAME]"
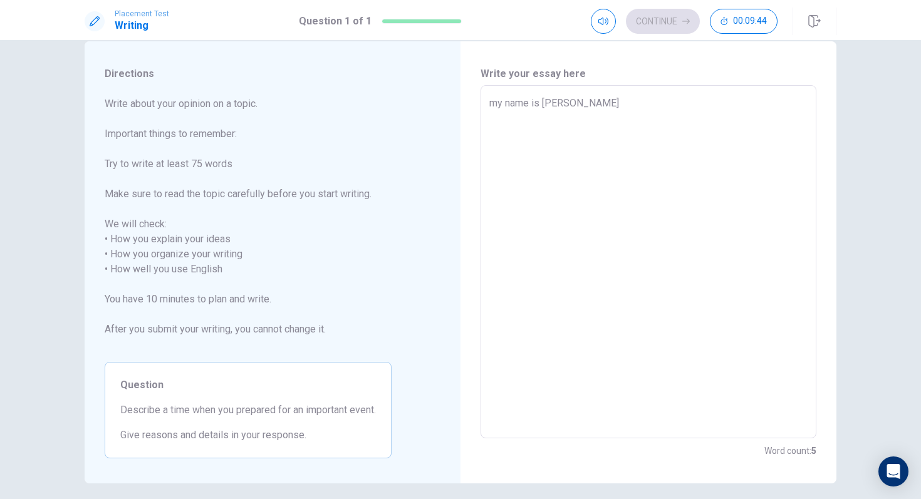
type textarea "x"
type textarea "my name is sota im 1"
type textarea "x"
type textarea "my name is sota im 14"
type textarea "x"
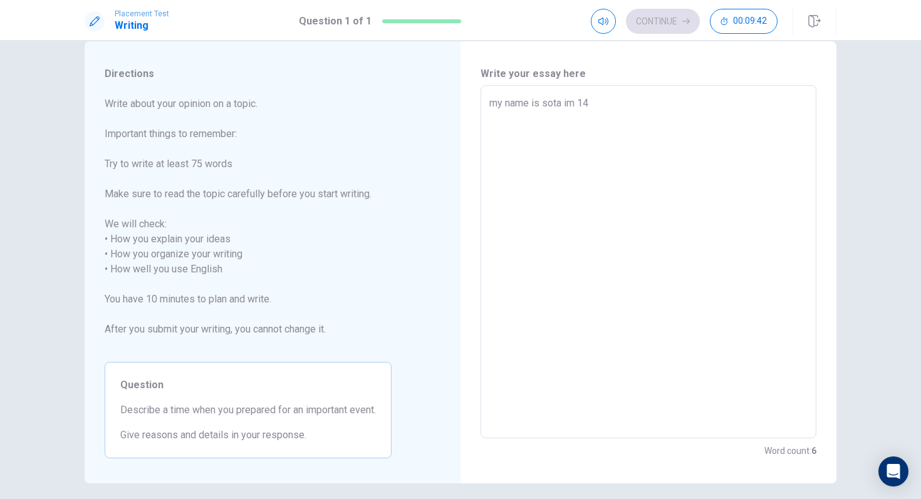
type textarea "my name is sota im 14y"
type textarea "x"
type textarea "my name is sota im 14ye"
type textarea "x"
type textarea "my name is sota im 14yer"
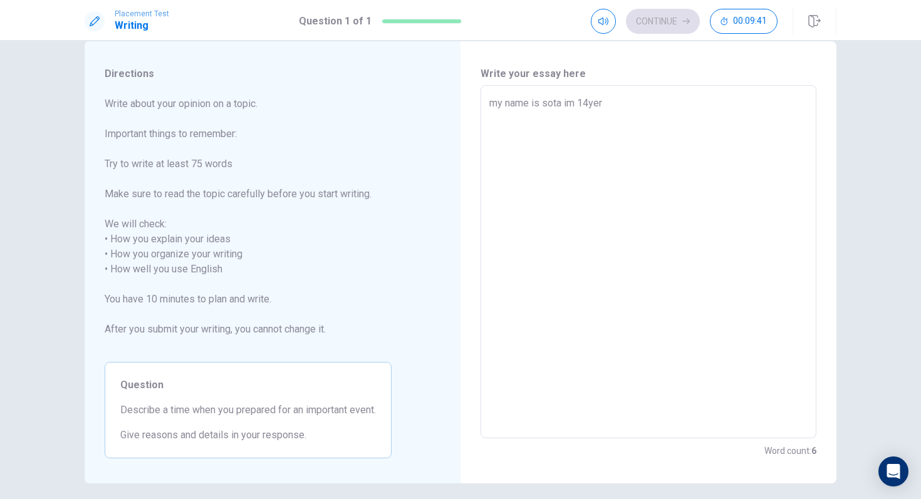
type textarea "x"
type textarea "my name is sota im 14yere"
type textarea "x"
type textarea "my name is sota im 14yeres"
type textarea "x"
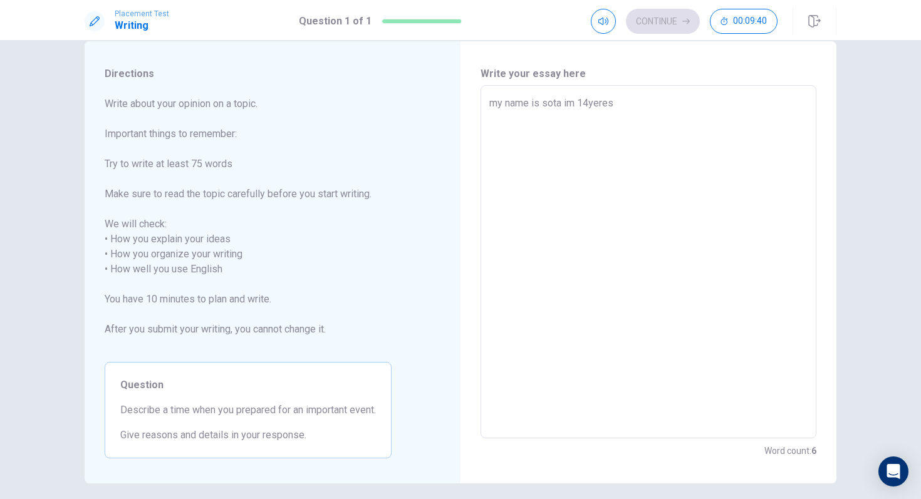
type textarea "my name is sota im 14yere"
type textarea "x"
type textarea "my name is sota im 14yerer"
type textarea "x"
type textarea "my name is sota im 14yerers"
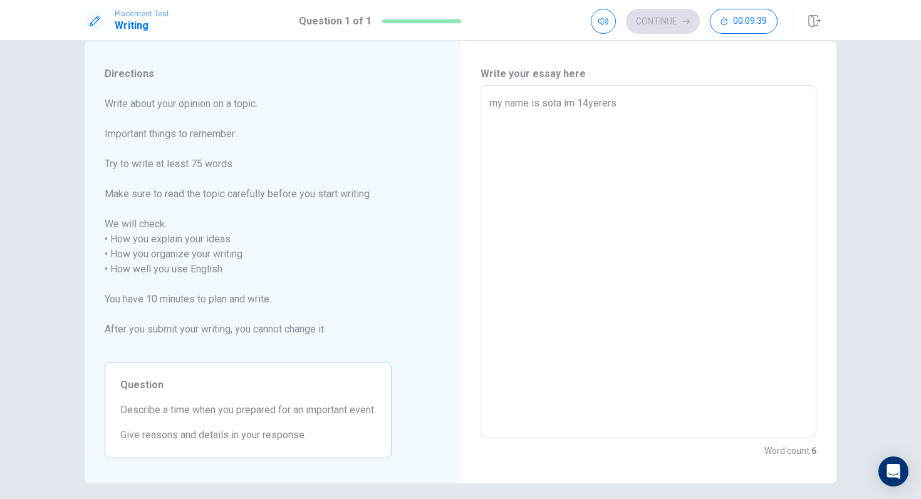
type textarea "x"
type textarea "my name is sota im 14yerers"
type textarea "x"
type textarea "my name is sota im 14yerers o"
type textarea "x"
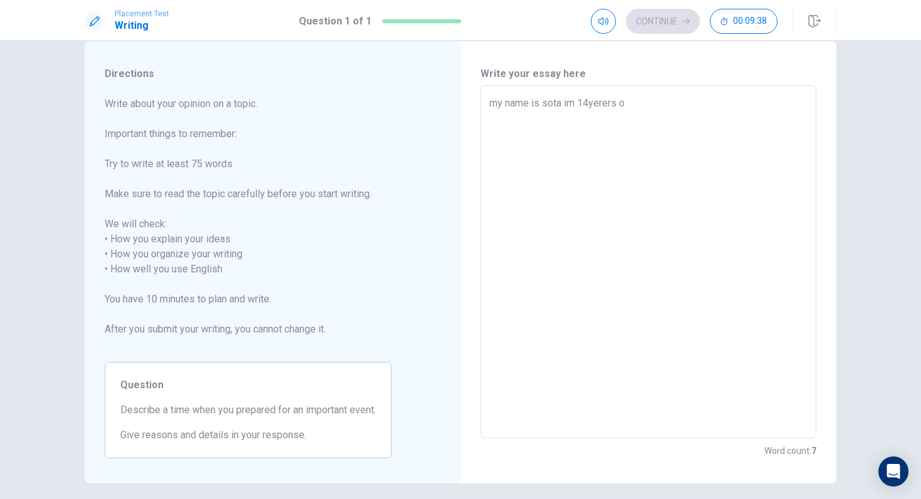
type textarea "my name is sota im 14yerers ol"
type textarea "x"
type textarea "my name is sota im 14yerers old"
type textarea "x"
type textarea "my name is sota im 14yerers old"
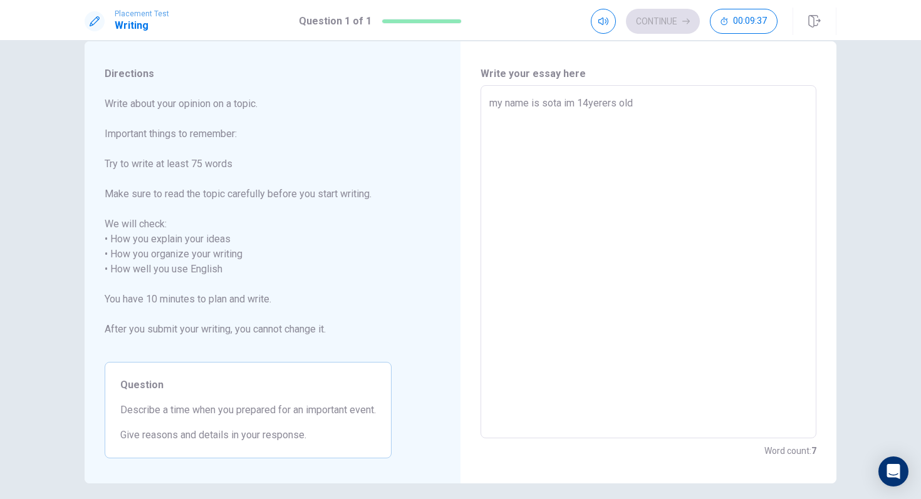
type textarea "x"
type textarea "my name is sota im 14yerers old i"
type textarea "x"
type textarea "my name is sota im 14yerers old"
type textarea "x"
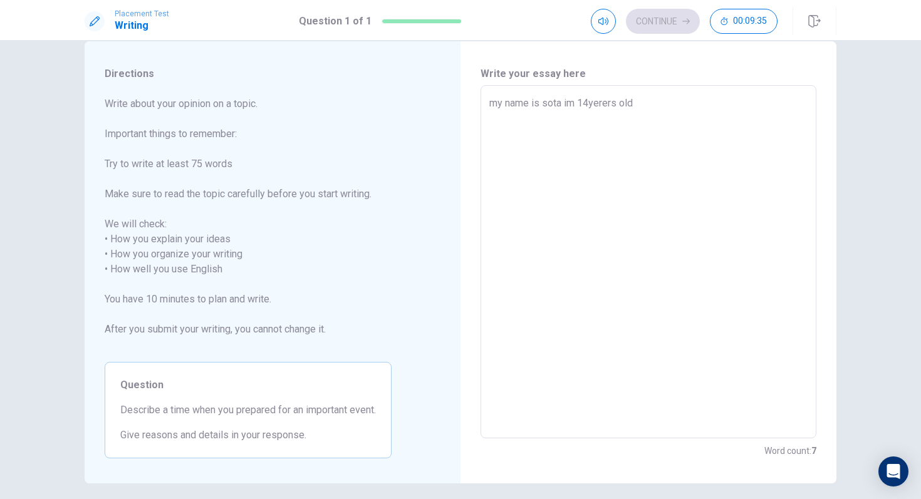
type textarea "my name is sota im 14yerers old"
type textarea "x"
type textarea "my name is sota im 14yerers old m"
type textarea "x"
type textarea "my name is sota im 14yerers old my"
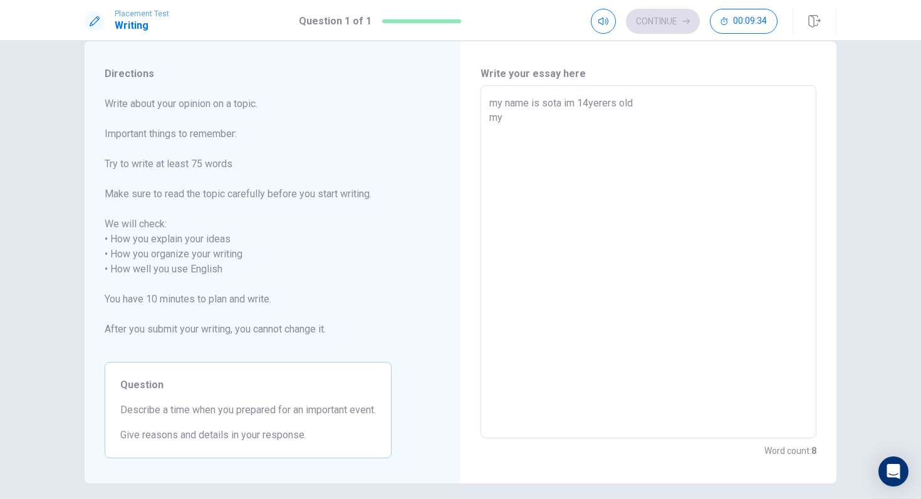
type textarea "x"
type textarea "my name is sota im 14yerers old my"
type textarea "x"
type textarea "my name is sota im 14yerers old my h"
type textarea "x"
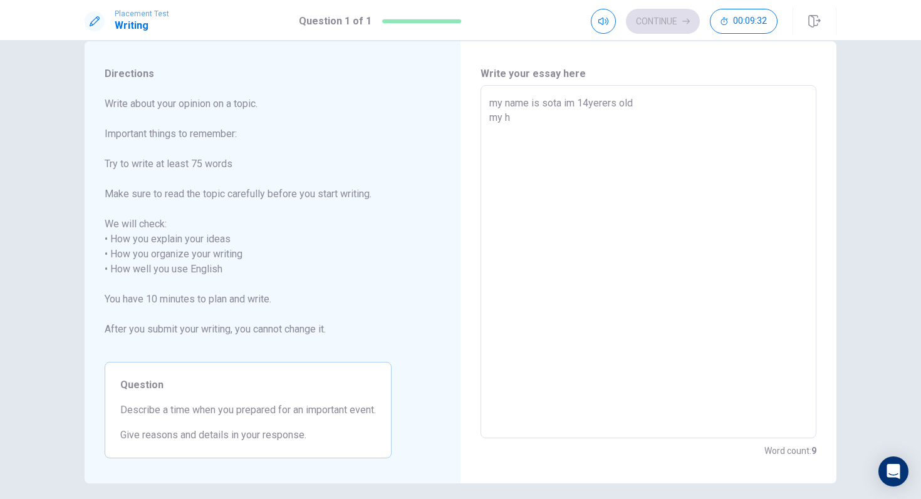
type textarea "my name is sota im 14yerers old my ho"
type textarea "x"
type textarea "my name is sota im 14yerers old my hob"
type textarea "x"
type textarea "my name is sota im 14yerers old my [PERSON_NAME]"
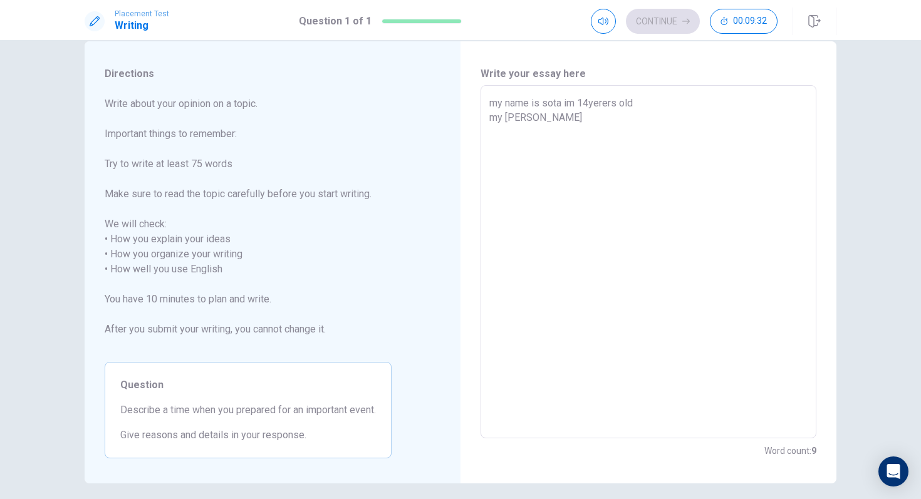
type textarea "x"
type textarea "my name is sota im 14yerers old my hobbi"
type textarea "x"
type textarea "my name is sota im 14yerers old my hobbii"
type textarea "x"
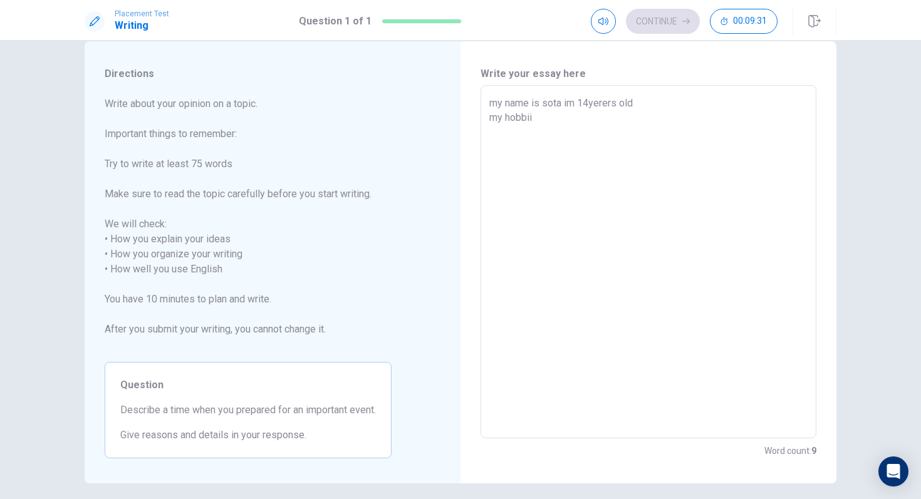
type textarea "my name is sota im 14yerers old my hobbiis"
type textarea "x"
type textarea "my name is sota im 14yerers old my hobbiis"
type textarea "x"
type textarea "my name is sota im 14yerers old my hobbiis p"
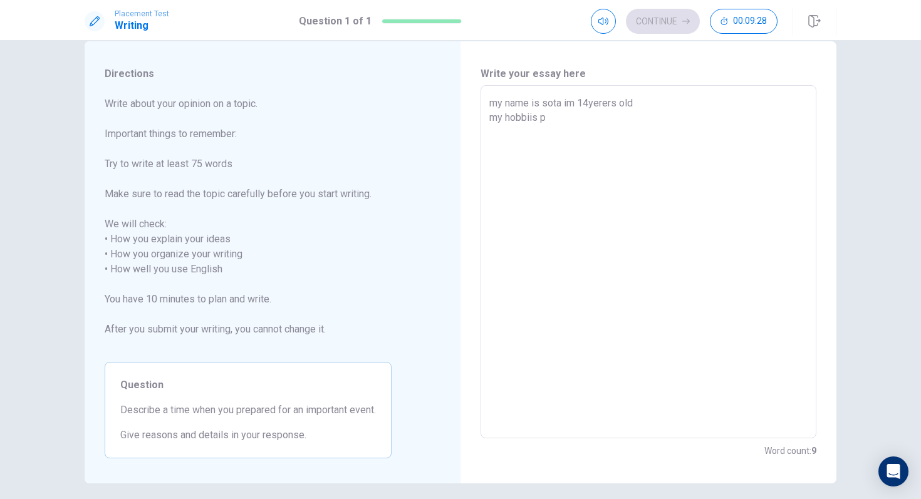
type textarea "x"
type textarea "my name is sota im 14yerers old my hobbiis pl"
type textarea "x"
type textarea "my name is sota im 14yerers old my hobbiis pla"
type textarea "x"
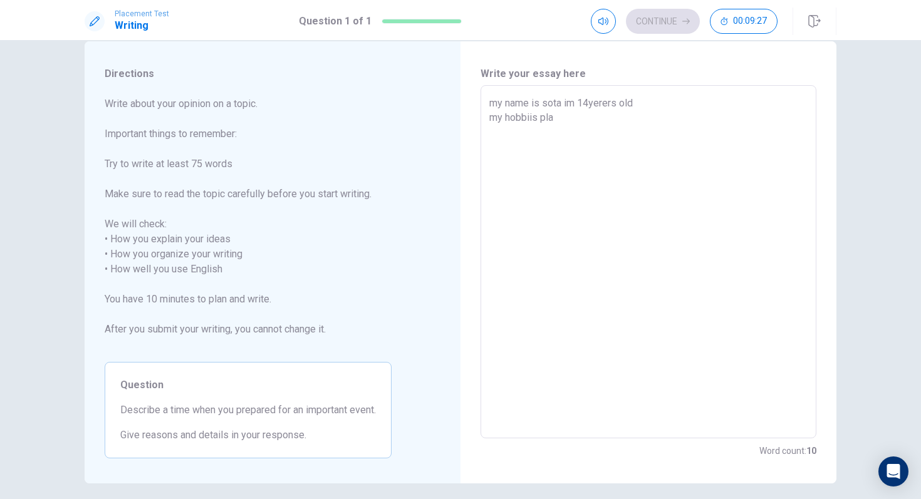
type textarea "my name is sota im 14yerers old my hobbiis play"
type textarea "x"
type textarea "my name is sota im 14yerers old my hobbiis play"
type textarea "x"
type textarea "my name is sota im 14yerers old my hobbiis play s"
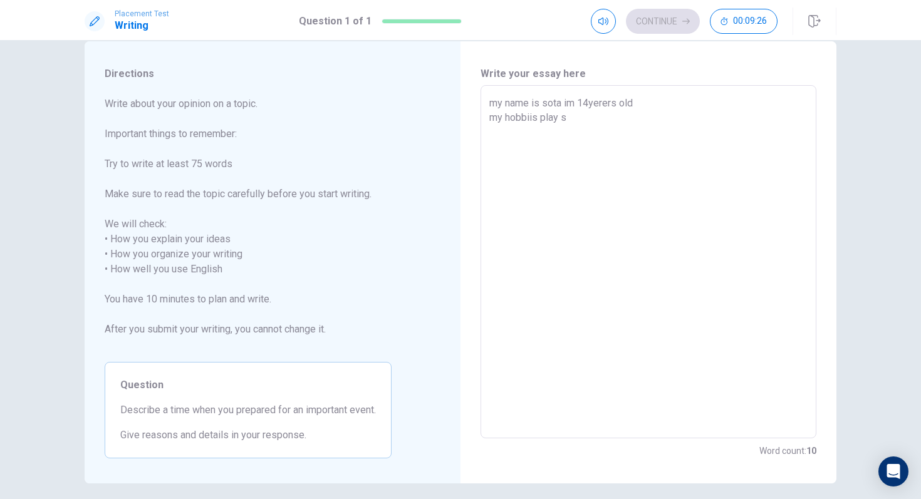
type textarea "x"
type textarea "my name is sota im 14yerers old my hobbiis play sp"
type textarea "x"
type textarea "my name is sota im 14yerers old my hobbiis play spo"
type textarea "x"
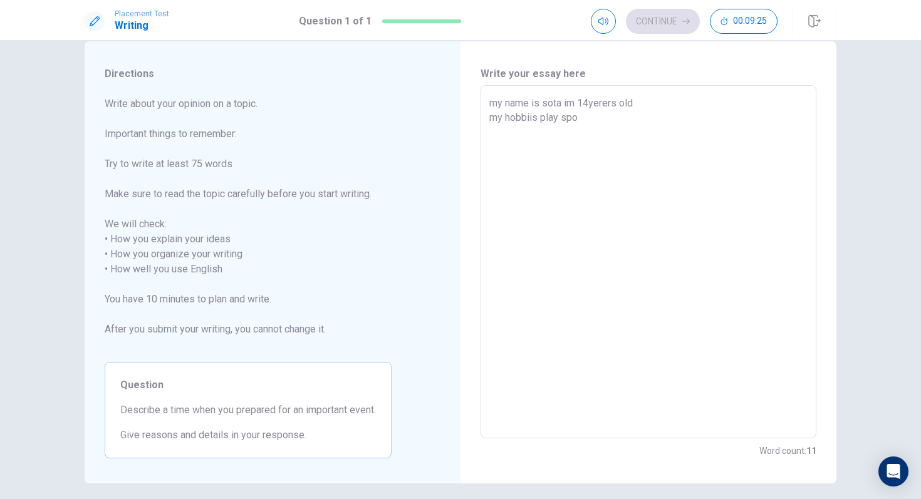
type textarea "my name is sota im 14yerers old my hobbiis play spor"
type textarea "x"
type textarea "my name is sota im 14yerers old my hobbiis play sport"
type textarea "x"
type textarea "my name is sota im 14yerers old my hobbiis play sports"
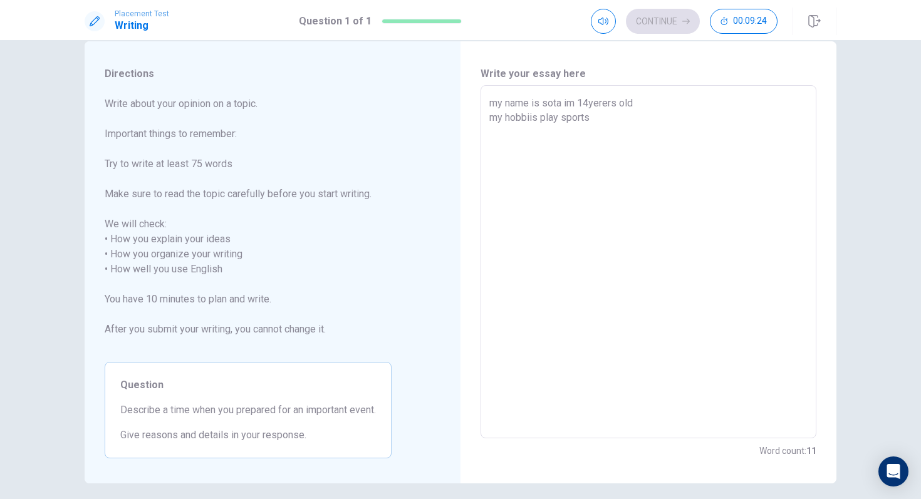
type textarea "x"
type textarea "my name is sota im 14yerers old my hobbiis play sports"
type textarea "x"
type textarea "my name is sota im 14yerers old my hobbiis play sports a"
type textarea "x"
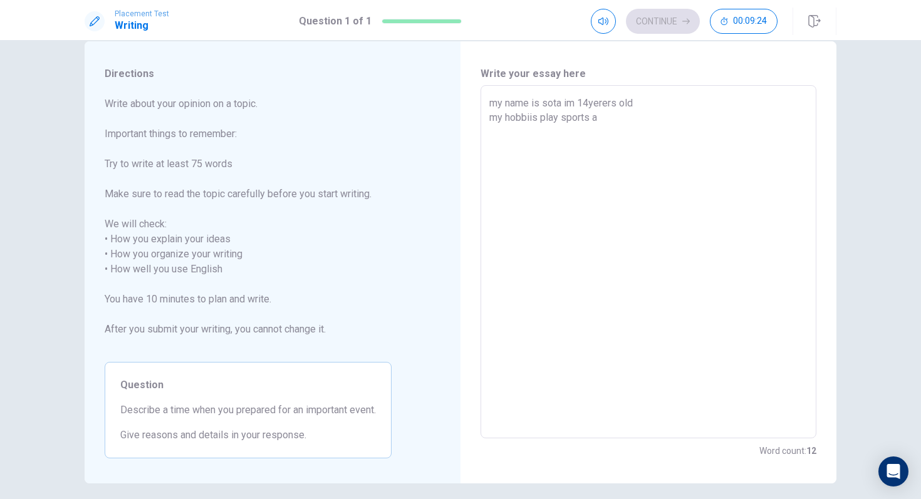
type textarea "my name is sota im 14yerers old my hobbiis play sports an"
type textarea "x"
type textarea "my name is sota im 14yerers old my hobbiis play sports and"
type textarea "x"
type textarea "my name is sota im 14yerers old my hobbiis play sports and"
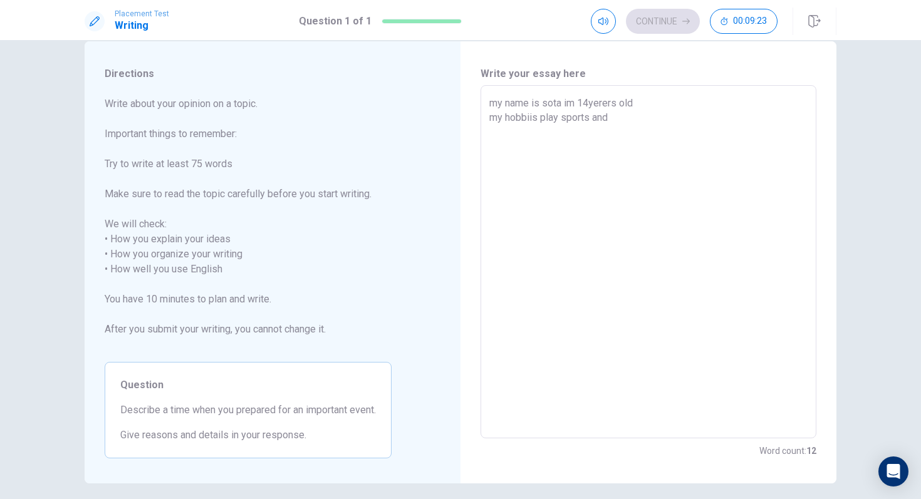
type textarea "x"
type textarea "my name is sota im 14yerers old my hobbiis play sports and p"
type textarea "x"
type textarea "my name is sota im 14yerers old my hobbiis play sports and pl"
type textarea "x"
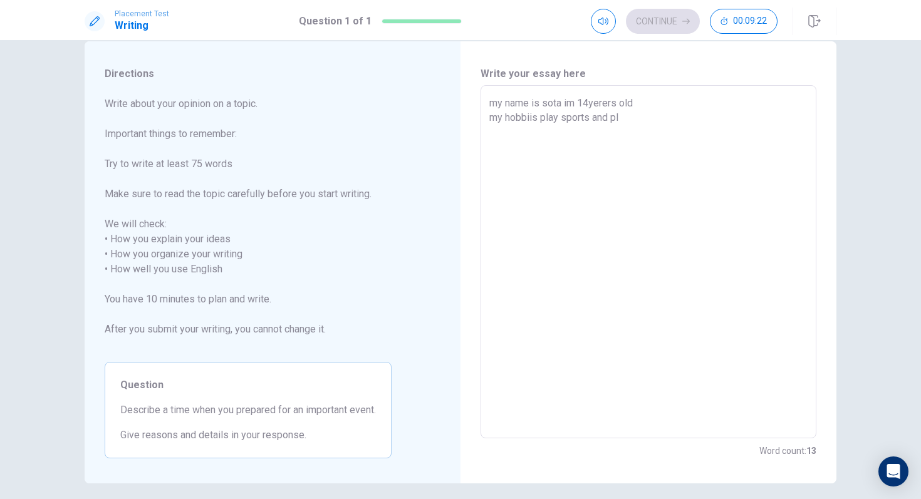
type textarea "my name is sota im 14yerers old my hobbiis play sports and pla"
type textarea "x"
type textarea "my name is sota im 14yerers old my hobbiis play sports and play"
type textarea "x"
type textarea "my name is sota im 14yerers old my hobbiis play sports and play"
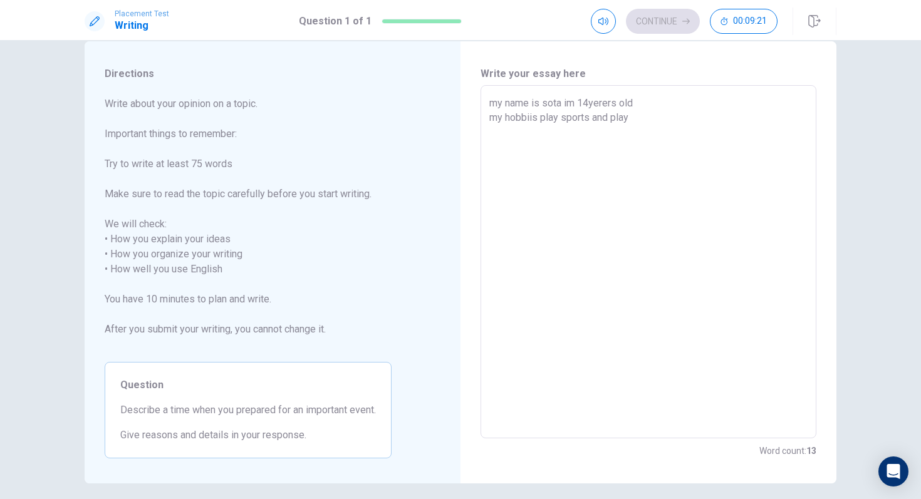
type textarea "x"
type textarea "my name is sota im 14yerers old my hobbiis play sports and play g"
type textarea "x"
type textarea "my name is sota im 14yerers old my hobbiis play sports and play ga"
type textarea "x"
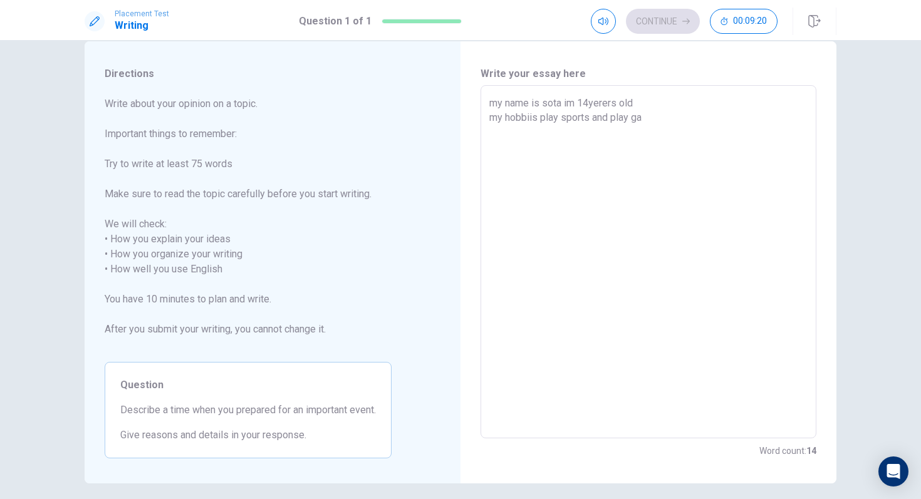
type textarea "my name is sota im 14yerers old my hobbiis play sports and play gam"
type textarea "x"
type textarea "my name is sota im 14yerers old my hobbiis play sports and play game"
type textarea "x"
type textarea "my name is sota im 14yerers old my hobbiis play sports and play game"
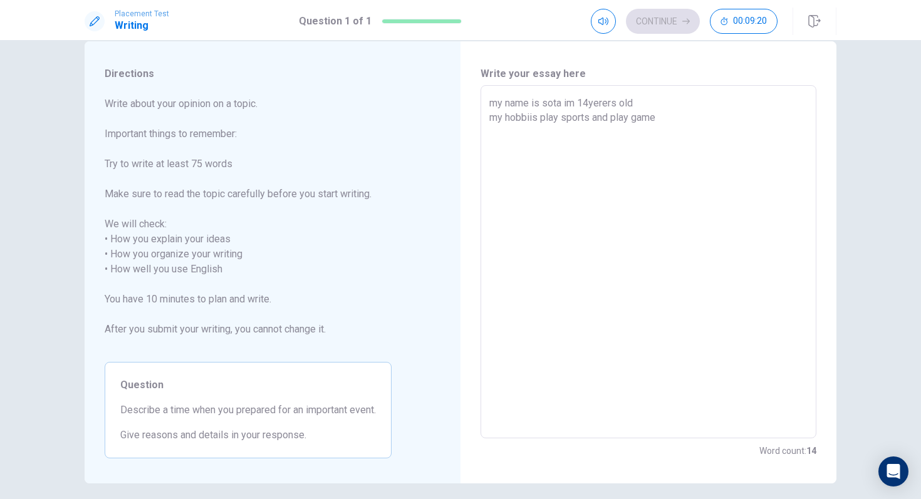
type textarea "x"
type textarea "my name is sota im 14yerers old my hobbiis play sports and play game m"
type textarea "x"
type textarea "my name is sota im 14yerers old my hobbiis play sports and play game my"
type textarea "x"
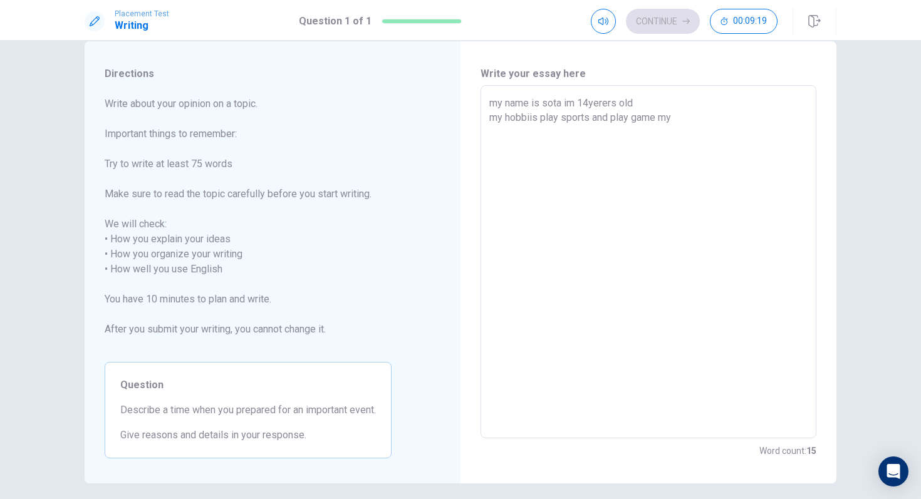
type textarea "my name is sota im 14yerers old my hobbiis play sports and play game my"
type textarea "x"
type textarea "my name is sota im 14yerers old my hobbiis play sports and play game my f"
type textarea "x"
type textarea "my name is sota im 14yerers old my hobbiis play sports and play game my fa"
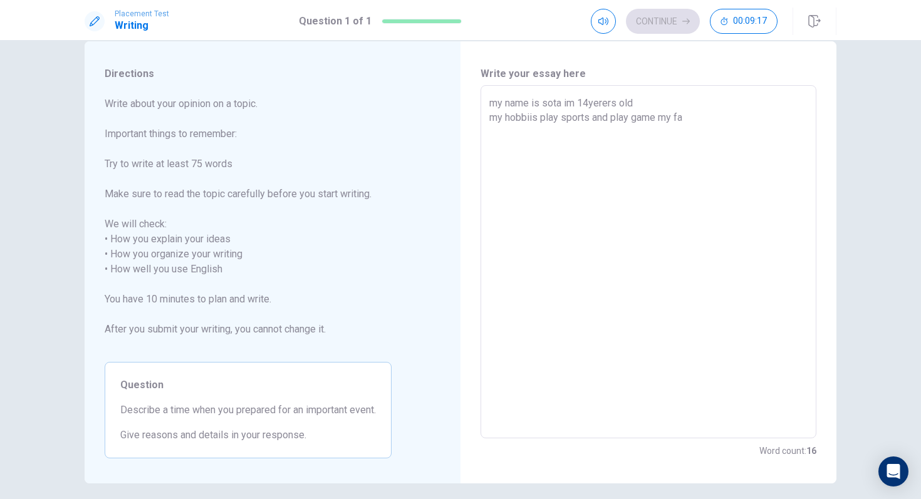
type textarea "x"
type textarea "my name is sota im 14yerers old my hobbiis play sports and play game my fav"
type textarea "x"
type textarea "my name is sota im 14yerers old my hobbiis play sports and play game my favo"
type textarea "x"
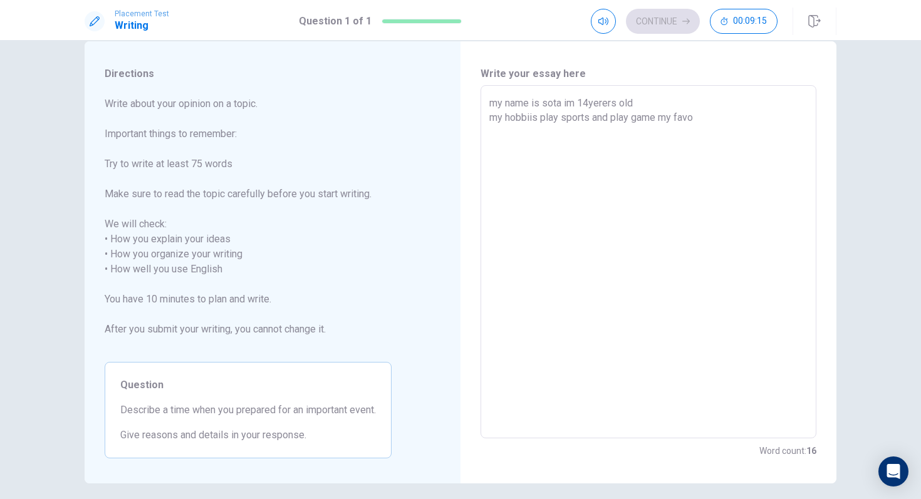
type textarea "my name is sota im 14yerers old my hobbiis play sports and play game my favor"
type textarea "x"
type textarea "my name is sota im 14yerers old my hobbiis play sports and play game my favori"
type textarea "x"
type textarea "my name is sota im 14yerers old my hobbiis play sports and play game my favorit"
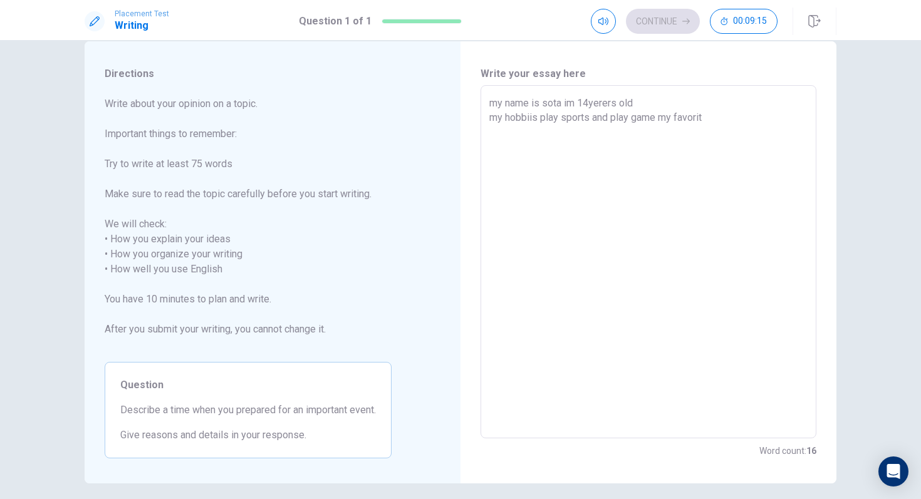
type textarea "x"
type textarea "my name is sota im 14yerers old my hobbiis play sports and play game my favorite"
type textarea "x"
type textarea "my name is sota im 14yerers old my hobbiis play sports and play game my favorite"
type textarea "x"
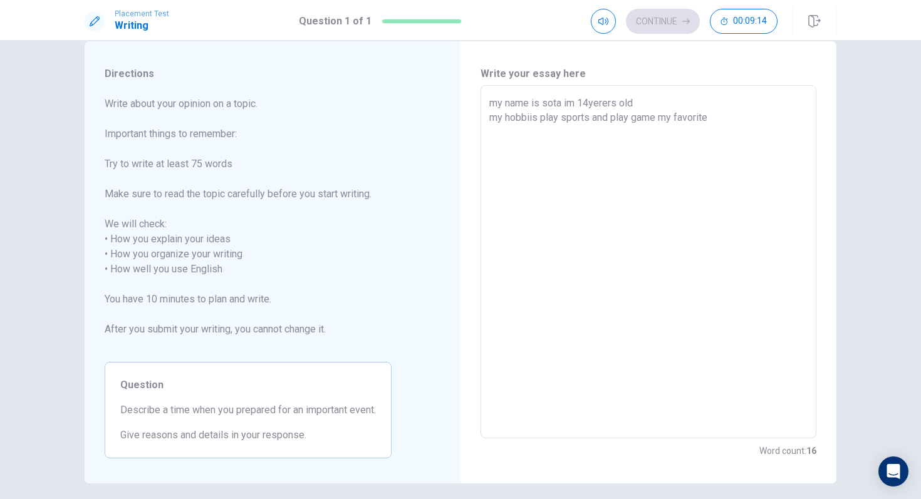
type textarea "my name is sota im 14yerers old my hobbiis play sports and play game my favorit…"
type textarea "x"
type textarea "my name is sota im 14yerers old my hobbiis play sports and play game my favorit…"
type textarea "x"
type textarea "my name is sota im 14yerers old my hobbiis play sports and play game my favorit…"
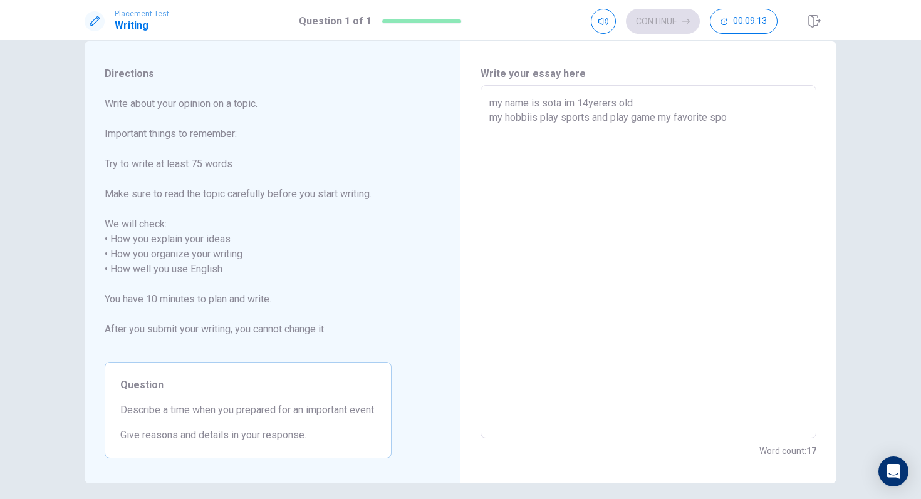
type textarea "x"
type textarea "my name is sota im 14yerers old my hobbiis play sports and play game my favorit…"
type textarea "x"
type textarea "my name is sota im 14yerers old my hobbiis play sports and play game my favorit…"
type textarea "x"
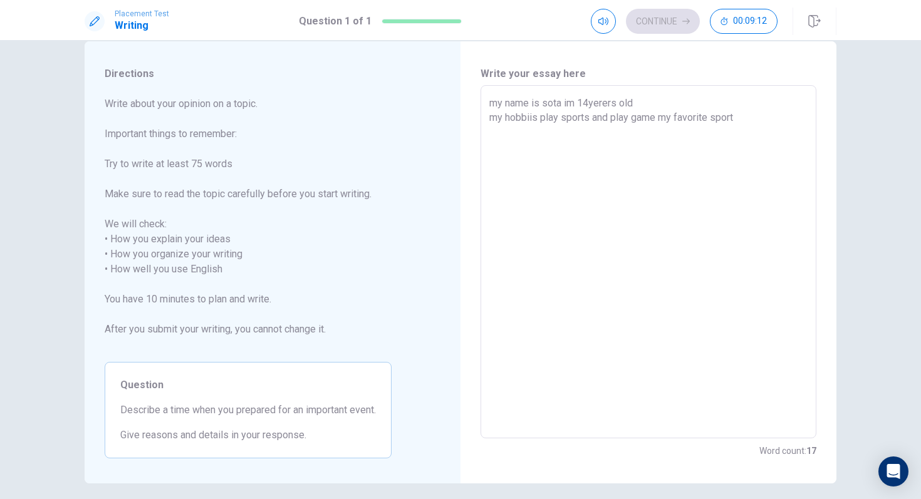
type textarea "my name is sota im 14yerers old my hobbiis play sports and play game my favorit…"
type textarea "x"
type textarea "my name is sota im 14yerers old my hobbiis play sports and play game my favorit…"
type textarea "x"
type textarea "my name is sota im 14yerers old my hobbiis play sports and play game my favorit…"
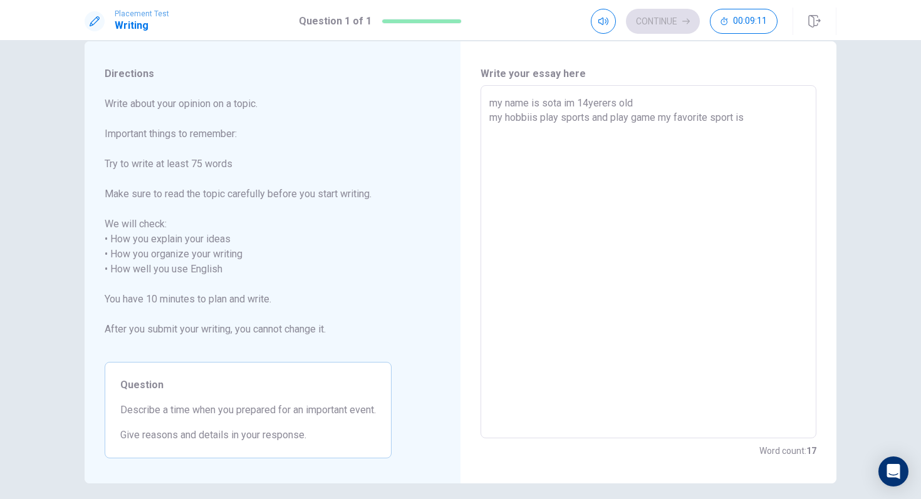
type textarea "x"
type textarea "my name is sota im 14yerers old my hobbiis play sports and play game my favorit…"
type textarea "x"
type textarea "my name is sota im 14yerers old my hobbiis play sports and play game my favorit…"
type textarea "x"
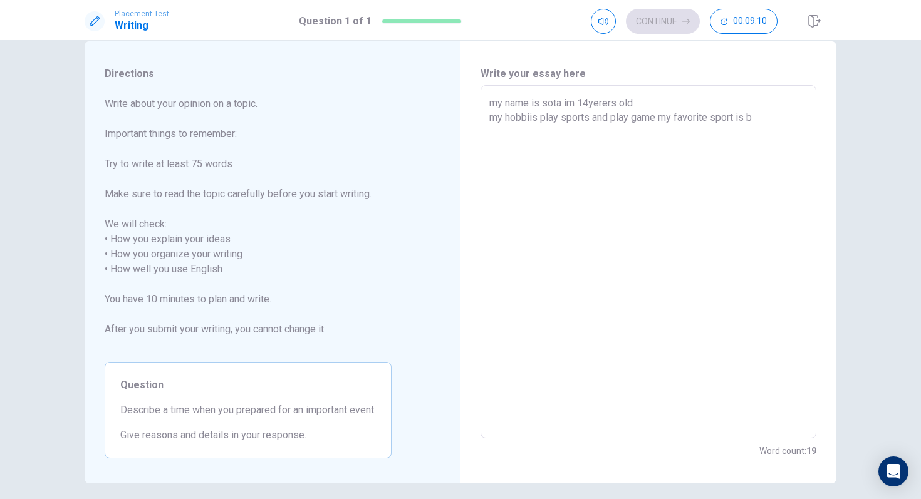
type textarea "my name is sota im 14yerers old my hobbiis play sports and play game my favorit…"
type textarea "x"
type textarea "my name is sota im 14yerers old my hobbiis play sports and play game my favorit…"
type textarea "x"
type textarea "my name is sota im 14yerers old my hobbiis play sports and play game my favorit…"
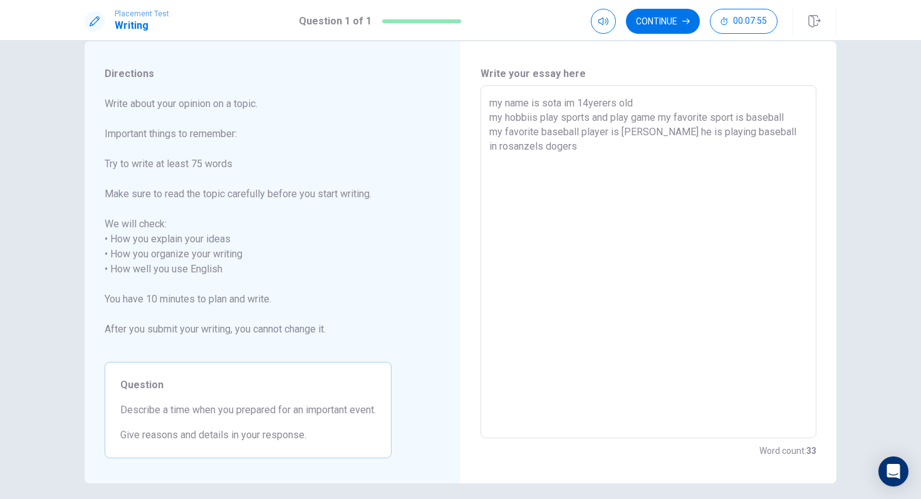
click at [645, 99] on textarea "my name is sota im 14yerers old my hobbiis play sports and play game my favorit…" at bounding box center [648, 262] width 318 height 333
click at [614, 157] on textarea "my name is sota im 14yerers old i from [GEOGRAPHIC_DATA] my hobbiis play sports…" at bounding box center [648, 262] width 318 height 333
click at [519, 147] on textarea "my name is sota im 14yerers old i from [GEOGRAPHIC_DATA] my hobbiis play sports…" at bounding box center [648, 262] width 318 height 333
click at [576, 150] on textarea "my name is sota im 14yerers old i from [GEOGRAPHIC_DATA] my hobbiis play sports…" at bounding box center [648, 262] width 318 height 333
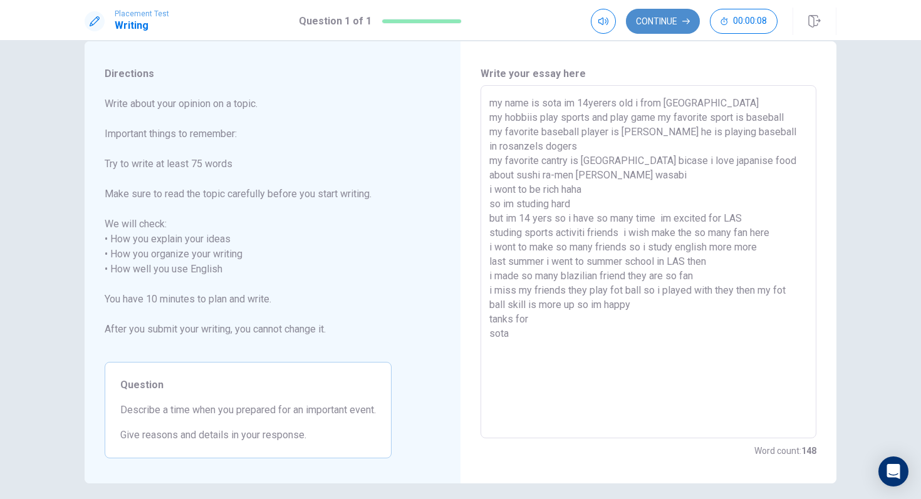
click at [665, 24] on button "Continue" at bounding box center [663, 21] width 74 height 25
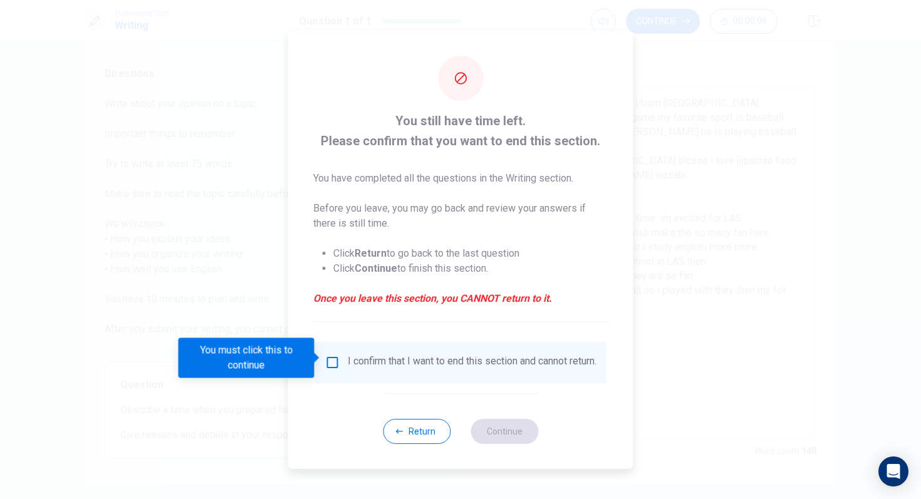
click at [330, 362] on input "You must click this to continue" at bounding box center [332, 362] width 15 height 15
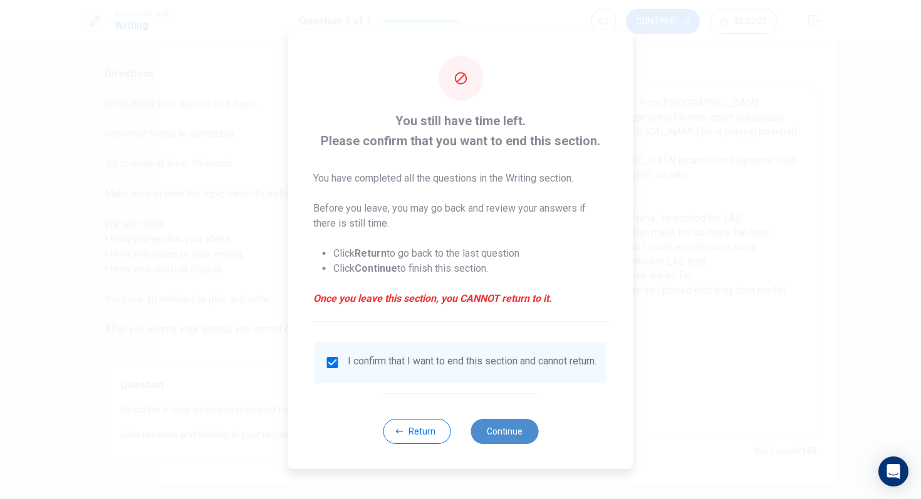
click at [491, 436] on button "Continue" at bounding box center [505, 431] width 68 height 25
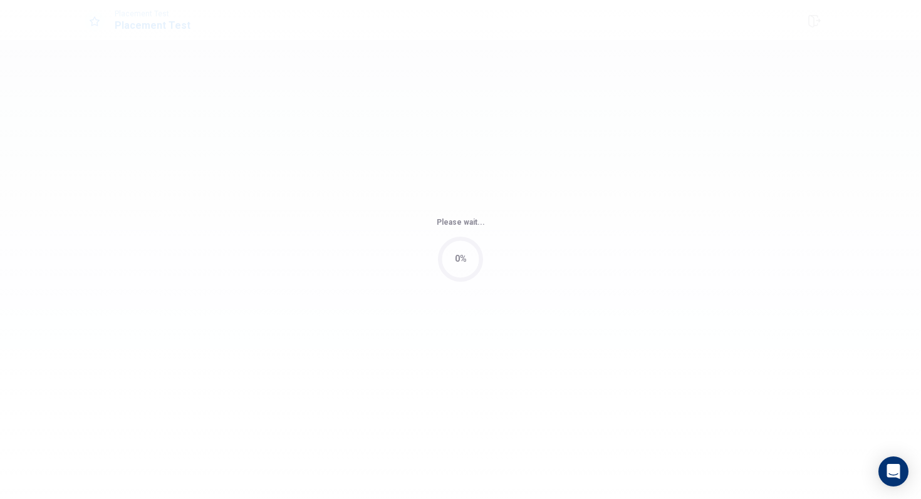
scroll to position [0, 0]
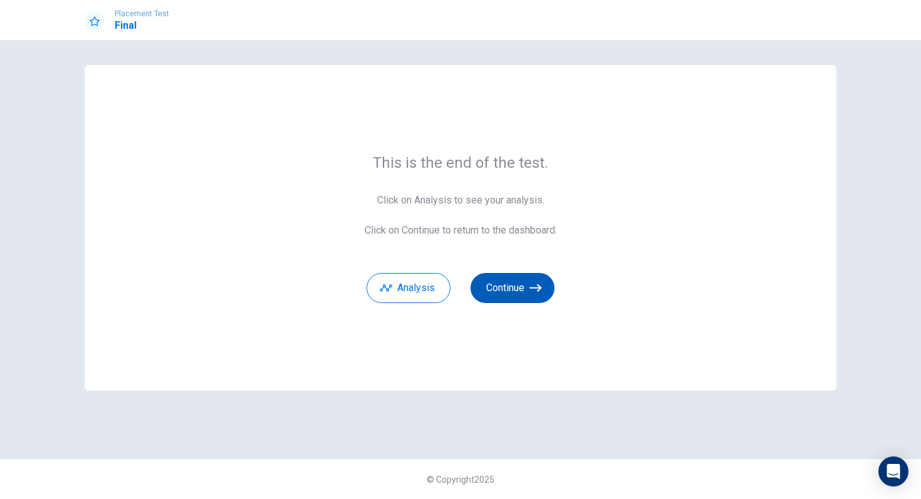
click at [527, 284] on button "Continue" at bounding box center [513, 288] width 84 height 30
